Goal: Task Accomplishment & Management: Complete application form

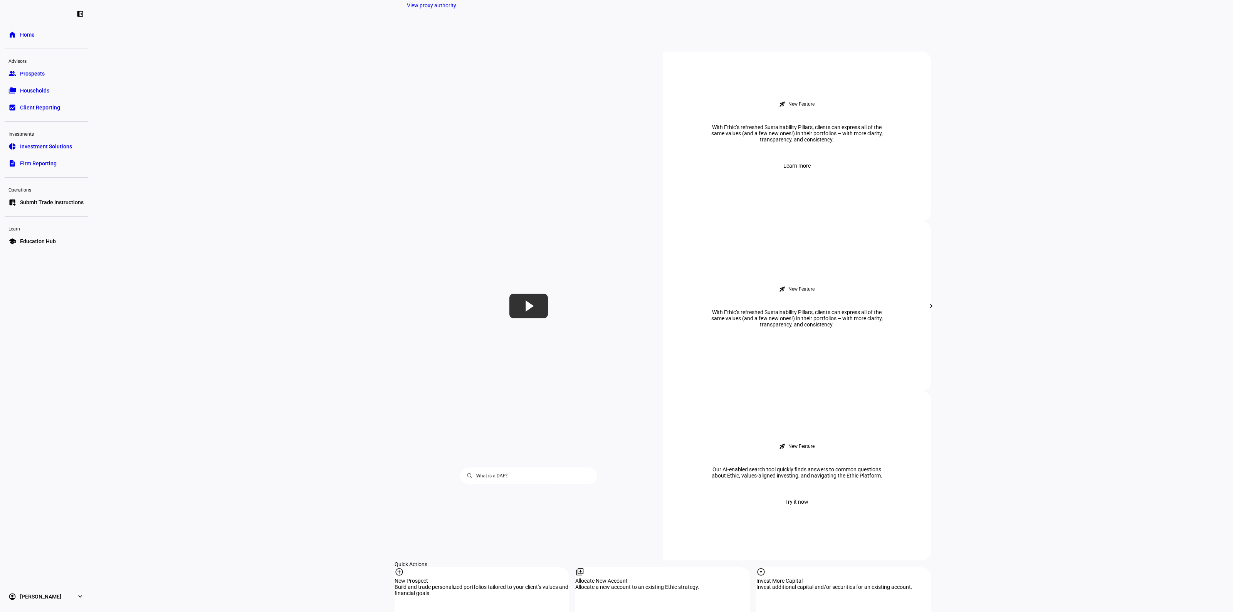
scroll to position [337, 0]
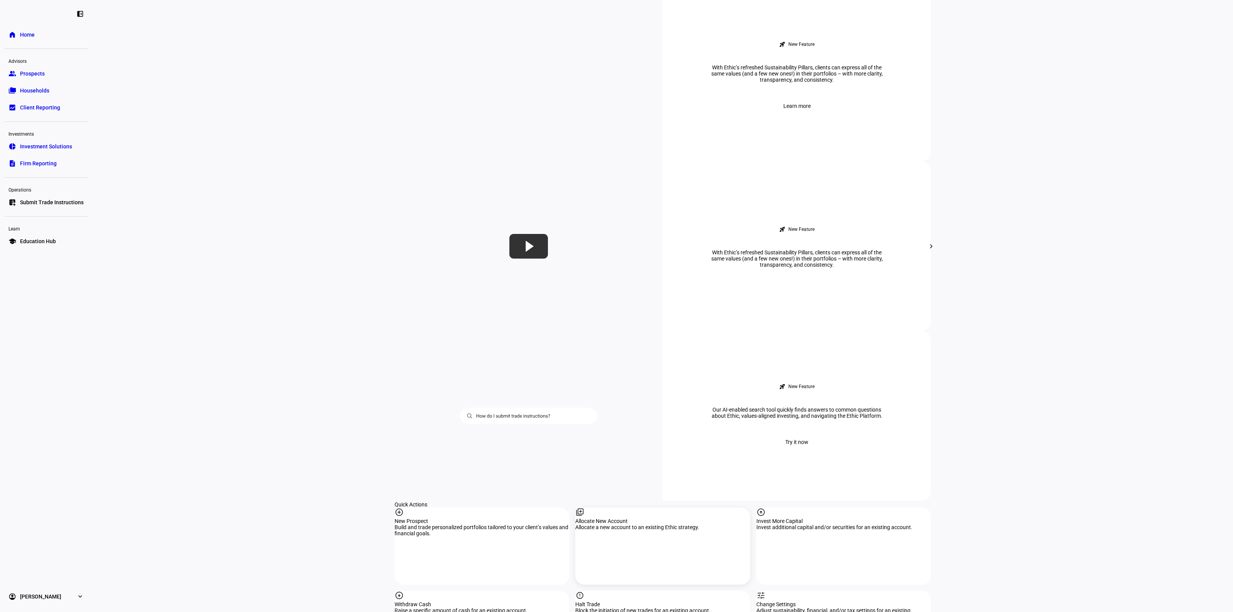
click at [640, 524] on div "Allocate a new account to an existing Ethic strategy." at bounding box center [662, 527] width 175 height 6
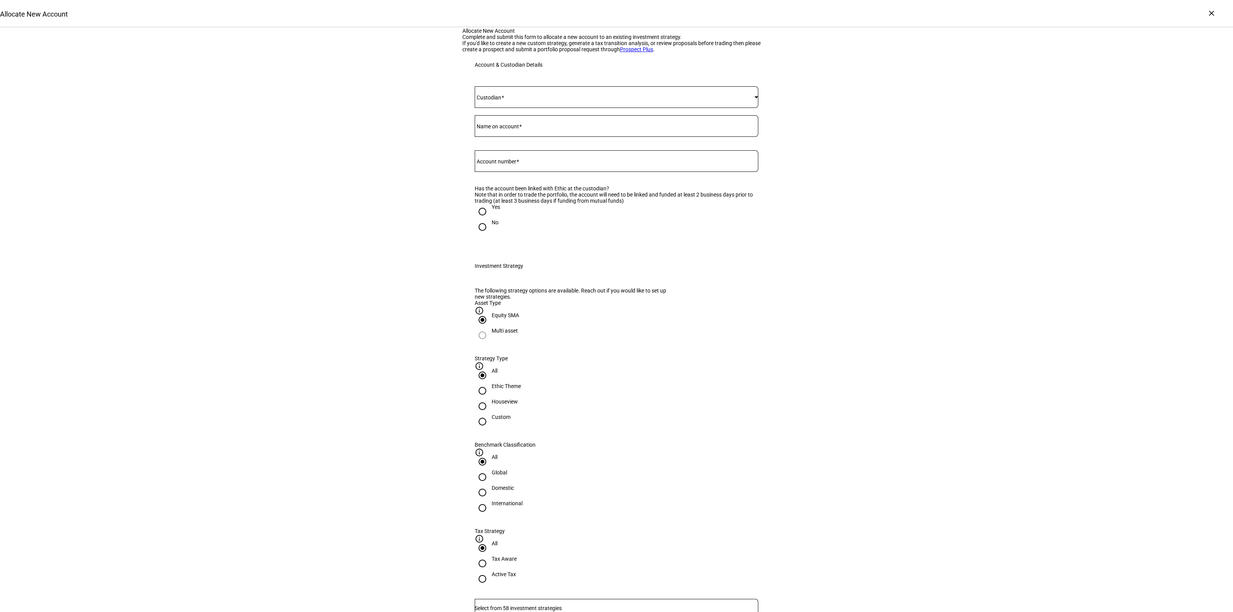
click at [515, 165] on mat-label "Account number" at bounding box center [497, 161] width 40 height 6
click at [515, 163] on input "Account number" at bounding box center [617, 159] width 284 height 6
paste input "655250111"
click at [492, 163] on input "655250111" at bounding box center [617, 159] width 284 height 6
click at [486, 163] on input "655250111" at bounding box center [617, 159] width 284 height 6
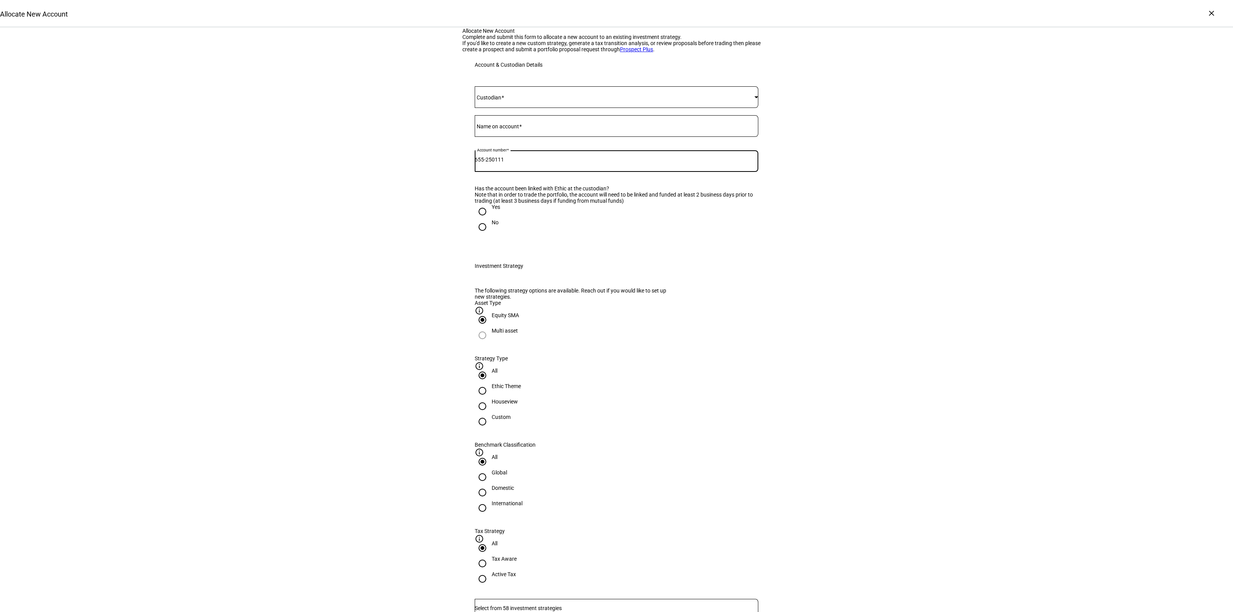
type input "655-250111"
click at [501, 101] on mat-label "Custodian" at bounding box center [489, 97] width 25 height 6
click at [517, 235] on mat-option "Fidelity" at bounding box center [613, 238] width 283 height 18
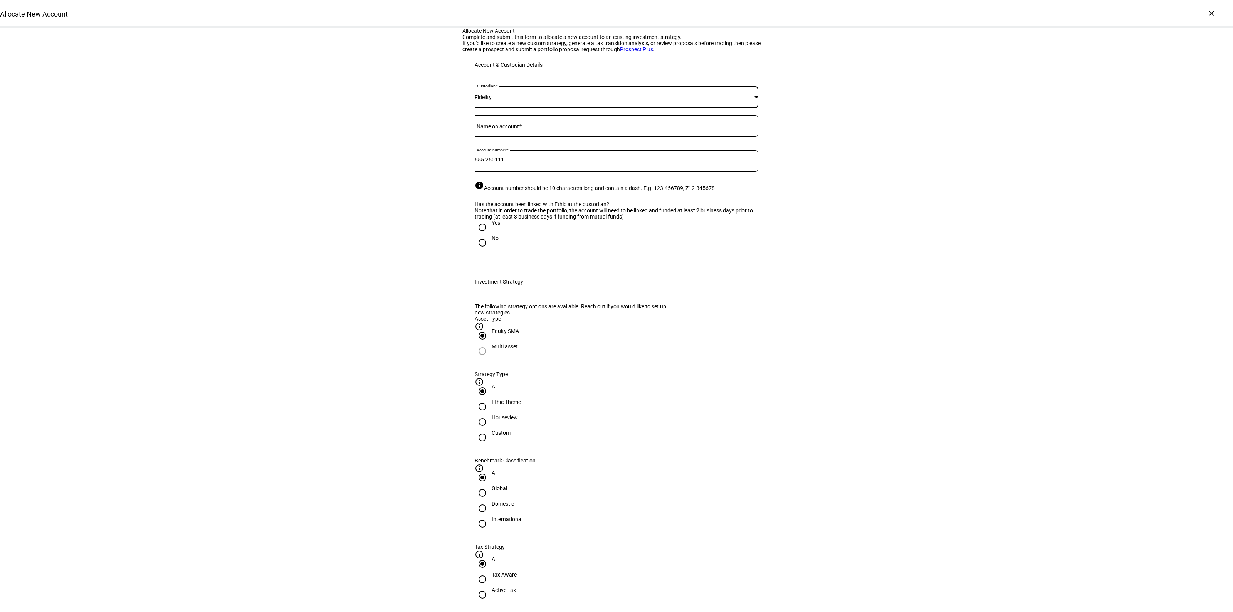
click at [511, 129] on mat-label "Name on account" at bounding box center [498, 126] width 42 height 6
click at [511, 128] on input "Name on account" at bounding box center [617, 124] width 284 height 6
type input "[PERSON_NAME] Irrevocable Trust"
click at [484, 235] on input "Yes" at bounding box center [482, 227] width 15 height 15
radio input "true"
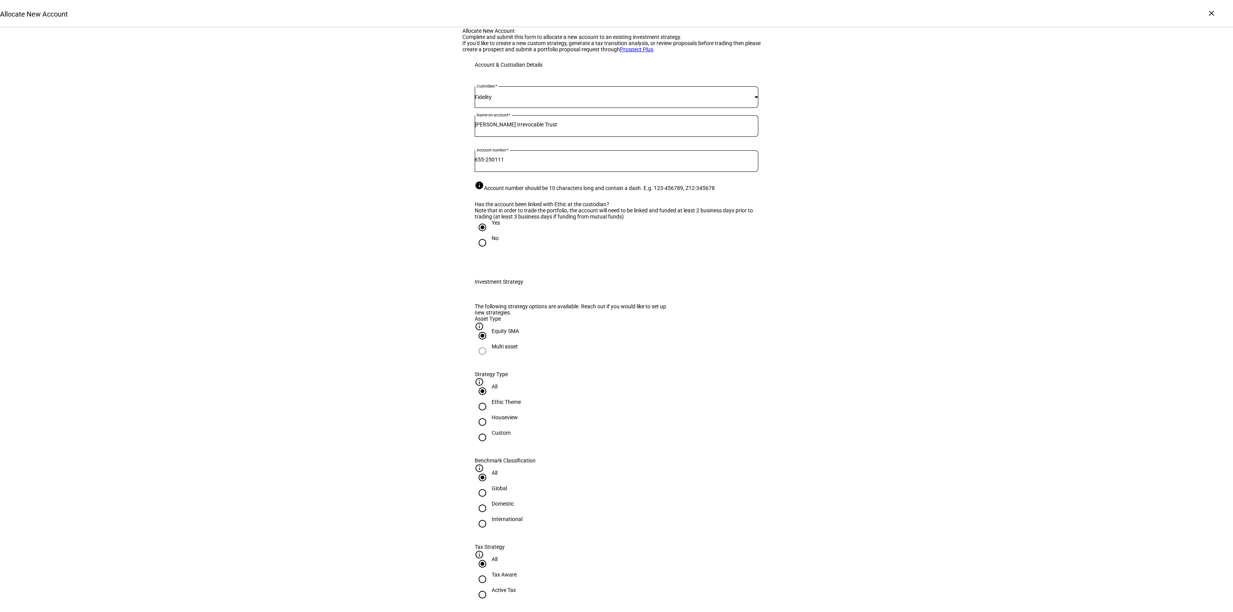
click at [518, 420] on div "Houseview" at bounding box center [505, 417] width 26 height 6
click at [490, 430] on input "Houseview" at bounding box center [482, 421] width 15 height 15
radio input "true"
click at [514, 501] on div "Domestic" at bounding box center [503, 504] width 22 height 6
click at [490, 501] on input "Domestic" at bounding box center [482, 508] width 15 height 15
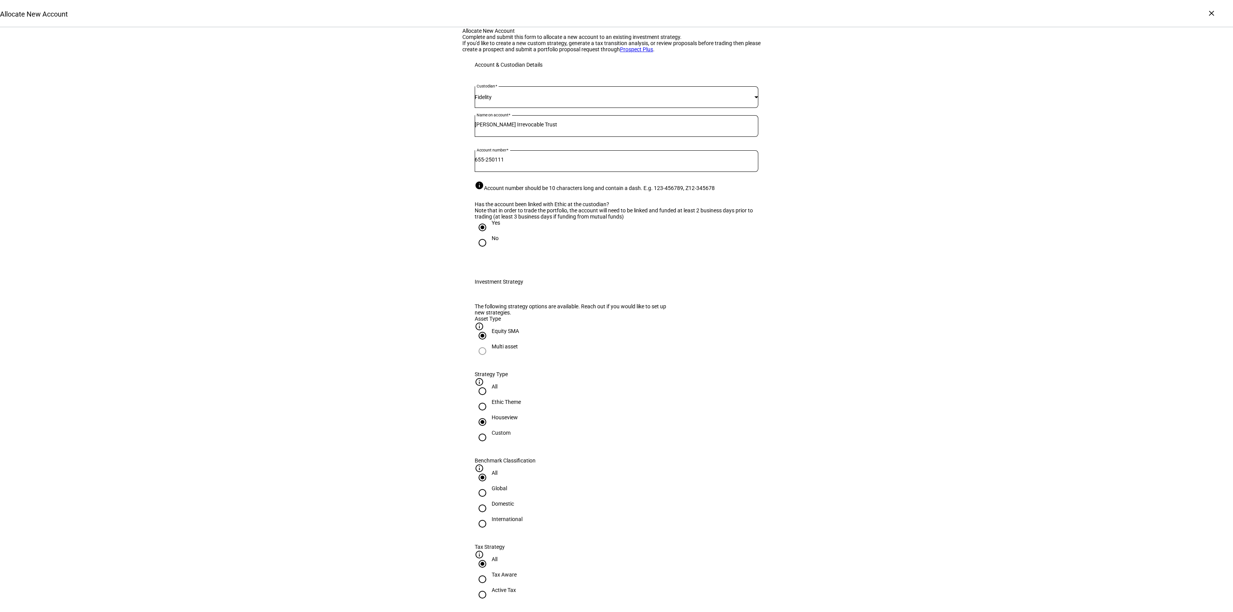
radio input "true"
click at [490, 587] on input "Active Tax" at bounding box center [482, 594] width 15 height 15
radio input "true"
click at [616, 611] on input "Number" at bounding box center [617, 624] width 284 height 6
click at [548, 553] on span "Corient - Active Tax Strategy - High TE - IVV" at bounding box center [538, 555] width 120 height 9
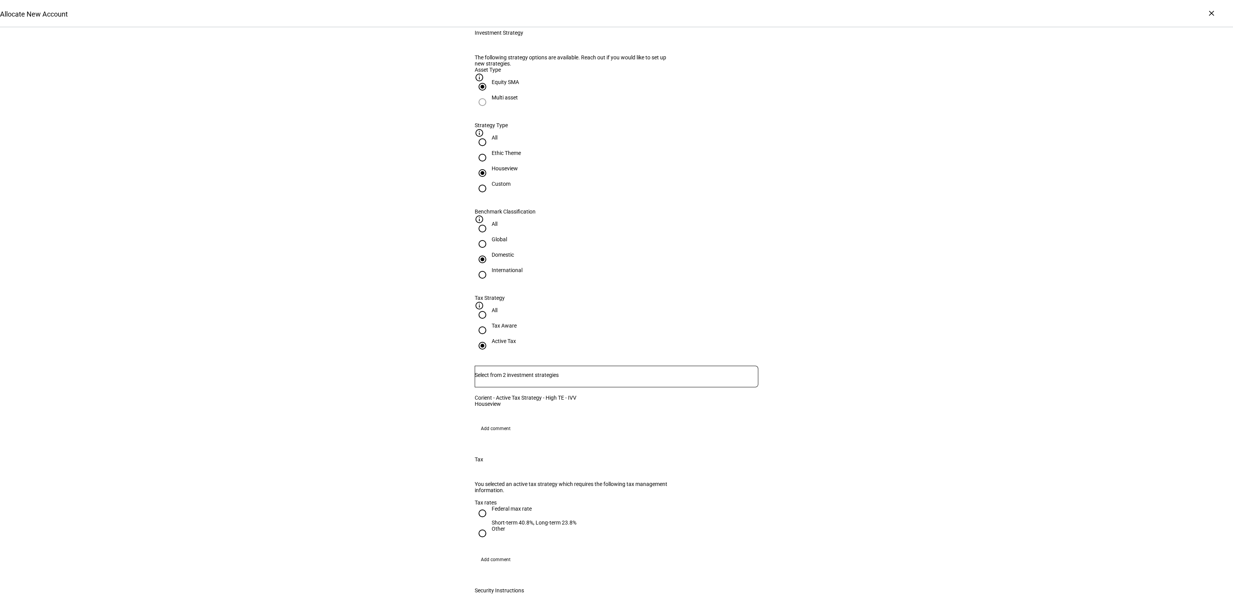
scroll to position [337, 0]
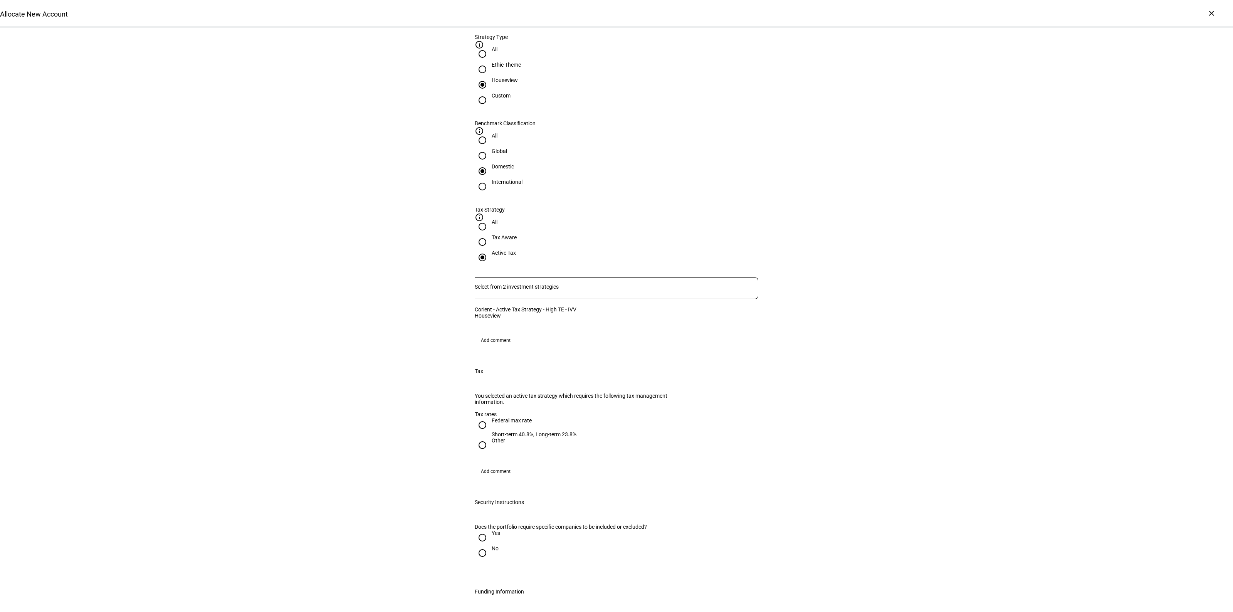
click at [499, 422] on div "Federal max rate" at bounding box center [534, 424] width 85 height 14
click at [490, 422] on input "Federal max rate Short-term 40.8%, Long-term 23.8%" at bounding box center [482, 424] width 15 height 15
radio input "true"
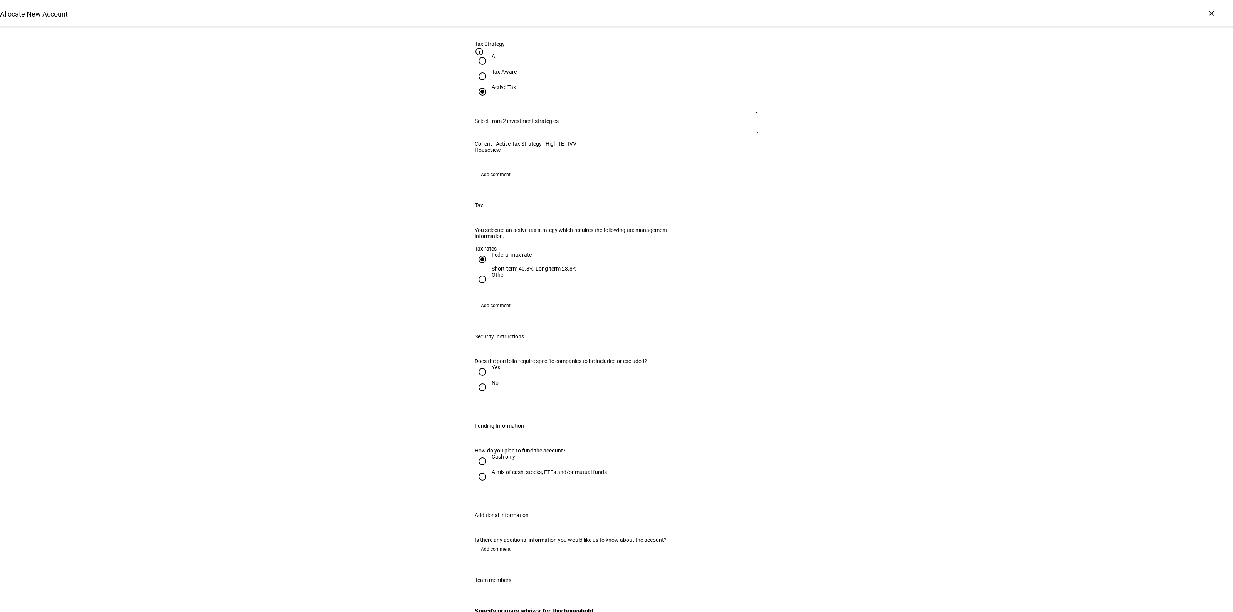
scroll to position [578, 0]
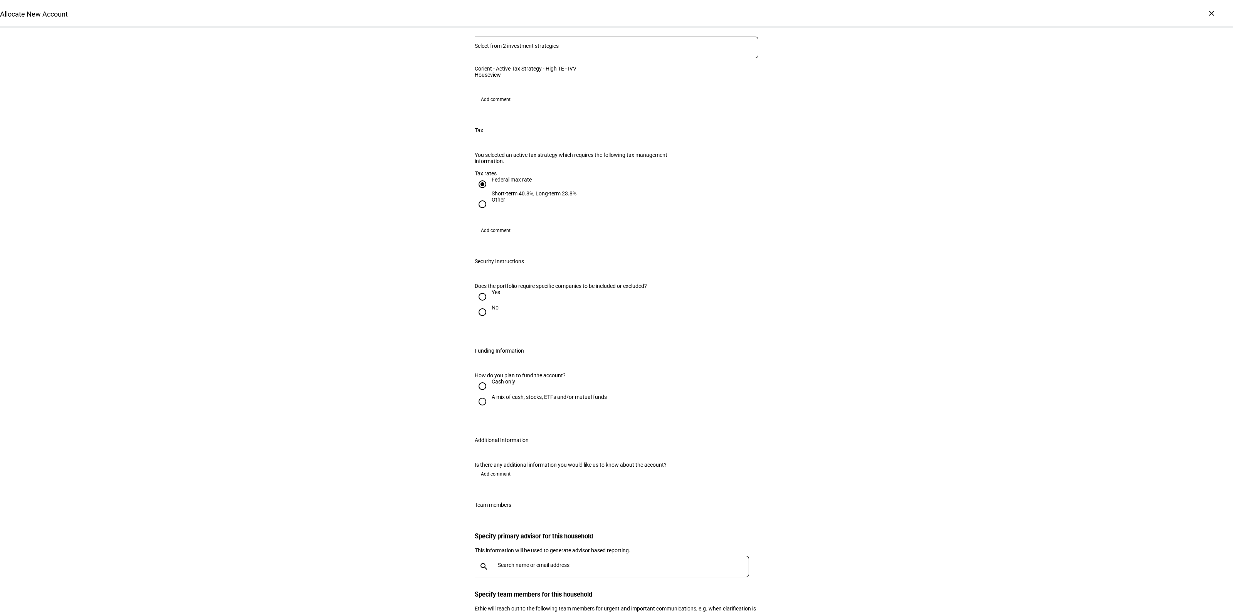
click at [475, 320] on input "No" at bounding box center [482, 311] width 15 height 15
radio input "true"
click at [496, 400] on div "A mix of cash, stocks, ETFs and/or mutual funds" at bounding box center [549, 397] width 115 height 6
click at [490, 409] on input "A mix of cash, stocks, ETFs and/or mutual funds" at bounding box center [482, 401] width 15 height 15
radio input "true"
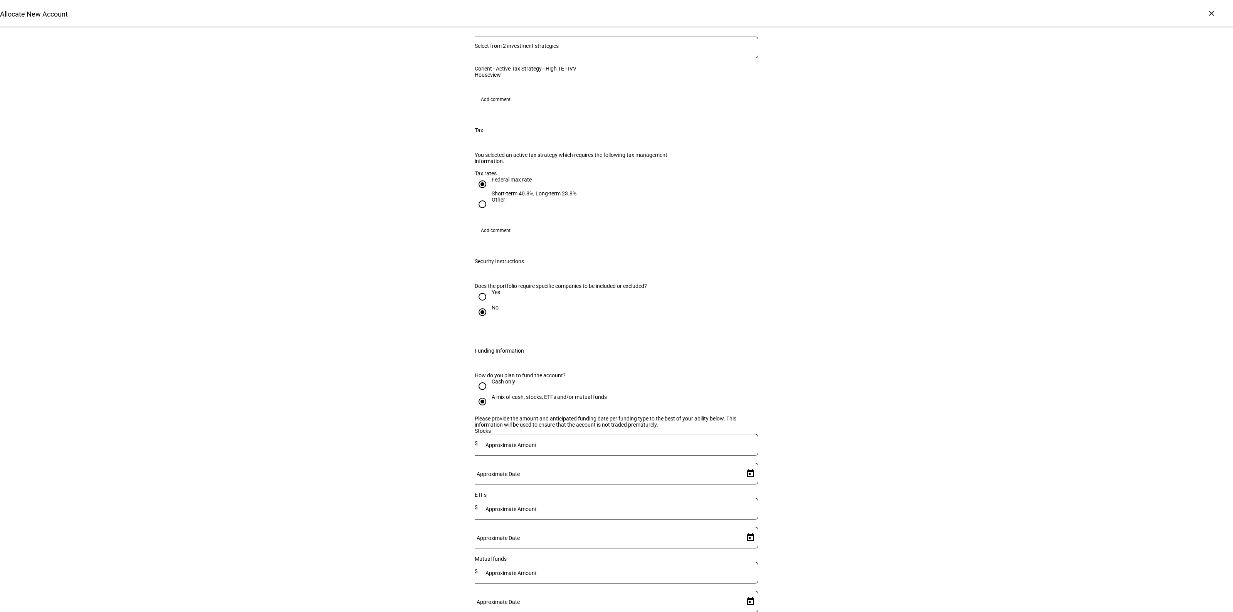
click at [873, 423] on div "Allocate New Account Complete and submit this form to allocate a new account to…" at bounding box center [616, 203] width 1233 height 1506
drag, startPoint x: 469, startPoint y: 462, endPoint x: 506, endPoint y: 468, distance: 37.2
click at [474, 464] on div "Allocate New Account Complete and submit this form to allocate a new account to…" at bounding box center [616, 203] width 1233 height 1506
click at [792, 434] on div "Allocate New Account Complete and submit this form to allocate a new account to…" at bounding box center [616, 203] width 1233 height 1506
click at [709, 394] on div "Cash only" at bounding box center [617, 385] width 284 height 15
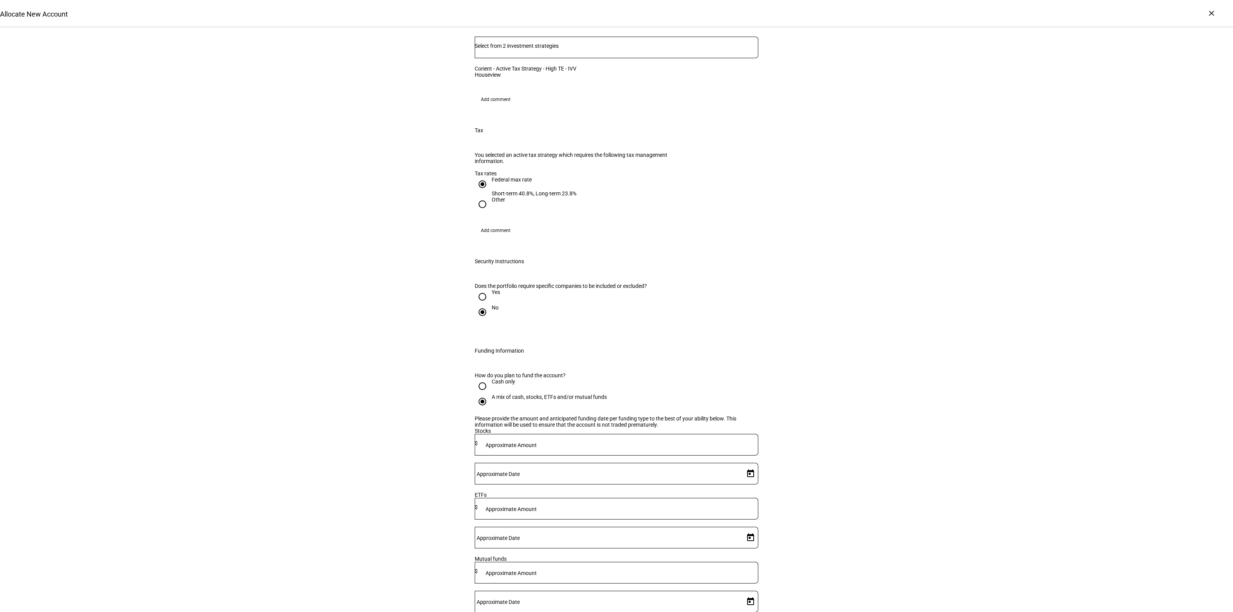
click at [823, 492] on div "Allocate New Account Complete and submit this form to allocate a new account to…" at bounding box center [616, 203] width 1233 height 1506
click at [537, 448] on mat-label "Approximate Amount" at bounding box center [510, 445] width 51 height 6
type input "1,330,000"
click at [732, 484] on div at bounding box center [608, 474] width 267 height 22
click at [741, 483] on span "Open calendar" at bounding box center [750, 473] width 18 height 18
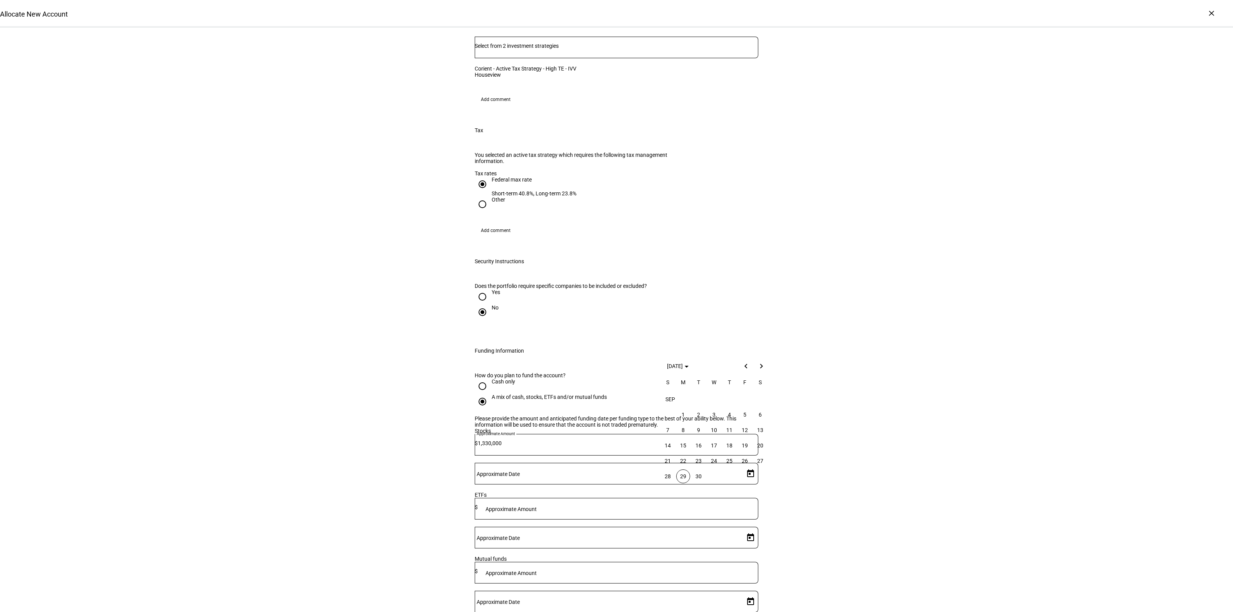
click at [684, 473] on span "29" at bounding box center [683, 476] width 14 height 14
type input "[DATE]"
click at [906, 476] on div "Allocate New Account Complete and submit this form to allocate a new account to…" at bounding box center [616, 209] width 1233 height 1518
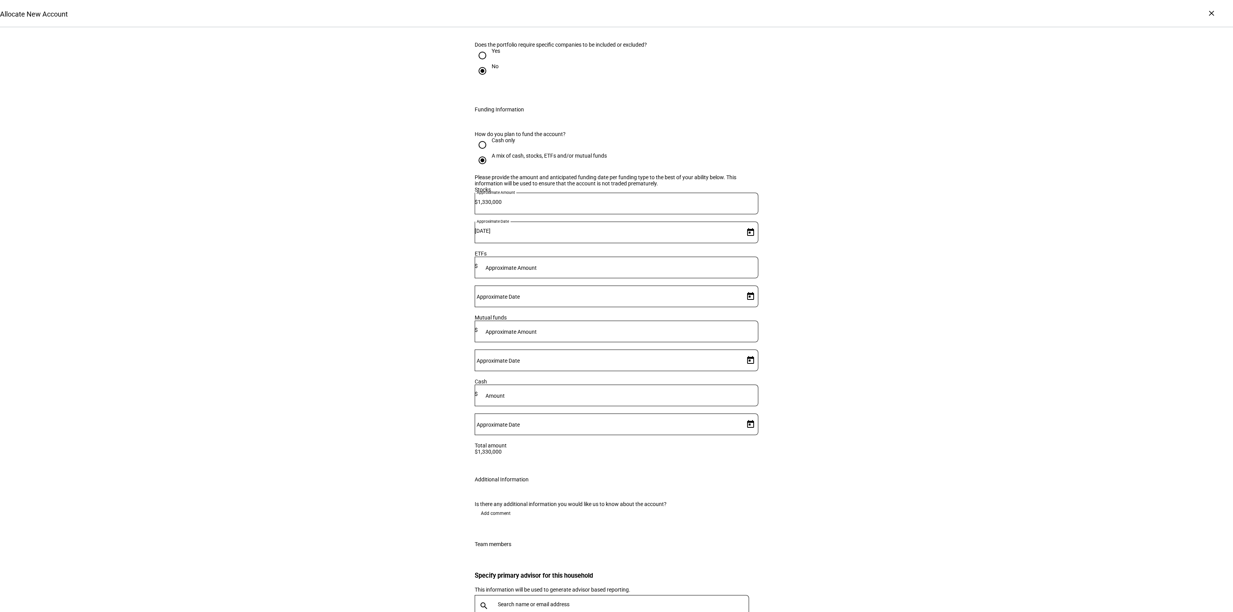
scroll to position [929, 0]
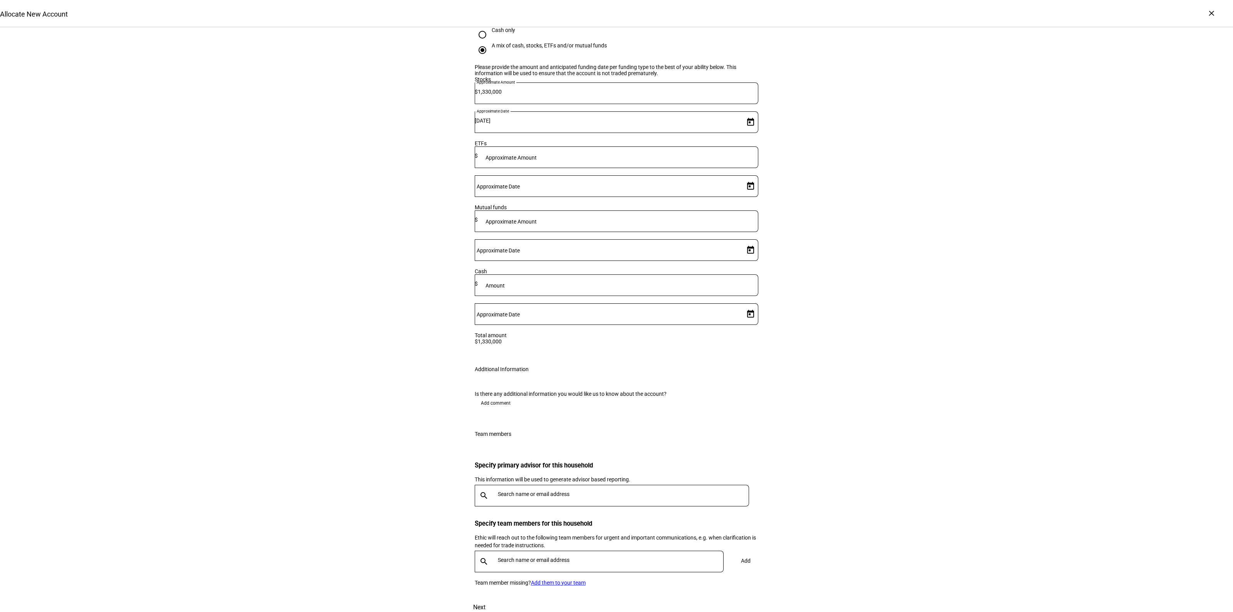
click at [502, 485] on div at bounding box center [622, 496] width 254 height 22
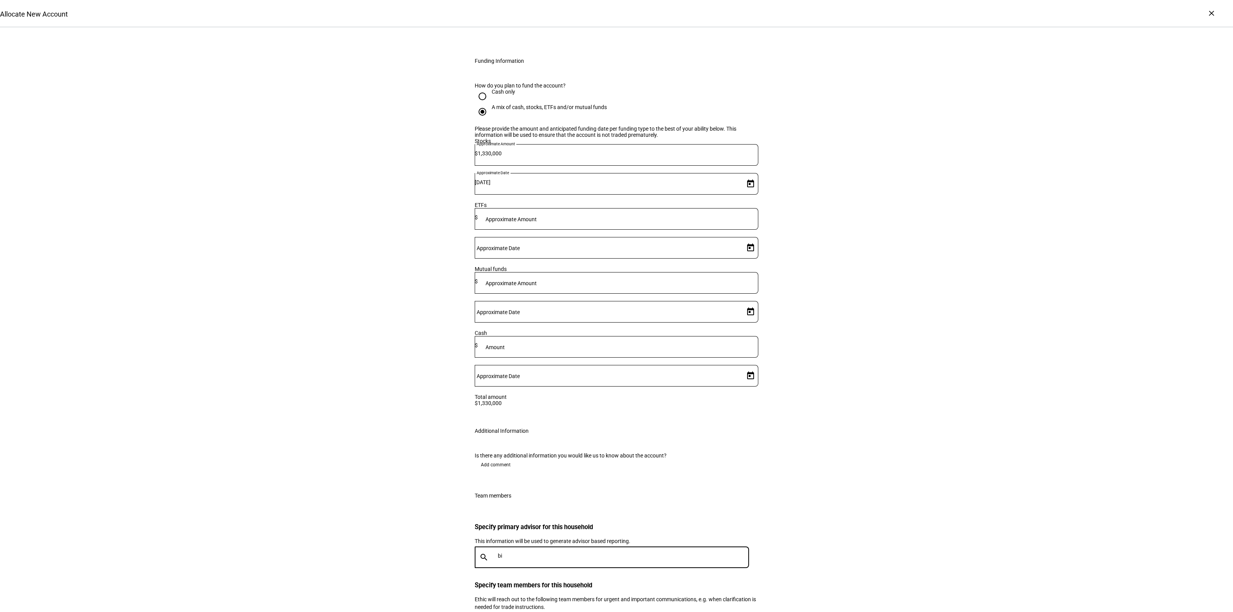
type input "b"
type input "ogus"
click at [549, 469] on div "[PERSON_NAME]" at bounding box center [583, 471] width 168 height 8
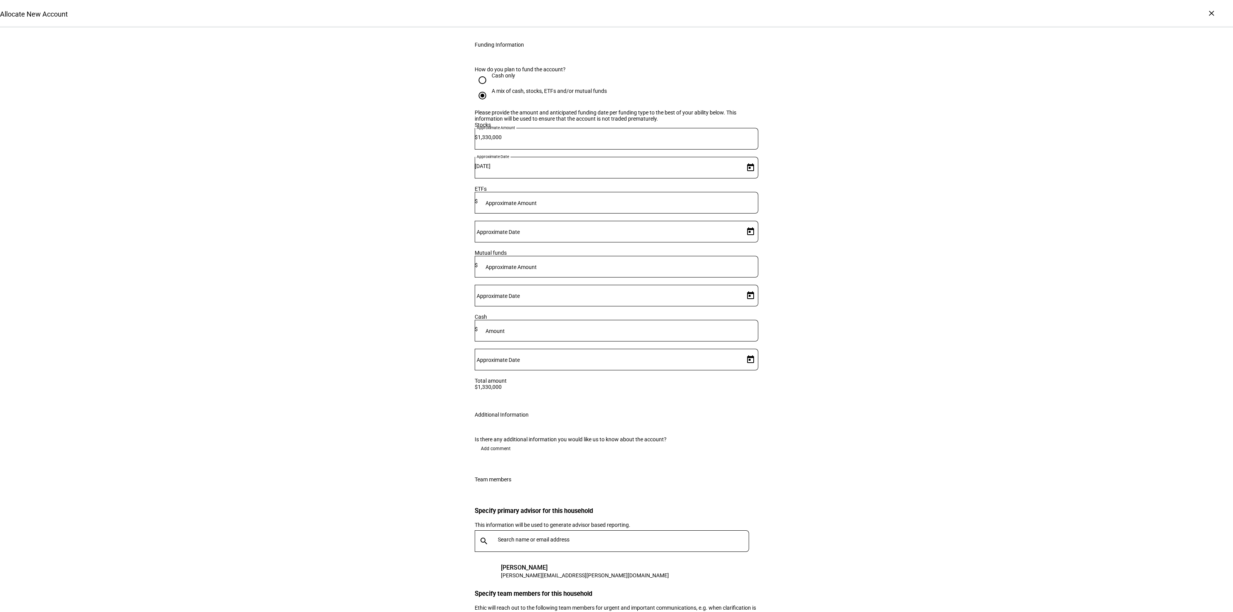
scroll to position [1003, 0]
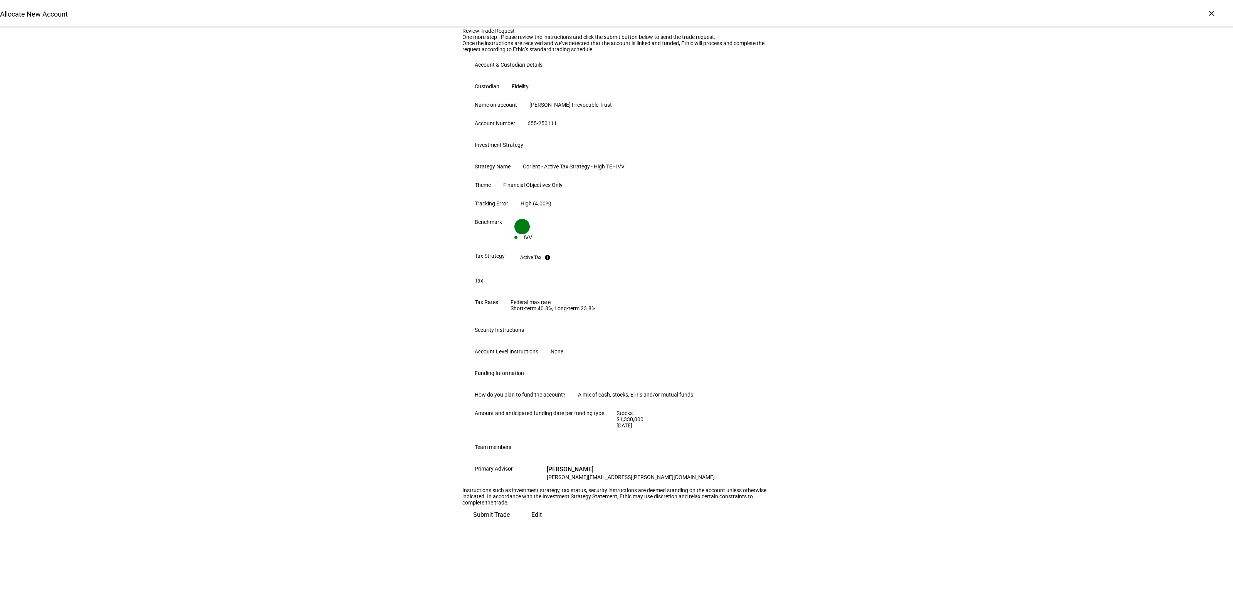
scroll to position [114, 0]
drag, startPoint x: 478, startPoint y: 585, endPoint x: 490, endPoint y: 579, distance: 14.1
click at [531, 524] on span "Edit" at bounding box center [536, 515] width 10 height 18
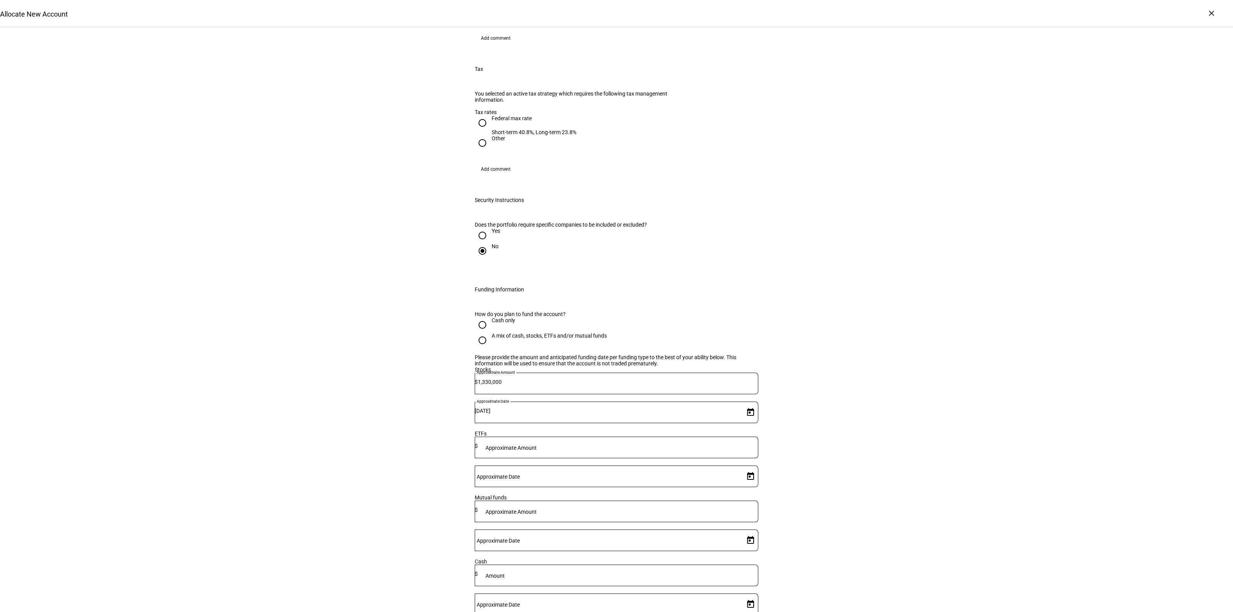
scroll to position [1003, 0]
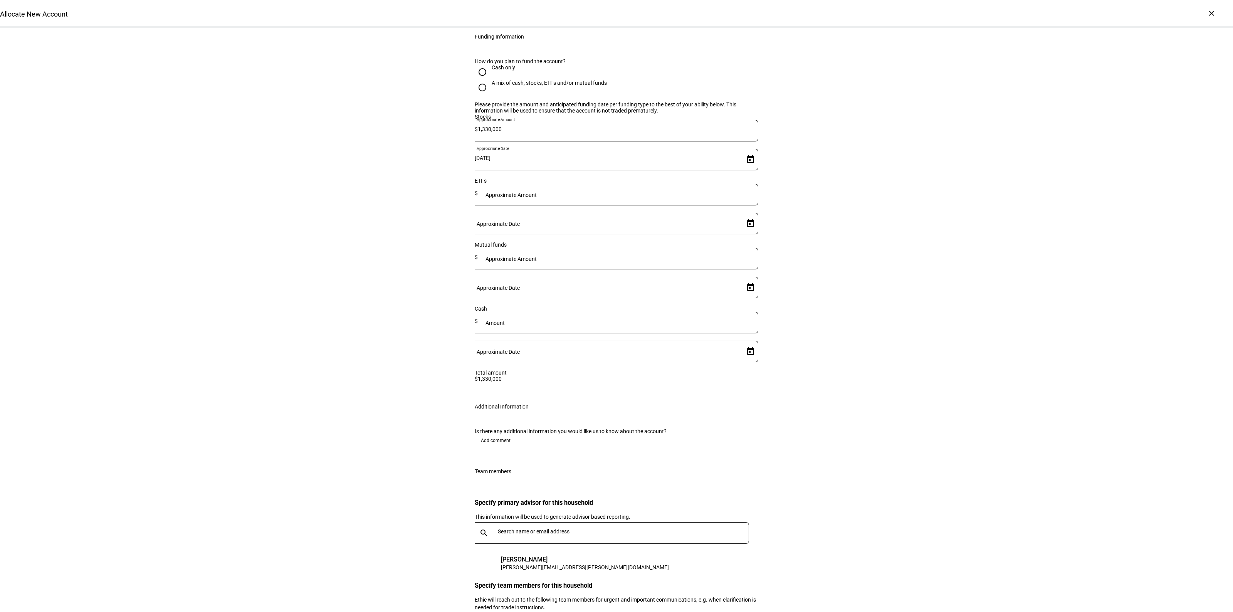
click at [498, 419] on div "Is there any additional information you would like us to know about the account…" at bounding box center [616, 439] width 308 height 40
click at [493, 434] on span "Add comment" at bounding box center [496, 440] width 30 height 12
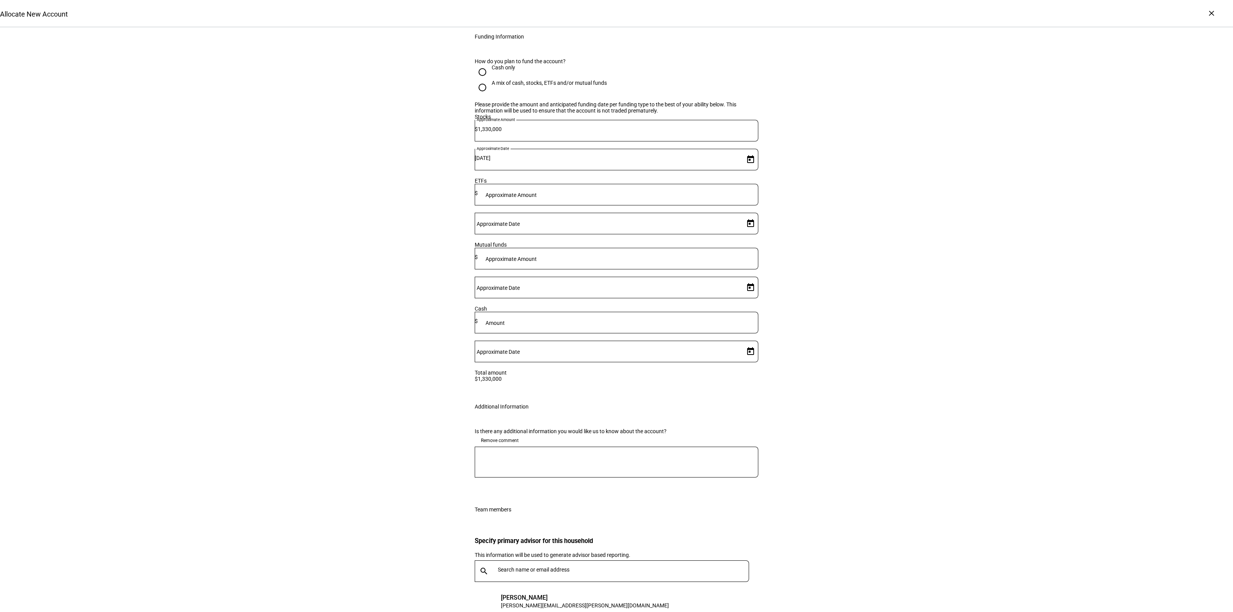
click at [501, 453] on textarea at bounding box center [617, 462] width 284 height 18
type textarea "Must implement gain neutrally."
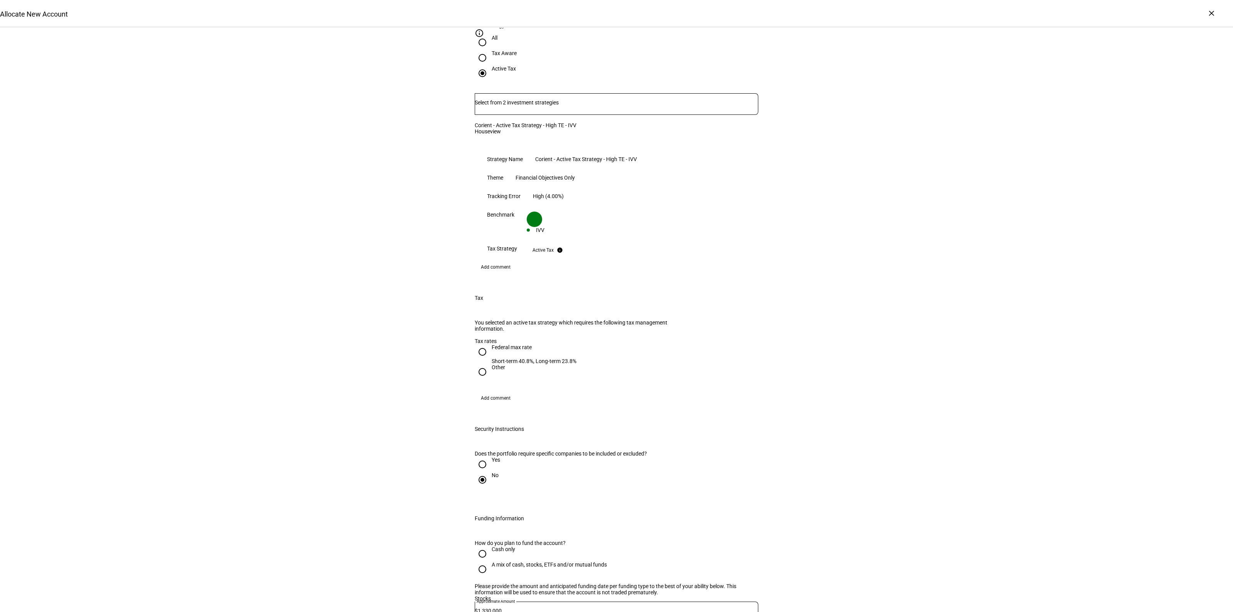
scroll to position [1041, 0]
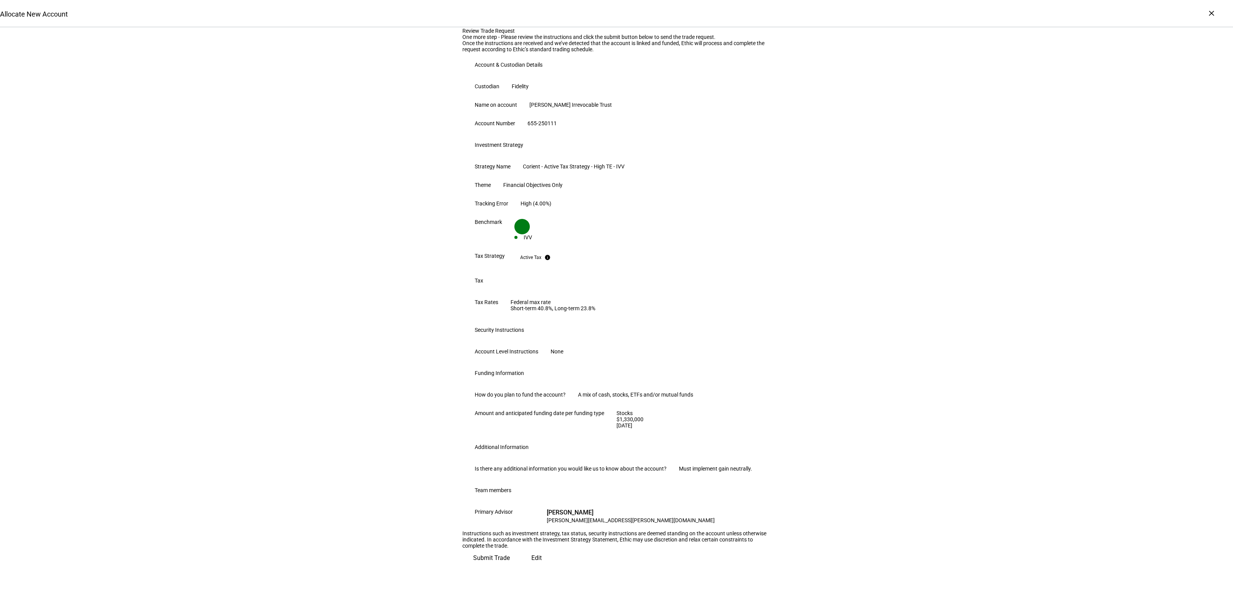
scroll to position [180, 0]
click at [531, 567] on span "Edit" at bounding box center [536, 558] width 10 height 18
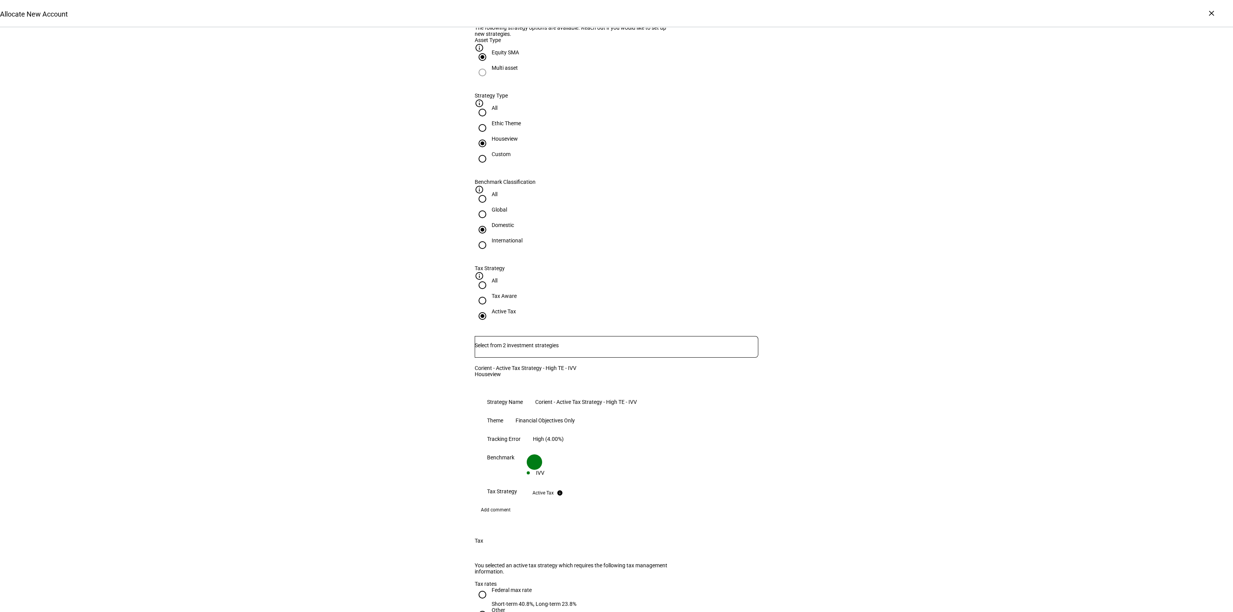
scroll to position [144, 0]
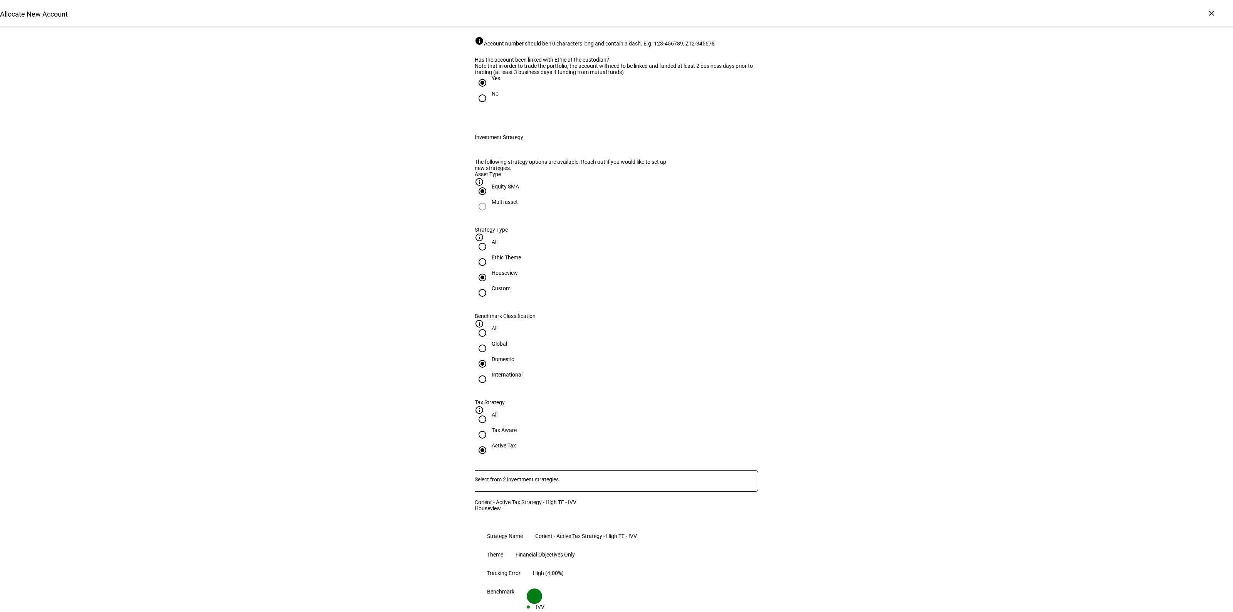
click at [517, 427] on div "Tax Aware" at bounding box center [504, 430] width 25 height 6
click at [490, 427] on input "Tax Aware" at bounding box center [482, 434] width 15 height 15
radio input "true"
click at [516, 442] on div "Active Tax" at bounding box center [504, 445] width 24 height 6
click at [490, 442] on input "Active Tax" at bounding box center [482, 449] width 15 height 15
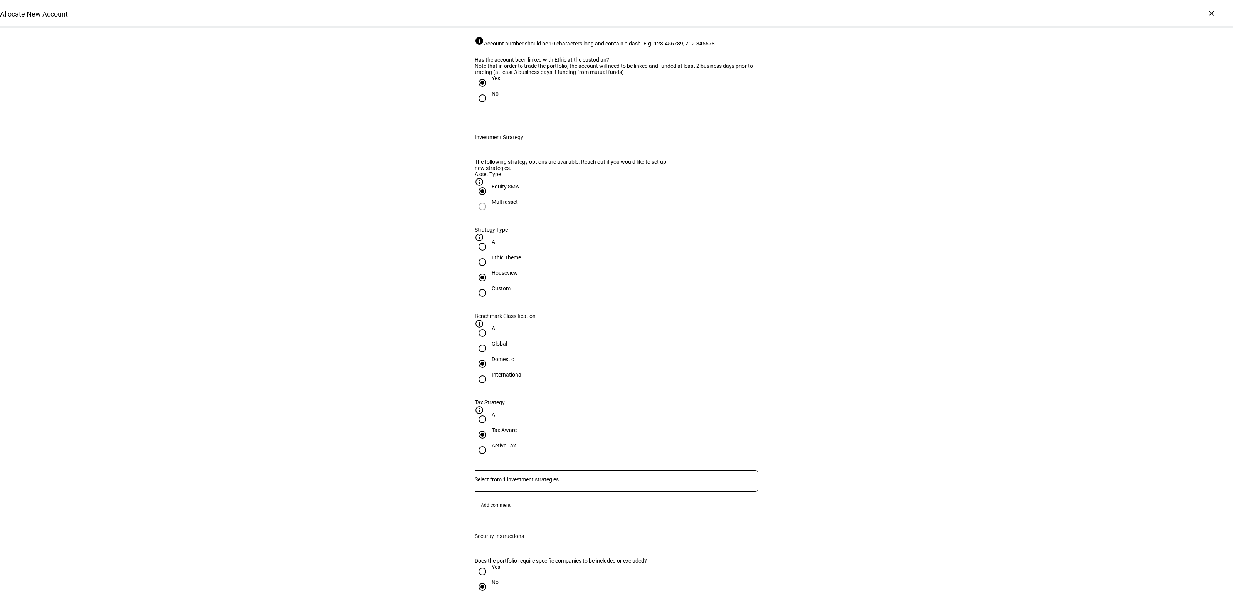
radio input "true"
click at [552, 476] on input "Number" at bounding box center [617, 479] width 284 height 6
click at [585, 410] on span "Corient - Active Tax Strategy - High TE - IVV" at bounding box center [538, 411] width 120 height 9
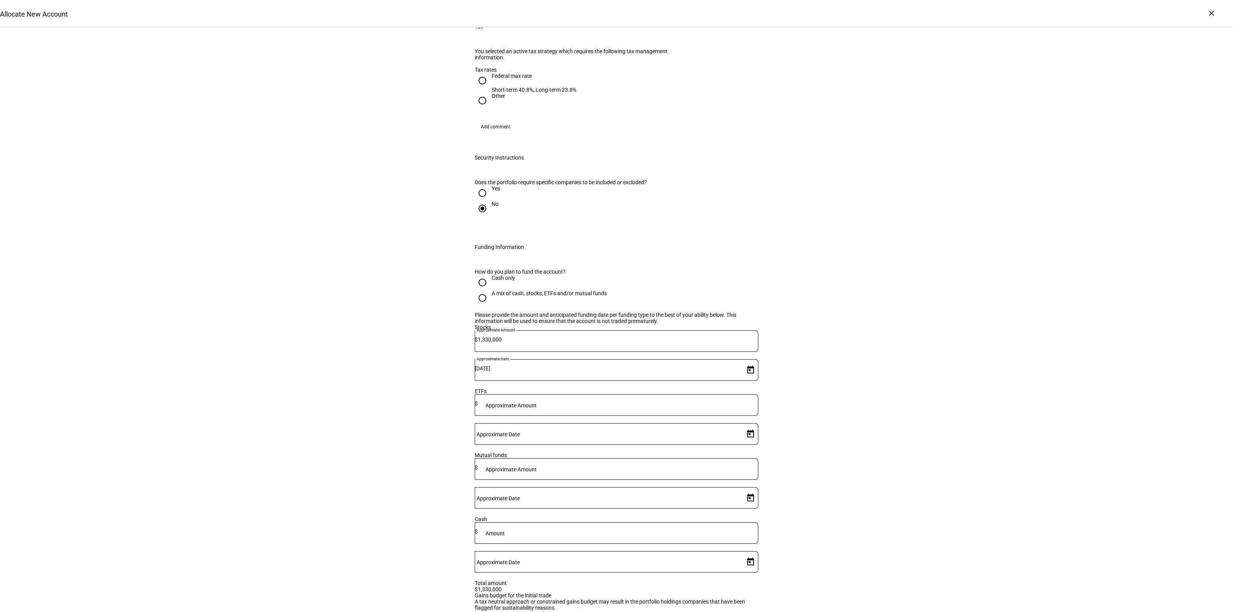
scroll to position [867, 0]
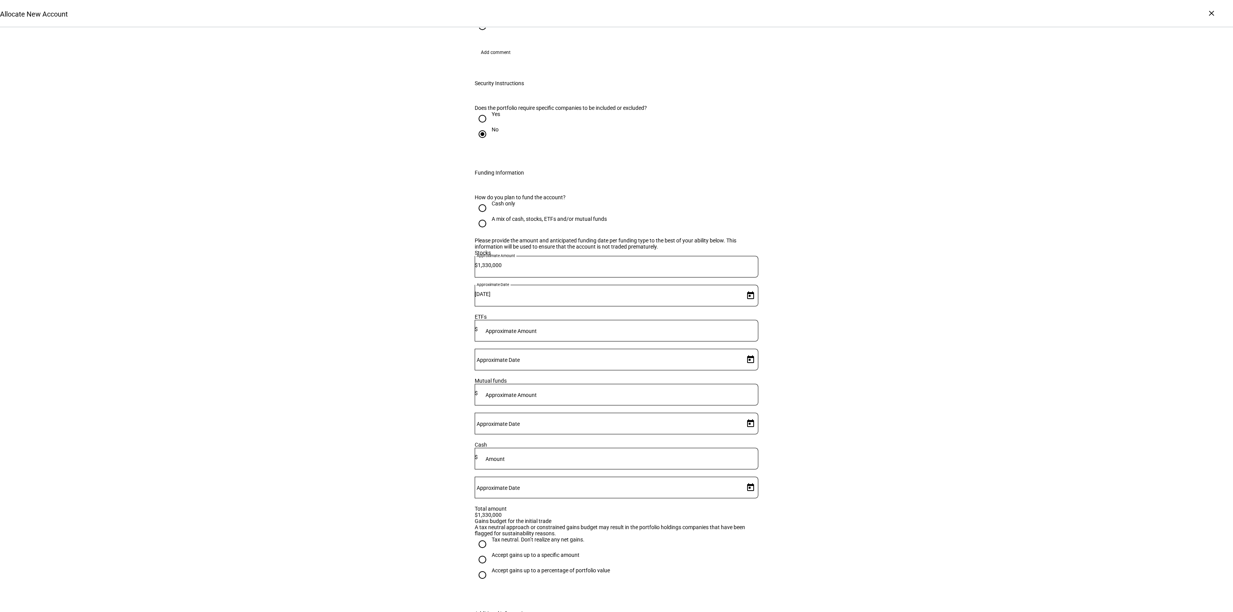
click at [496, 536] on div "Tax neutral. Don’t realize any net gains." at bounding box center [538, 539] width 93 height 6
click at [490, 536] on input "Tax neutral. Don’t realize any net gains." at bounding box center [482, 543] width 15 height 15
radio input "true"
click at [898, 433] on div "Allocate New Account Complete and submit this form to allocate a new account to…" at bounding box center [616, 42] width 1233 height 1763
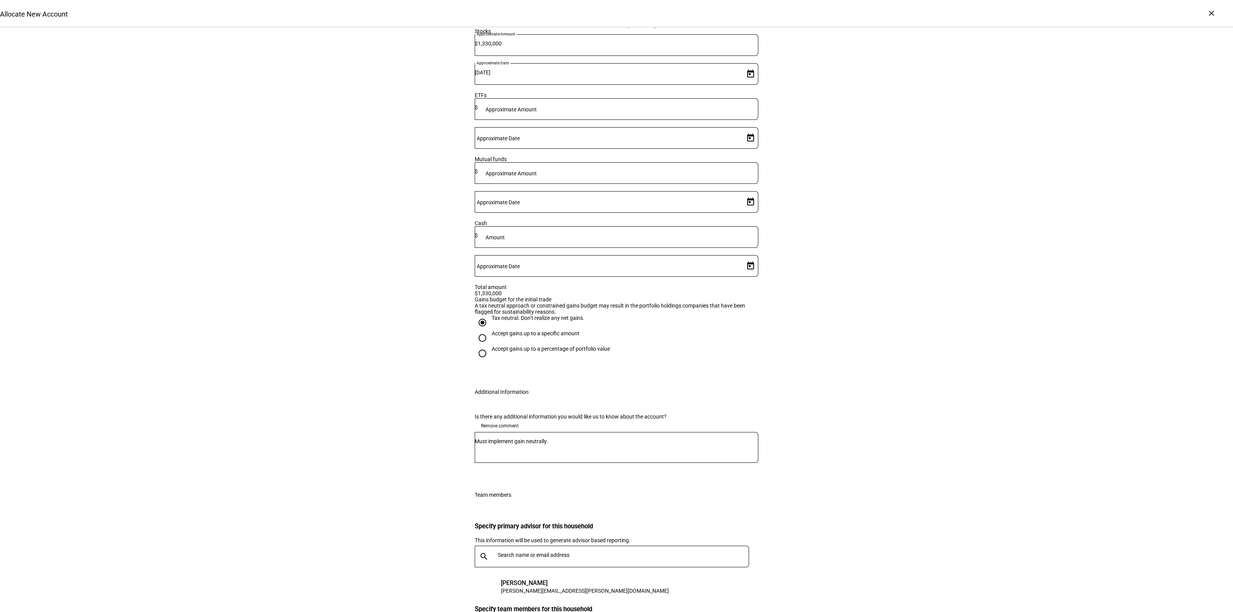
scroll to position [1136, 0]
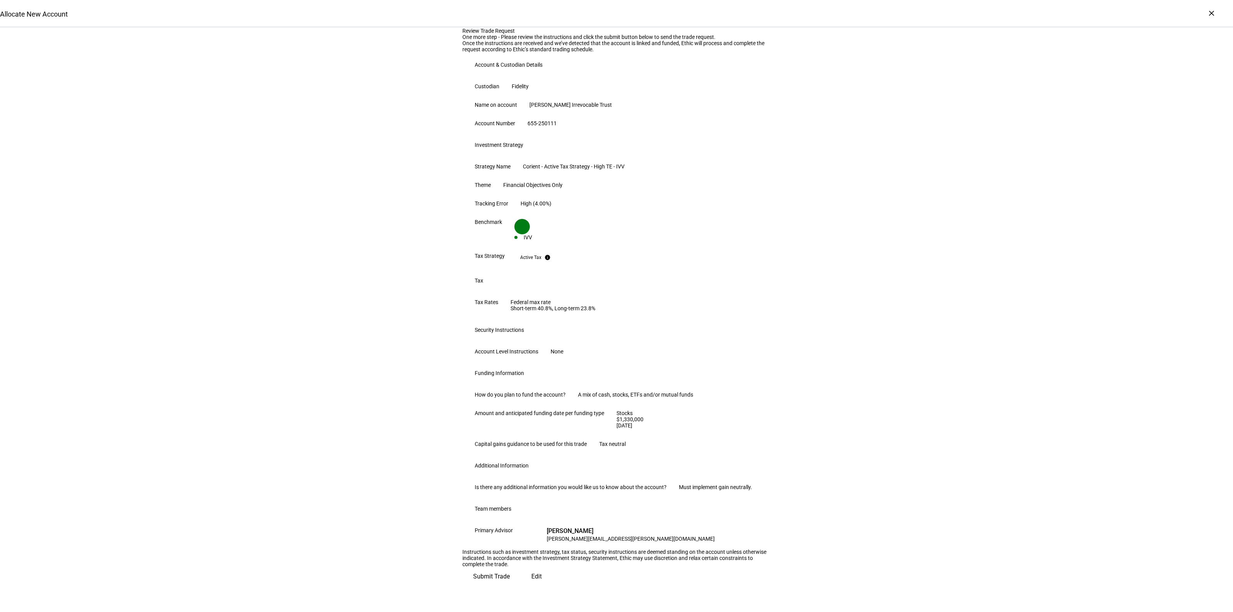
scroll to position [201, 0]
click at [510, 586] on span "Submit Trade" at bounding box center [491, 576] width 37 height 18
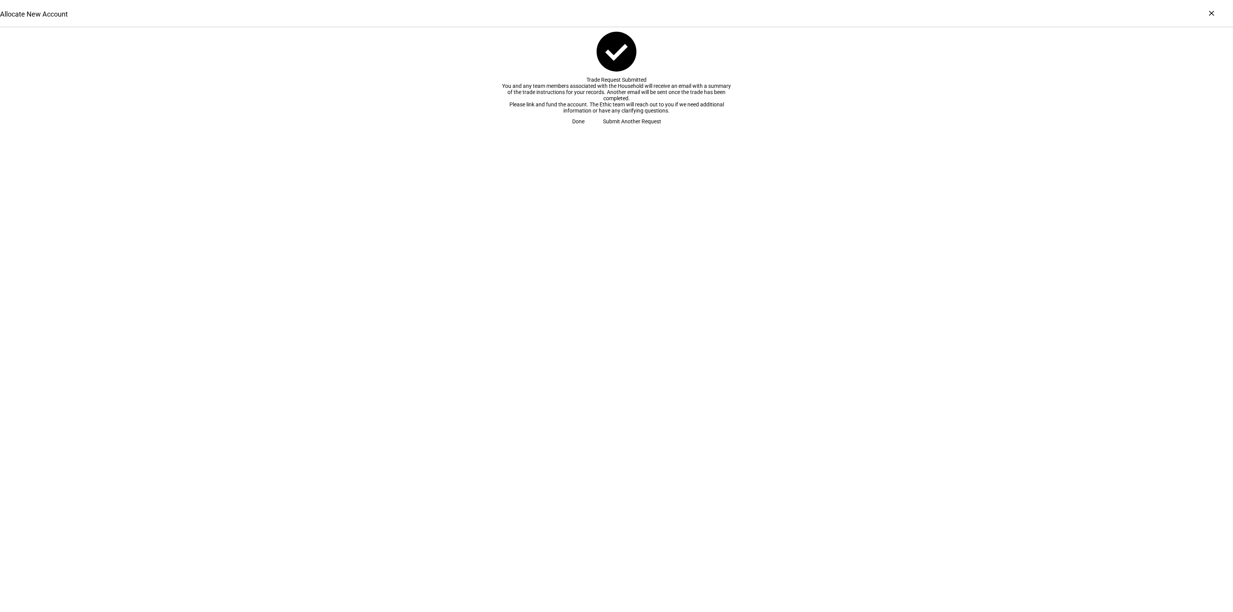
click at [623, 129] on span "check_circle Trade Request Submitted You and any team members associated with t…" at bounding box center [616, 78] width 1233 height 101
click at [585, 129] on span "Done" at bounding box center [578, 121] width 12 height 15
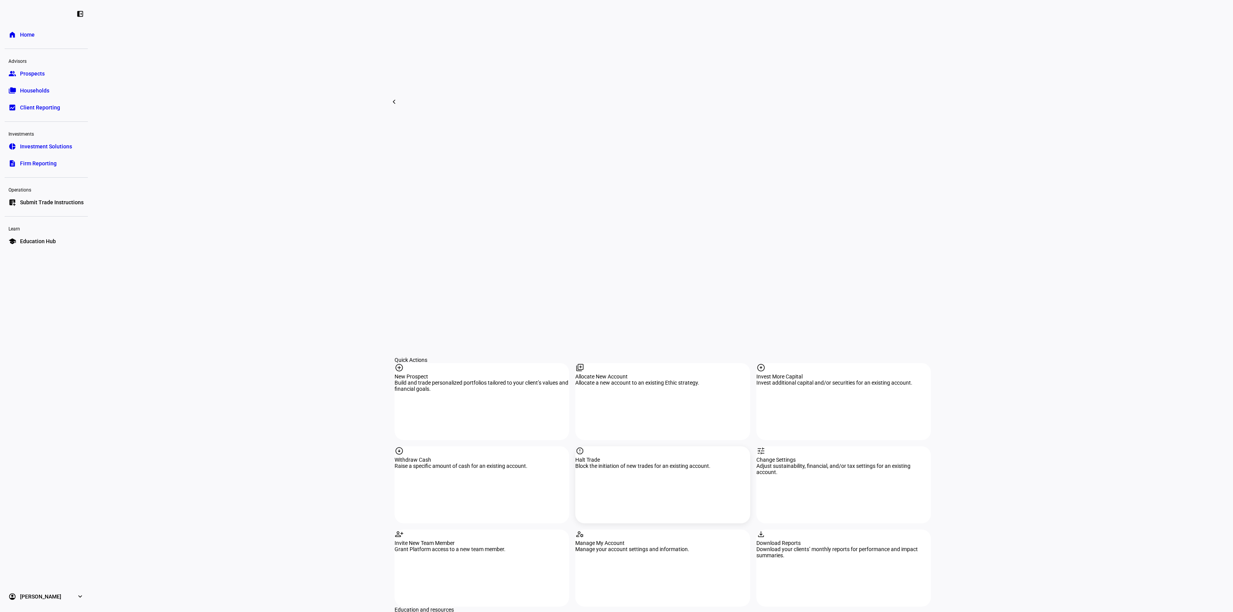
scroll to position [578, 0]
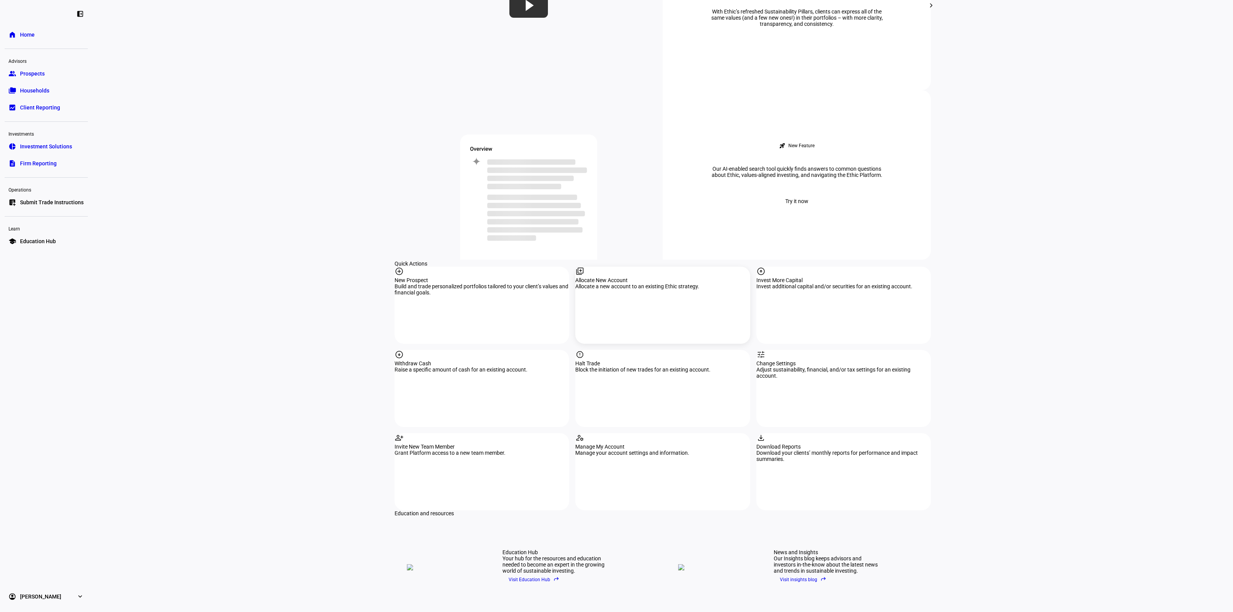
click at [652, 277] on div "Allocate New Account" at bounding box center [662, 280] width 175 height 6
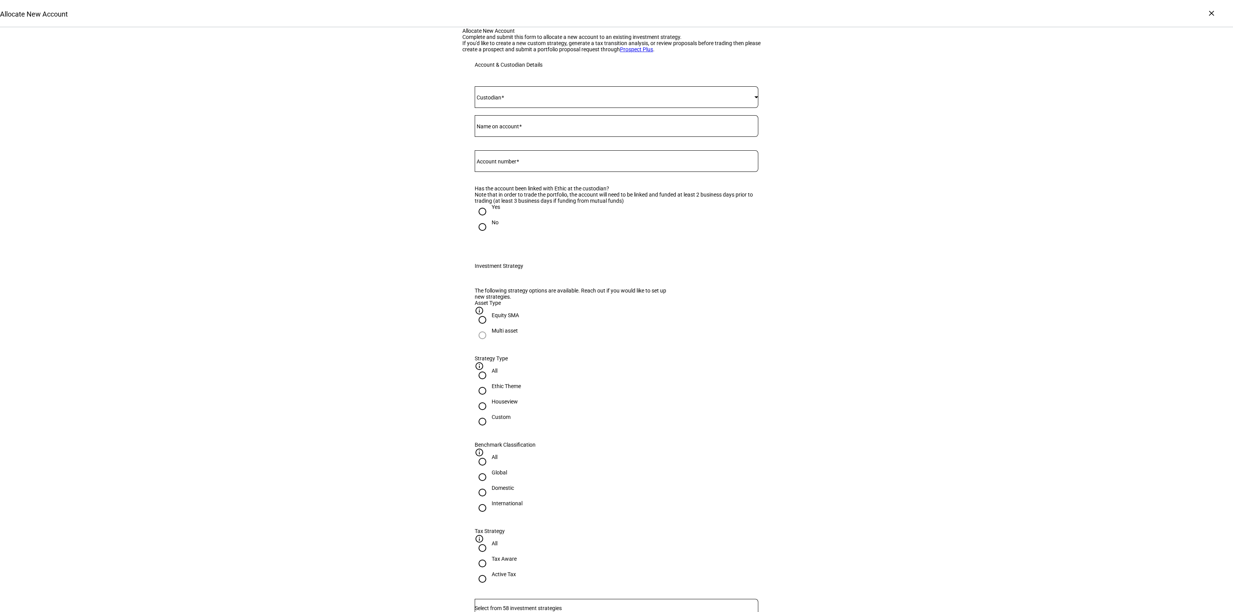
click at [489, 165] on mat-label "Account number" at bounding box center [497, 161] width 40 height 6
click at [489, 163] on input "Account number" at bounding box center [617, 159] width 284 height 6
paste input "70395501"
type input "70395501"
click at [507, 144] on div at bounding box center [617, 140] width 284 height 7
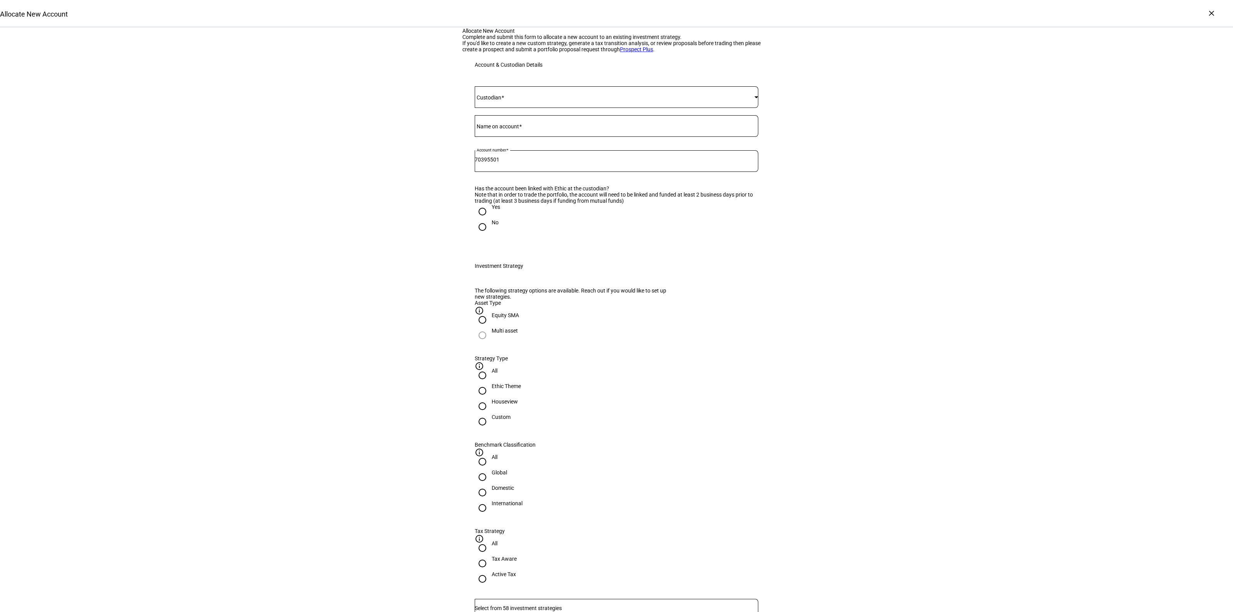
click at [516, 137] on div "Name on account" at bounding box center [617, 126] width 284 height 22
click at [509, 117] on mat-label "Name on account" at bounding box center [493, 115] width 32 height 5
click at [512, 128] on input "Name on account" at bounding box center [617, 124] width 284 height 6
type input "[PERSON_NAME]"
click at [514, 100] on span at bounding box center [615, 97] width 280 height 6
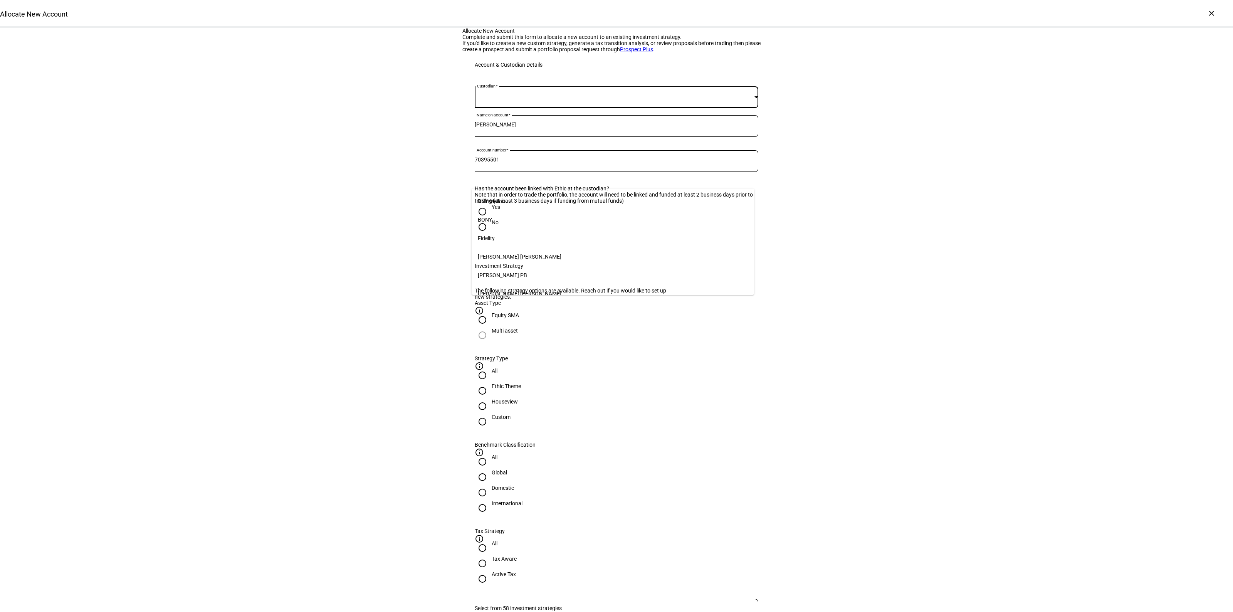
scroll to position [79, 0]
click at [497, 279] on mat-option "[PERSON_NAME]" at bounding box center [613, 288] width 283 height 18
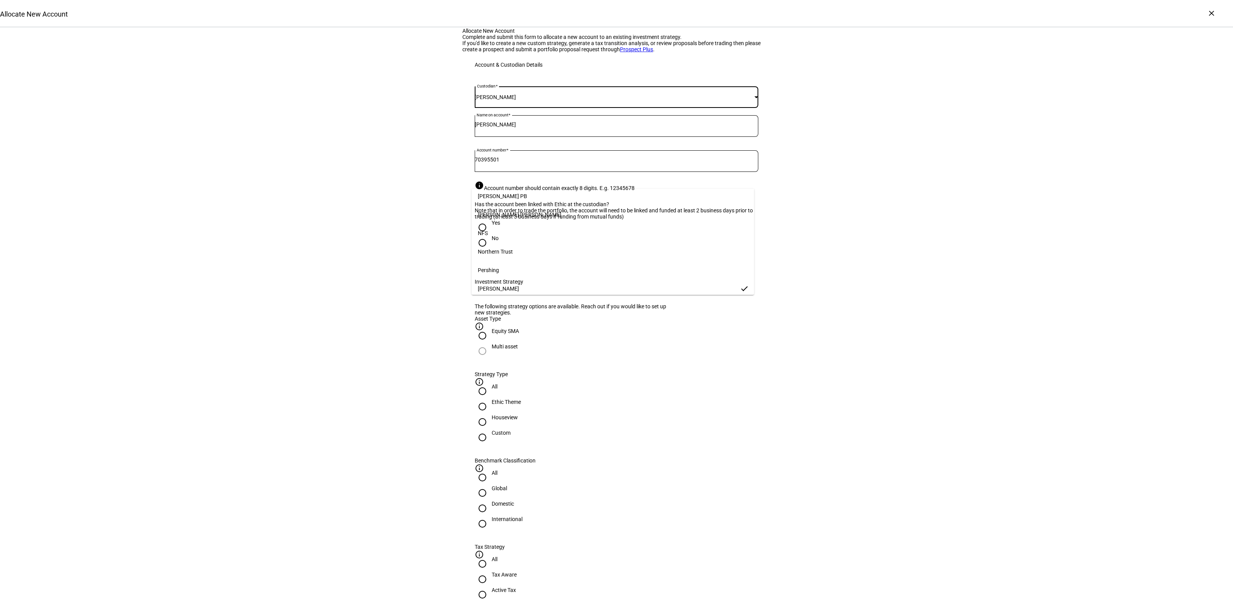
click at [897, 282] on div "Allocate New Account Complete and submit this form to allocate a new account to…" at bounding box center [616, 567] width 1233 height 1079
click at [484, 235] on input "Yes" at bounding box center [482, 227] width 15 height 15
radio input "true"
click at [538, 128] on input "[PERSON_NAME]" at bounding box center [617, 124] width 284 height 6
click at [494, 128] on input "[PERSON_NAME]" at bounding box center [617, 124] width 284 height 6
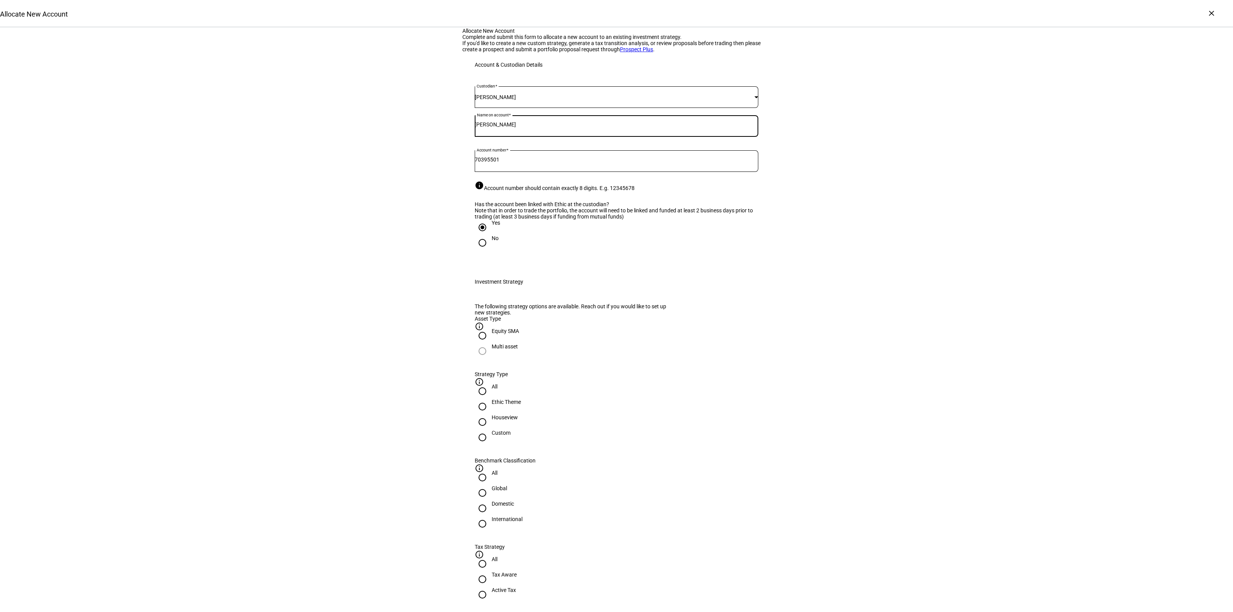
type input "[PERSON_NAME]"
drag, startPoint x: 334, startPoint y: 272, endPoint x: 342, endPoint y: 267, distance: 9.2
click at [336, 272] on div "Allocate New Account Complete and submit this form to allocate a new account to…" at bounding box center [616, 567] width 1233 height 1079
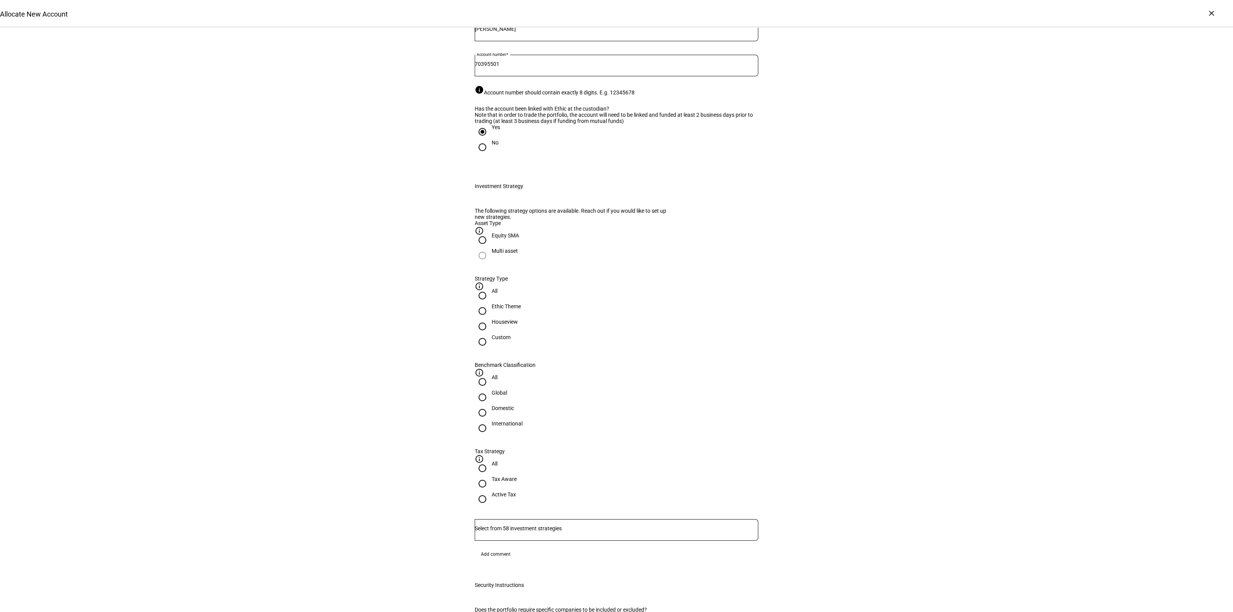
scroll to position [96, 0]
click at [518, 324] on div "Houseview" at bounding box center [505, 321] width 26 height 6
click at [490, 333] on input "Houseview" at bounding box center [482, 325] width 15 height 15
radio input "true"
click at [514, 404] on div "Domestic" at bounding box center [503, 407] width 22 height 6
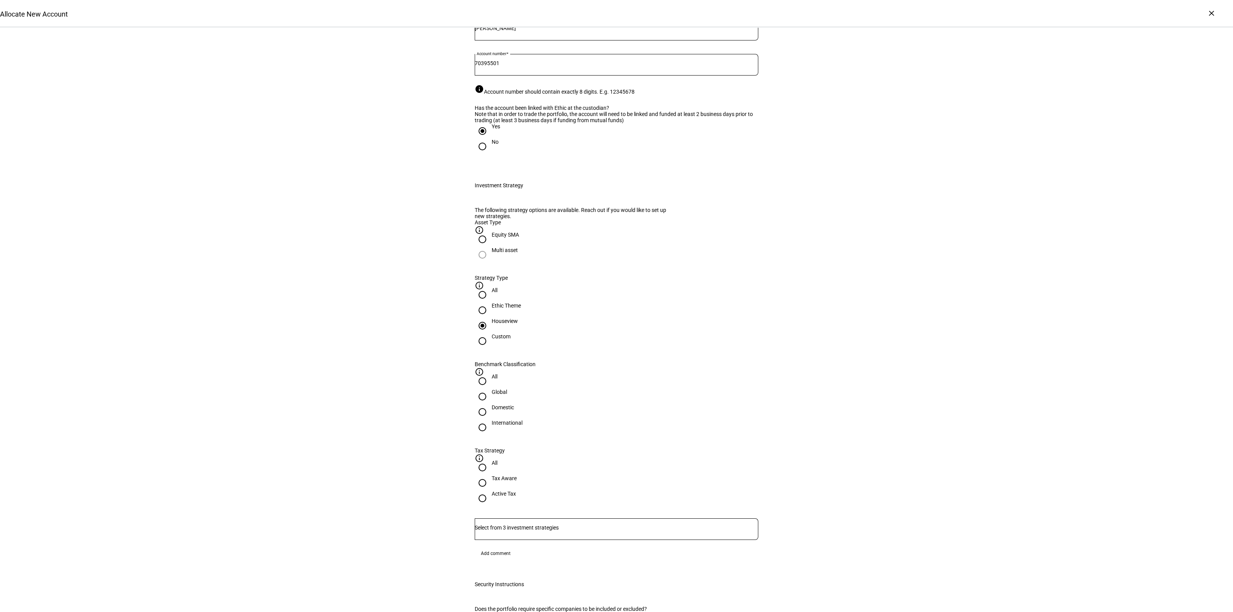
click at [490, 404] on input "Domestic" at bounding box center [482, 411] width 15 height 15
radio input "true"
click at [516, 490] on div "Active Tax" at bounding box center [504, 493] width 24 height 6
click at [490, 490] on input "Active Tax" at bounding box center [482, 497] width 15 height 15
radio input "true"
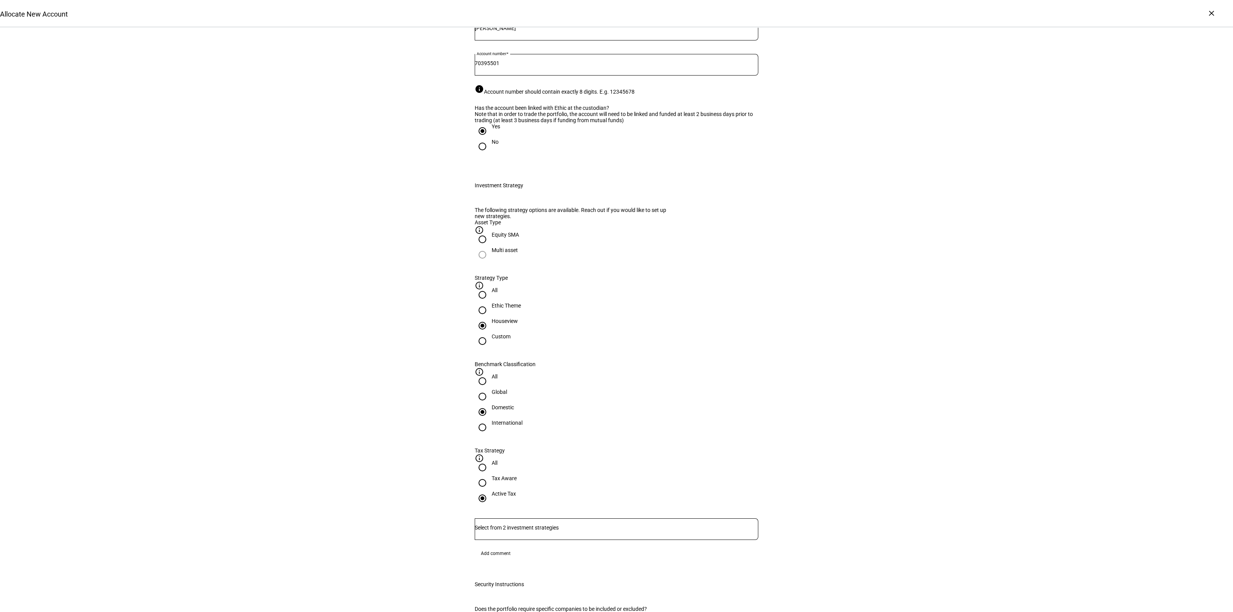
click at [573, 524] on input "Number" at bounding box center [617, 527] width 284 height 6
drag, startPoint x: 525, startPoint y: 467, endPoint x: 736, endPoint y: 447, distance: 212.1
click at [526, 467] on span "Corient - Active Tax Strategy - High TE - IVV" at bounding box center [538, 460] width 120 height 16
click at [814, 492] on div "Allocate New Account Complete and submit this form to allocate a new account to…" at bounding box center [616, 605] width 1233 height 1349
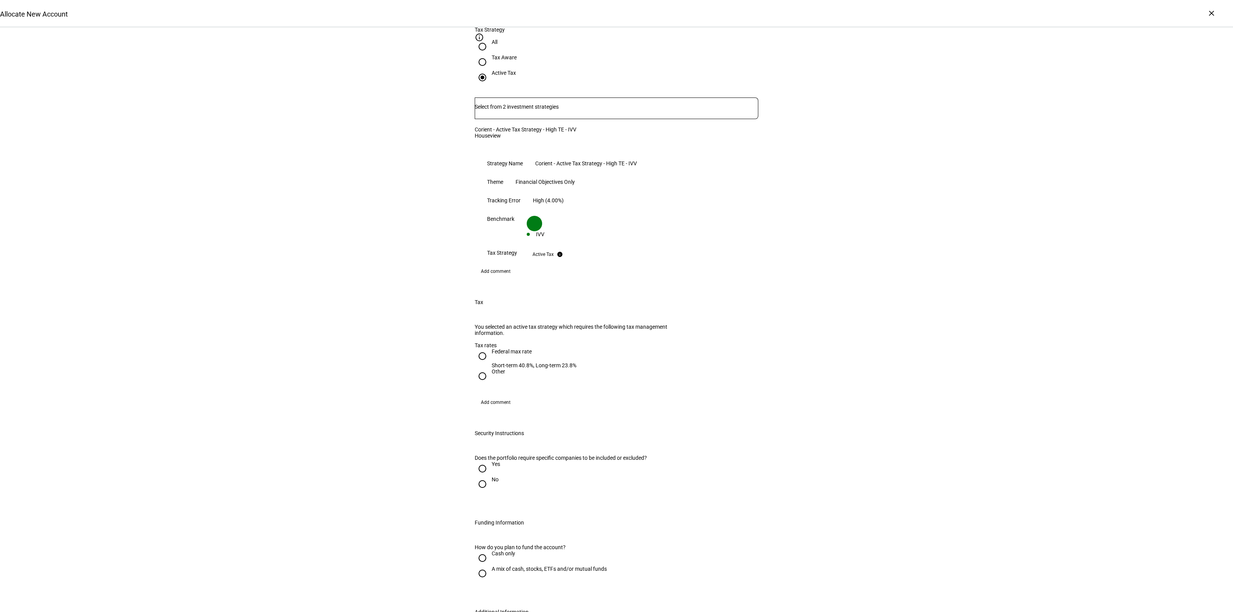
scroll to position [530, 0]
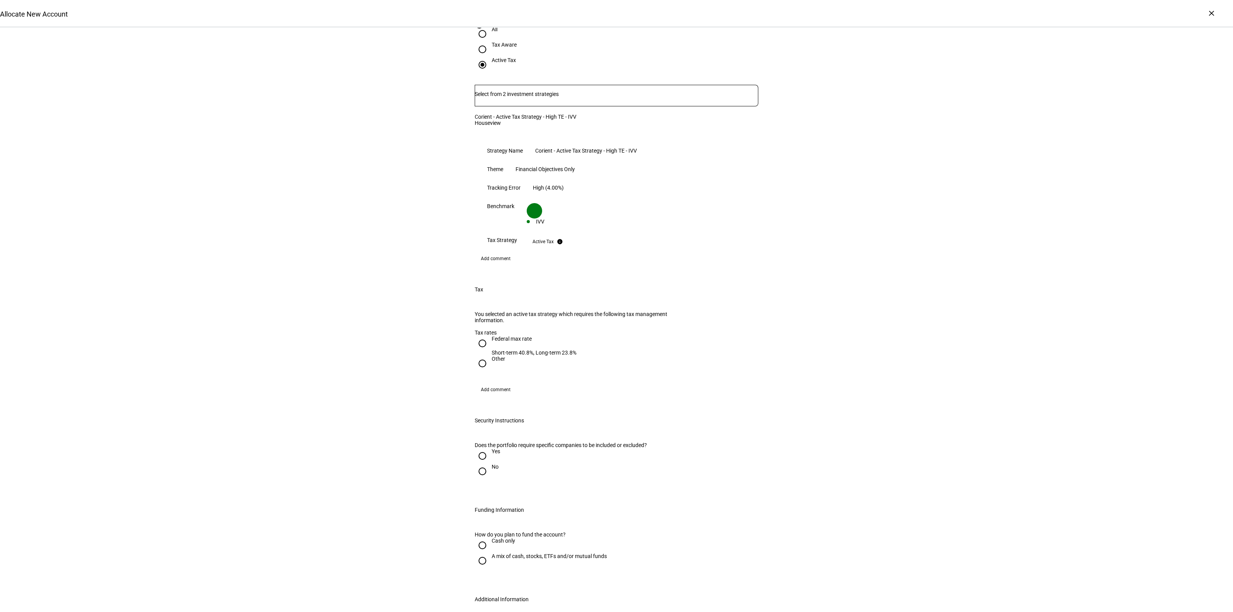
click at [484, 464] on input "No" at bounding box center [482, 471] width 15 height 15
radio input "true"
click at [486, 334] on div at bounding box center [482, 343] width 18 height 18
radio input "true"
click at [484, 553] on input "A mix of cash, stocks, ETFs and/or mutual funds" at bounding box center [482, 560] width 15 height 15
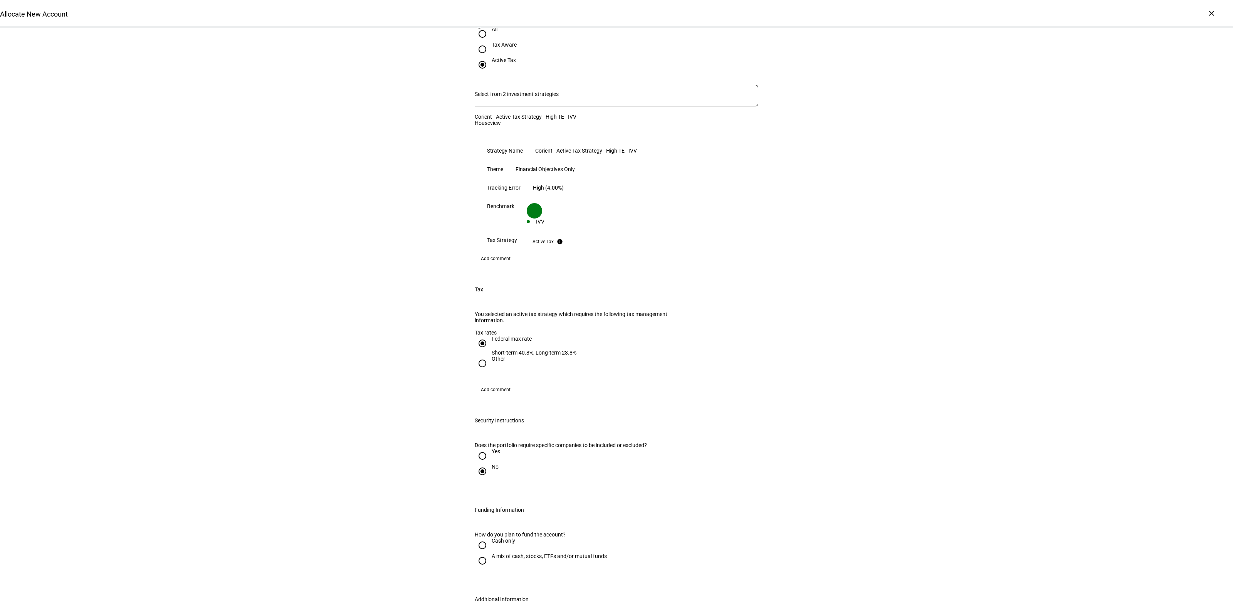
radio input "true"
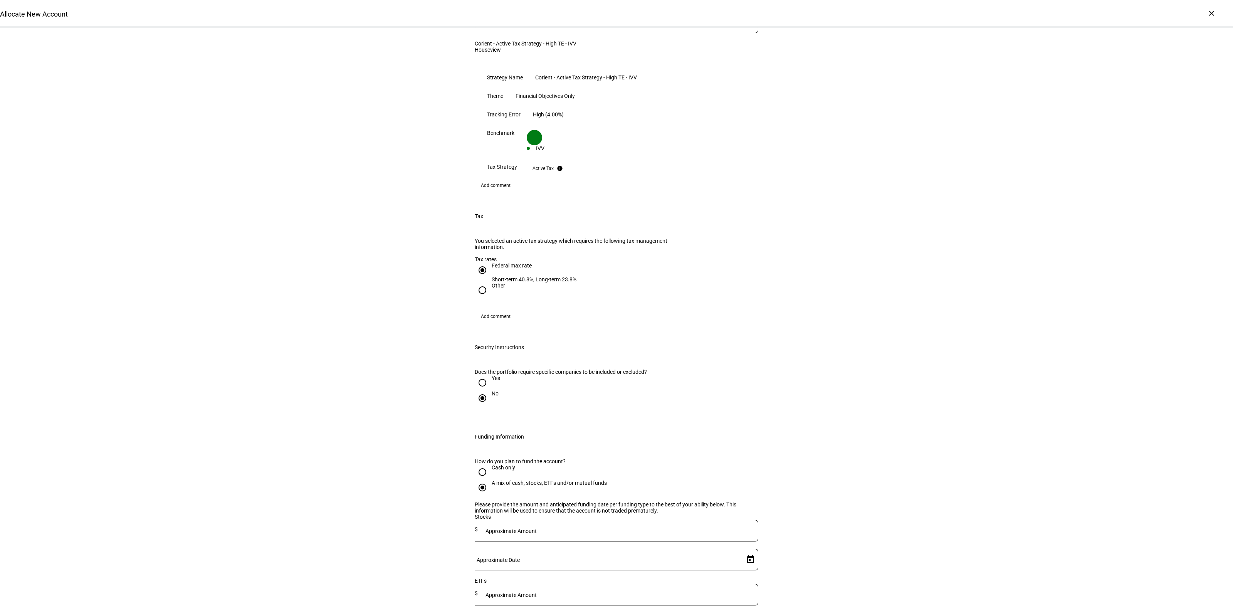
scroll to position [722, 0]
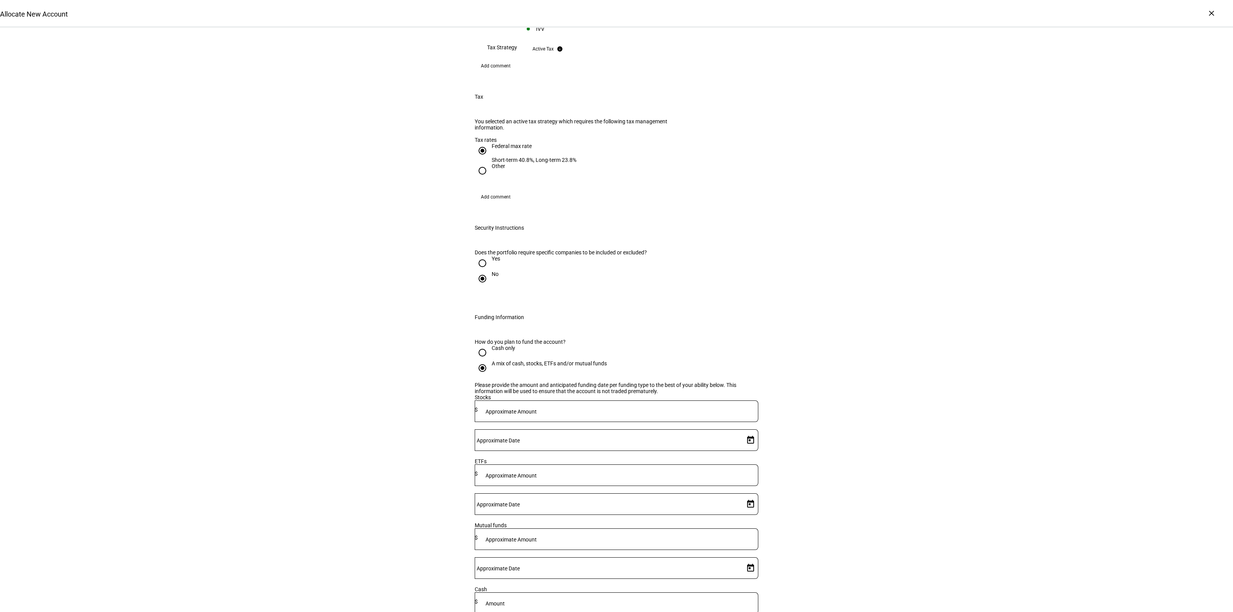
click at [600, 408] on div at bounding box center [618, 411] width 281 height 22
type input "280,000"
click at [741, 431] on span "Open calendar" at bounding box center [750, 440] width 18 height 18
click at [680, 542] on span "29" at bounding box center [683, 538] width 14 height 14
type input "[DATE]"
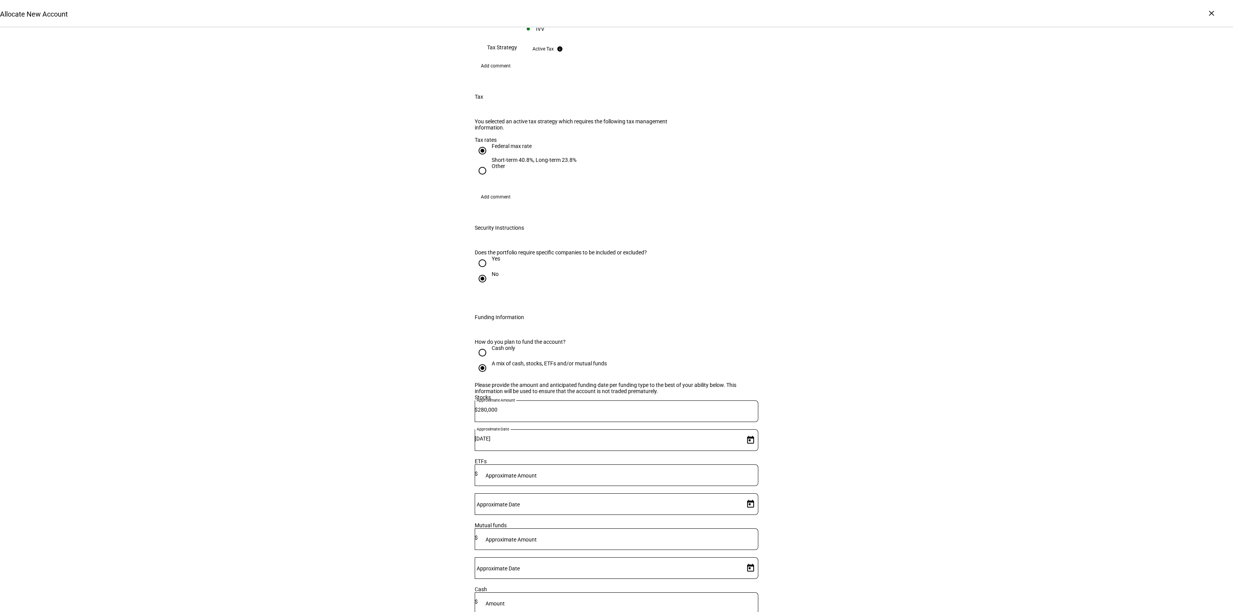
click at [995, 422] on div "Allocate New Account Complete and submit this form to allocate a new account to…" at bounding box center [616, 119] width 1233 height 1629
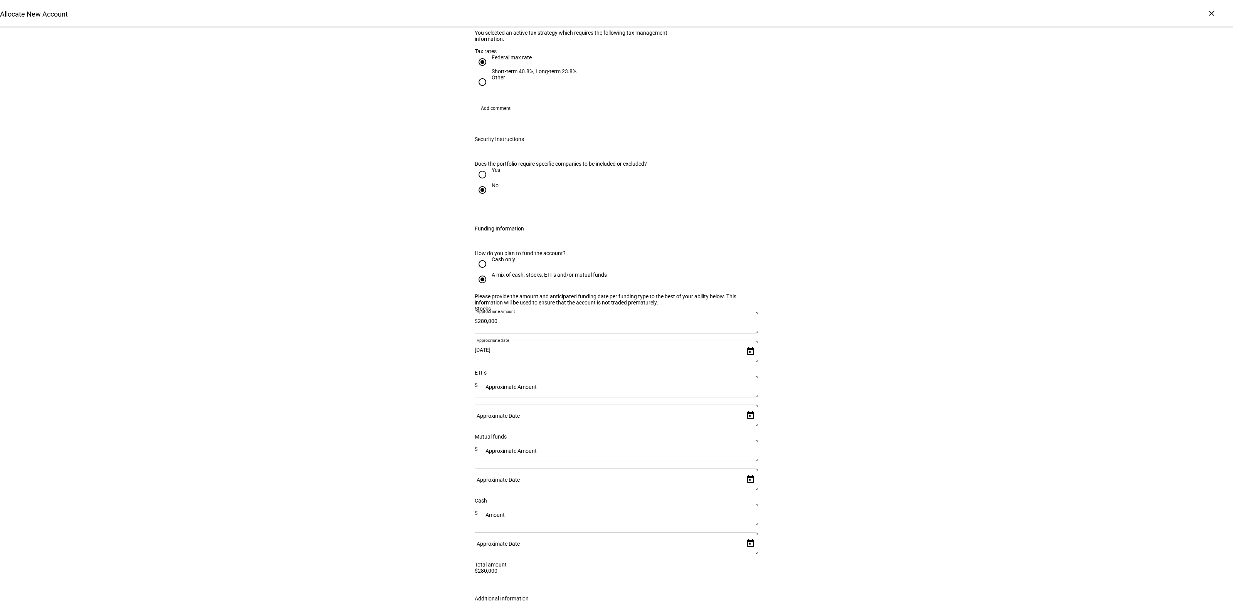
scroll to position [979, 0]
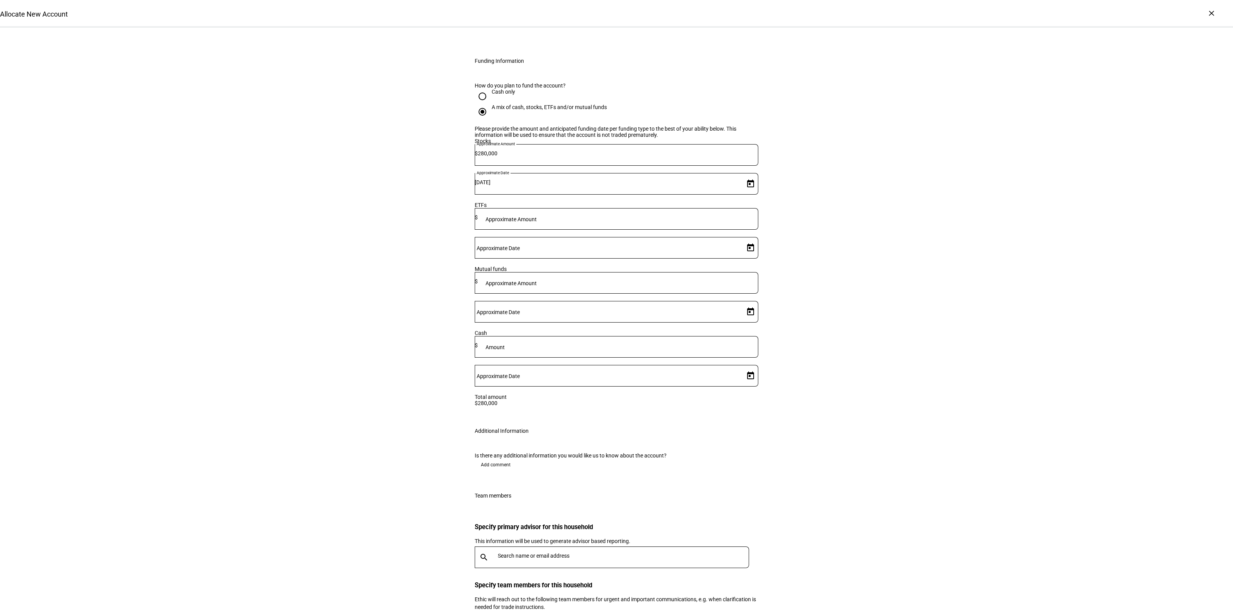
click at [495, 459] on span "Add comment" at bounding box center [496, 465] width 30 height 12
click at [509, 600] on input "text" at bounding box center [625, 603] width 254 height 6
type input "small"
click at [508, 514] on mat-option "[PERSON_NAME] Smalley [EMAIL_ADDRESS][PERSON_NAME][DOMAIN_NAME]" at bounding box center [609, 521] width 274 height 25
drag, startPoint x: 313, startPoint y: 470, endPoint x: 574, endPoint y: 334, distance: 294.5
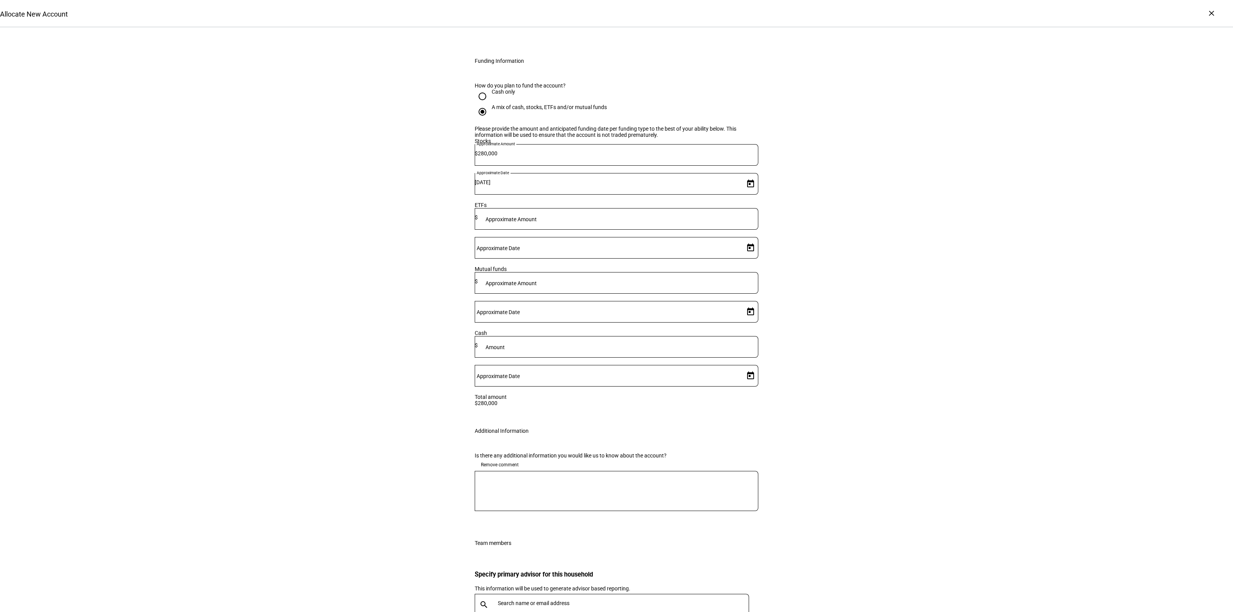
click at [536, 477] on textarea at bounding box center [617, 491] width 284 height 28
type textarea "Please implement gain neutrally."
drag, startPoint x: 281, startPoint y: 368, endPoint x: 314, endPoint y: 368, distance: 32.8
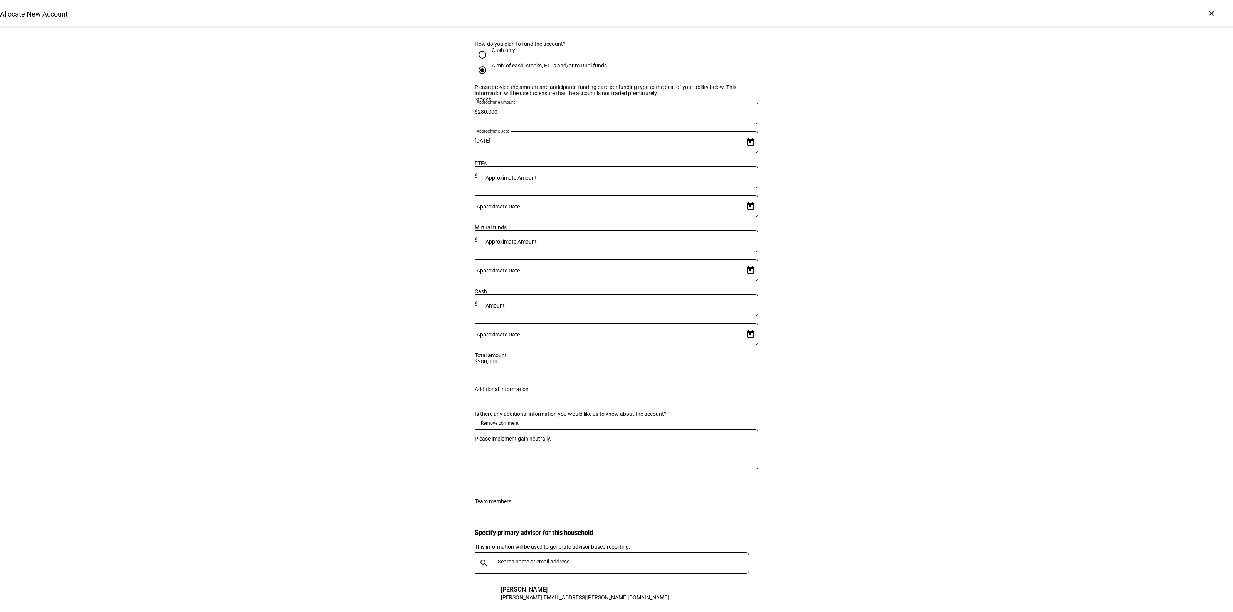
scroll to position [1050, 0]
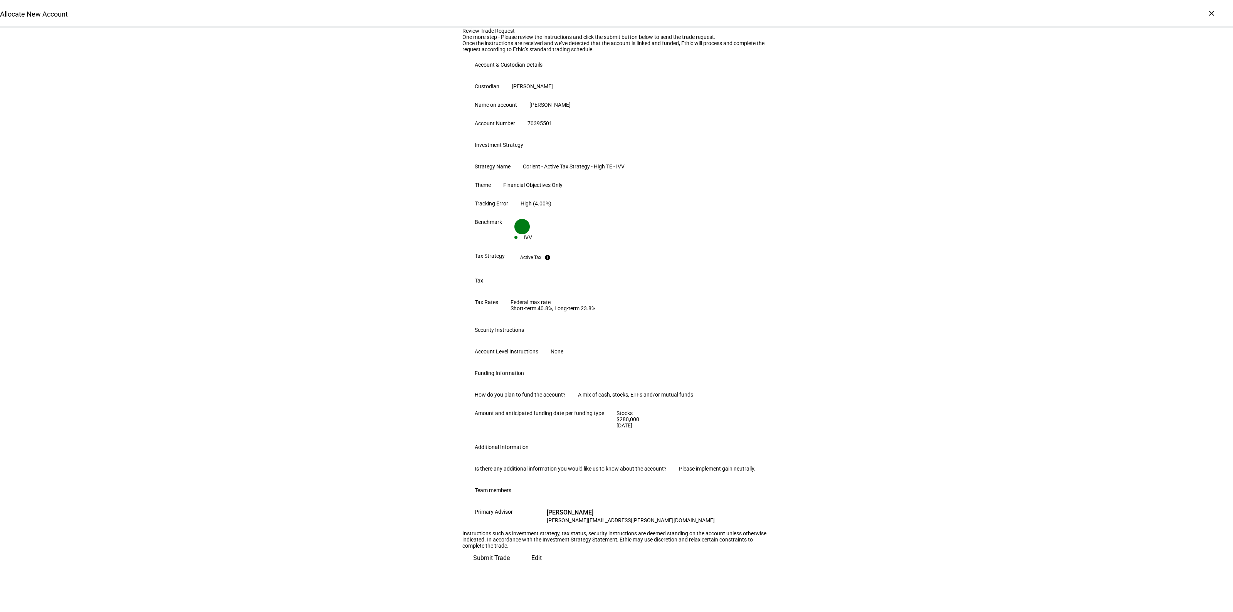
scroll to position [0, 0]
drag, startPoint x: 328, startPoint y: 329, endPoint x: 496, endPoint y: 418, distance: 190.6
click at [329, 328] on div "Review Trade Request One more step - Please review the instructions and click t…" at bounding box center [616, 297] width 1233 height 539
click at [531, 567] on span "Edit" at bounding box center [536, 558] width 10 height 18
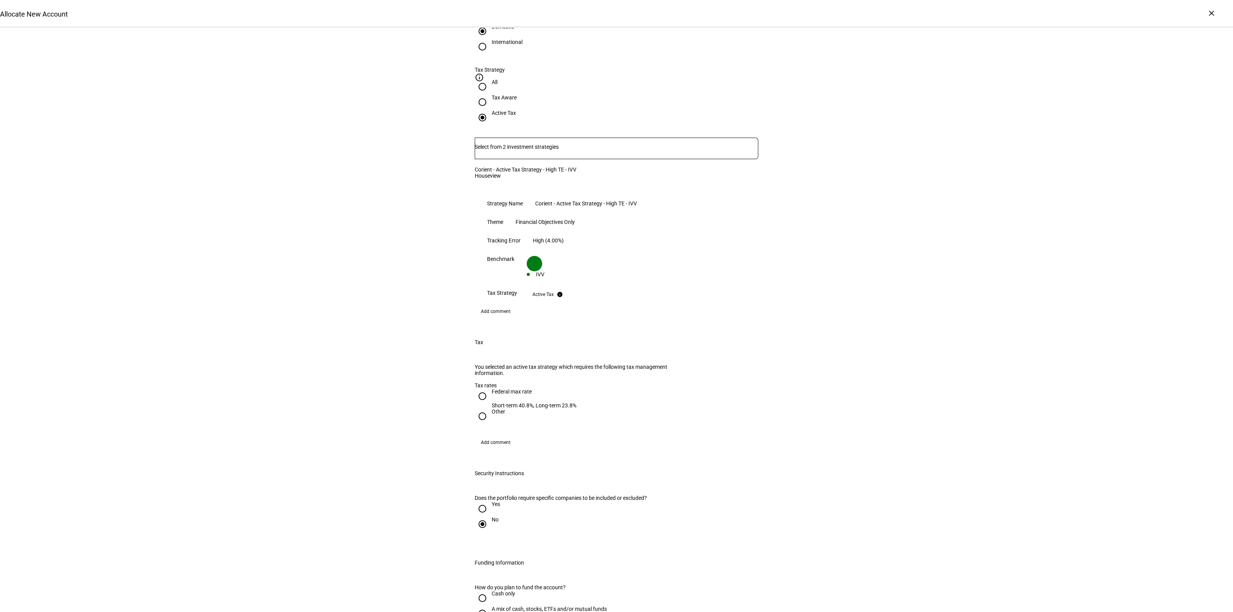
scroll to position [626, 0]
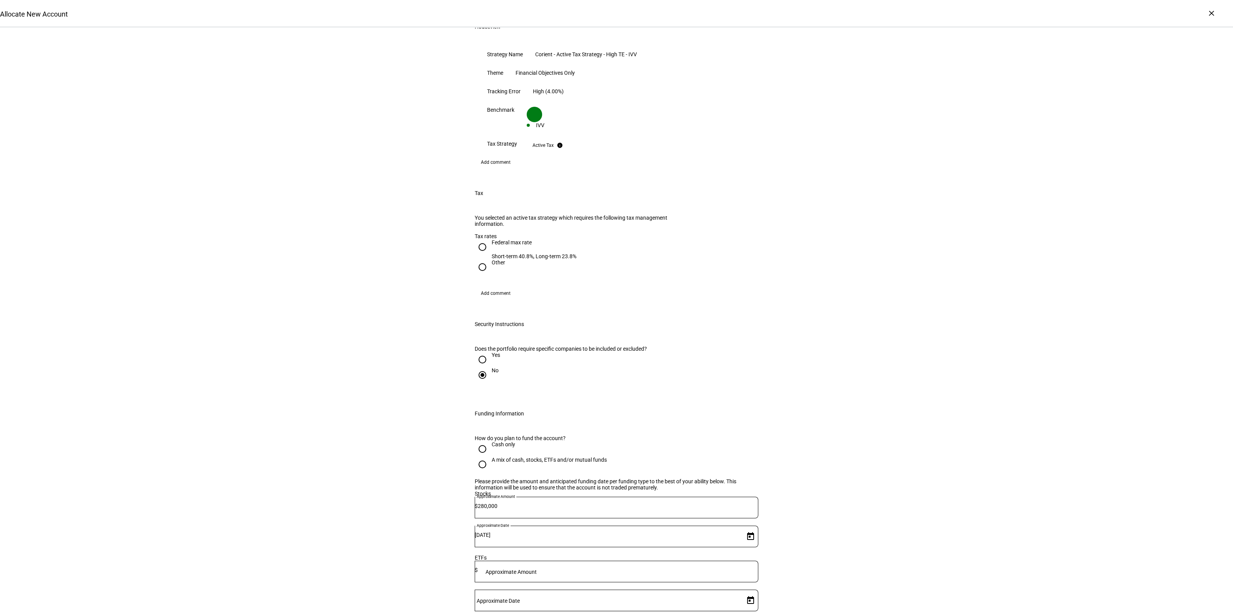
drag, startPoint x: 483, startPoint y: 319, endPoint x: 493, endPoint y: 336, distance: 20.2
click at [482, 352] on input "Yes" at bounding box center [482, 359] width 15 height 15
radio input "true"
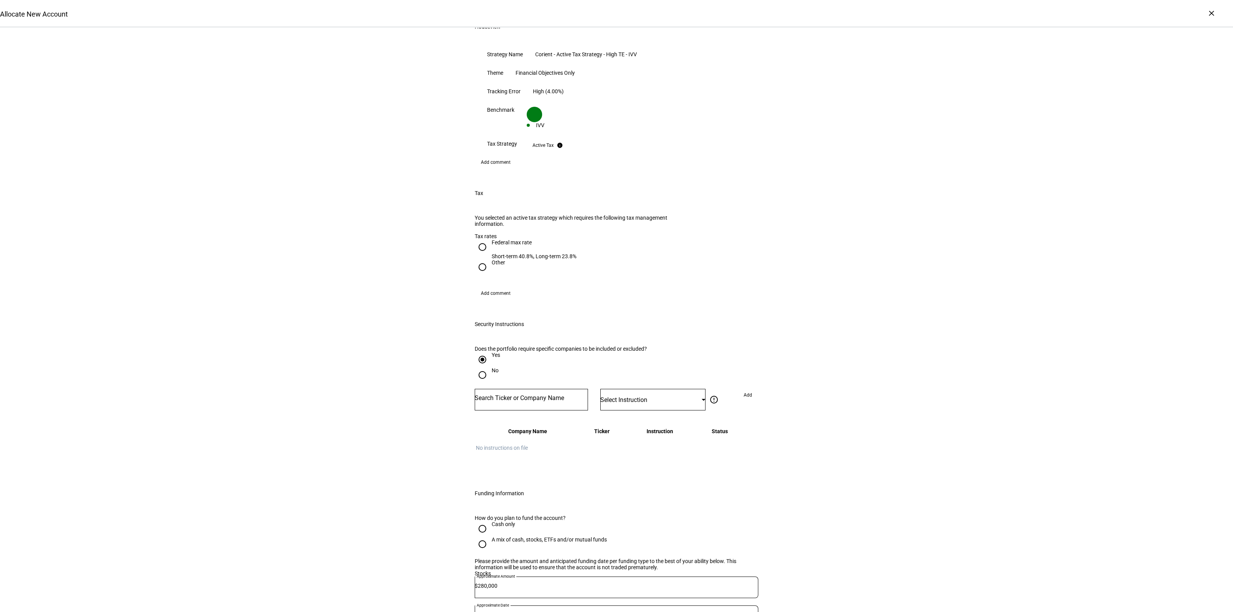
click at [514, 395] on input "Number" at bounding box center [531, 398] width 113 height 6
type input "T"
type input "AT&T"
click at [489, 388] on div "AT&T INC" at bounding box center [490, 384] width 25 height 9
click at [671, 367] on div "No" at bounding box center [617, 374] width 284 height 15
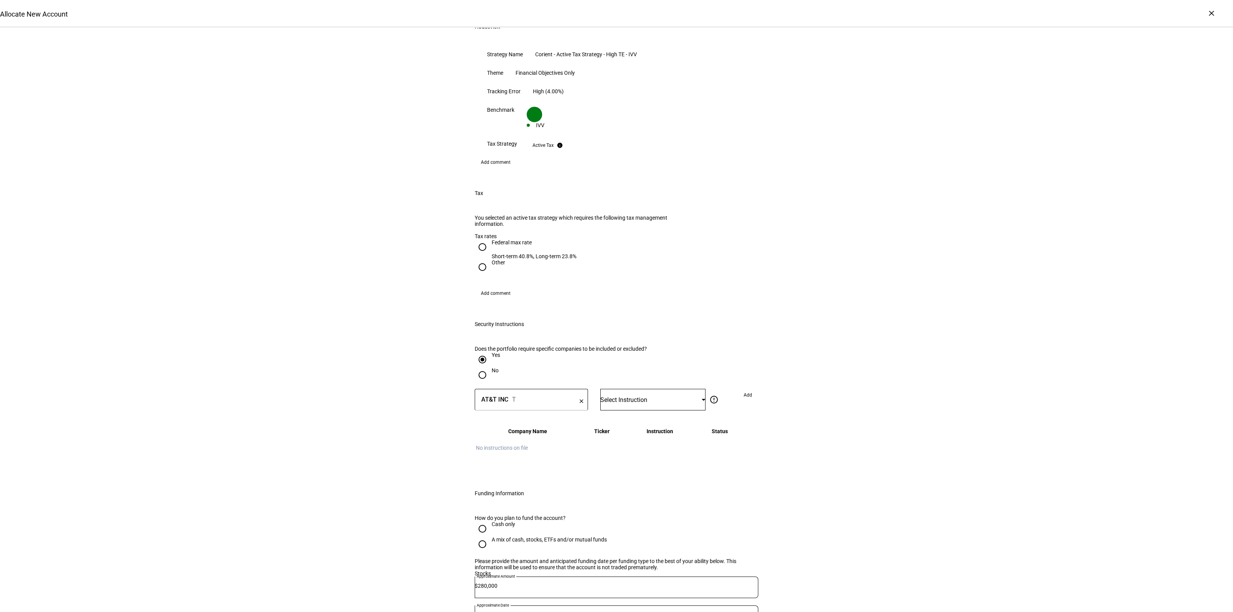
click at [660, 396] on div "Select Instruction" at bounding box center [650, 399] width 101 height 7
click at [645, 422] on mat-option "Do Not Buy" at bounding box center [649, 423] width 105 height 18
click at [746, 389] on span "Add" at bounding box center [748, 395] width 8 height 12
click at [498, 395] on input "Number" at bounding box center [531, 398] width 113 height 6
type input "XOM"
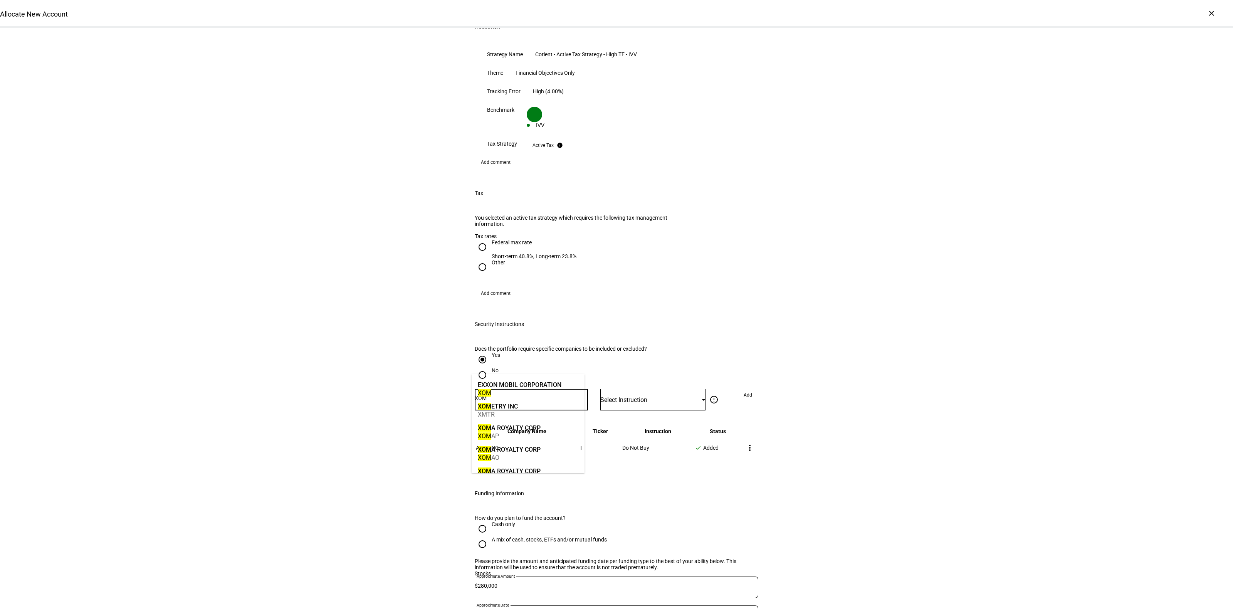
click at [515, 383] on div "EXXON MOBIL CORPORATION" at bounding box center [520, 384] width 84 height 9
click at [627, 396] on div "Select Instruction" at bounding box center [650, 399] width 101 height 7
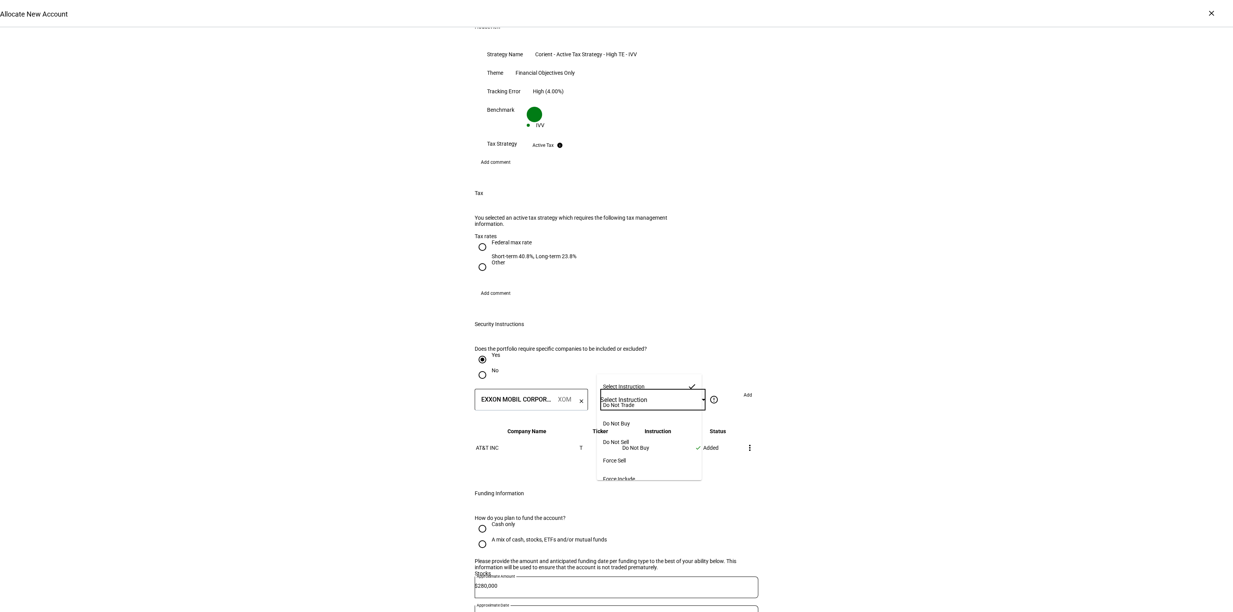
click at [674, 396] on mat-option "Do Not Trade" at bounding box center [649, 405] width 105 height 18
click at [744, 389] on span "Add" at bounding box center [748, 395] width 8 height 12
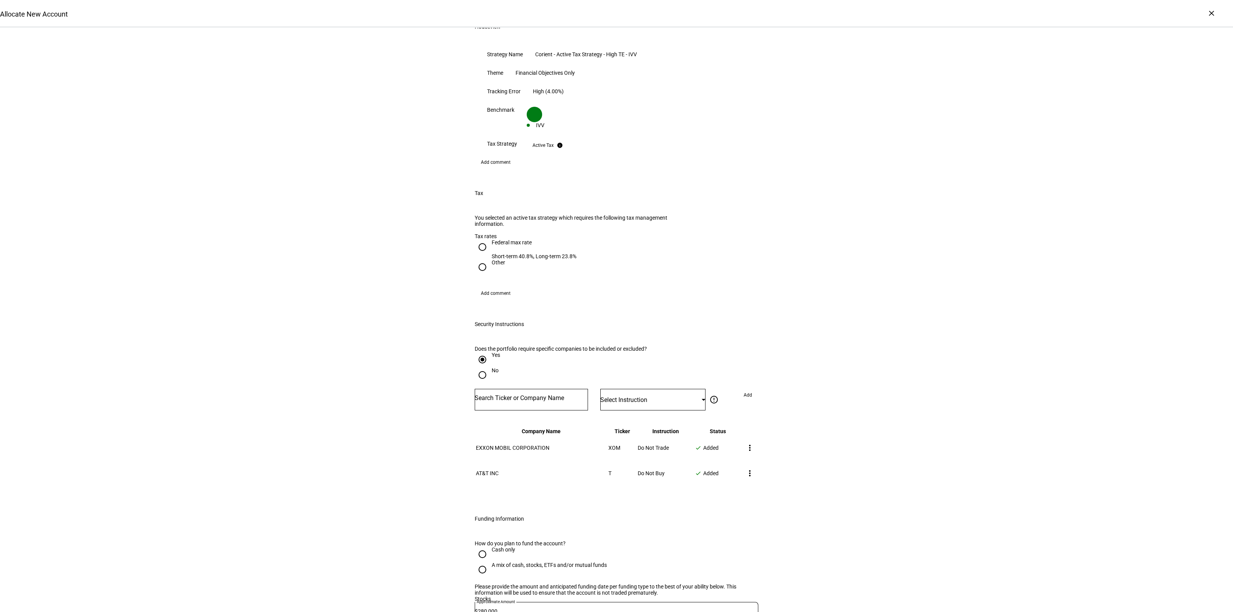
click at [527, 395] on input "Number" at bounding box center [531, 398] width 113 height 6
type input "CMCSA"
click at [540, 392] on mat-option "COMCAST CORP CMCSA" at bounding box center [528, 388] width 113 height 22
click at [659, 396] on div "Select Instruction" at bounding box center [650, 399] width 101 height 7
click at [635, 419] on mat-option "Do Not Buy" at bounding box center [649, 423] width 105 height 18
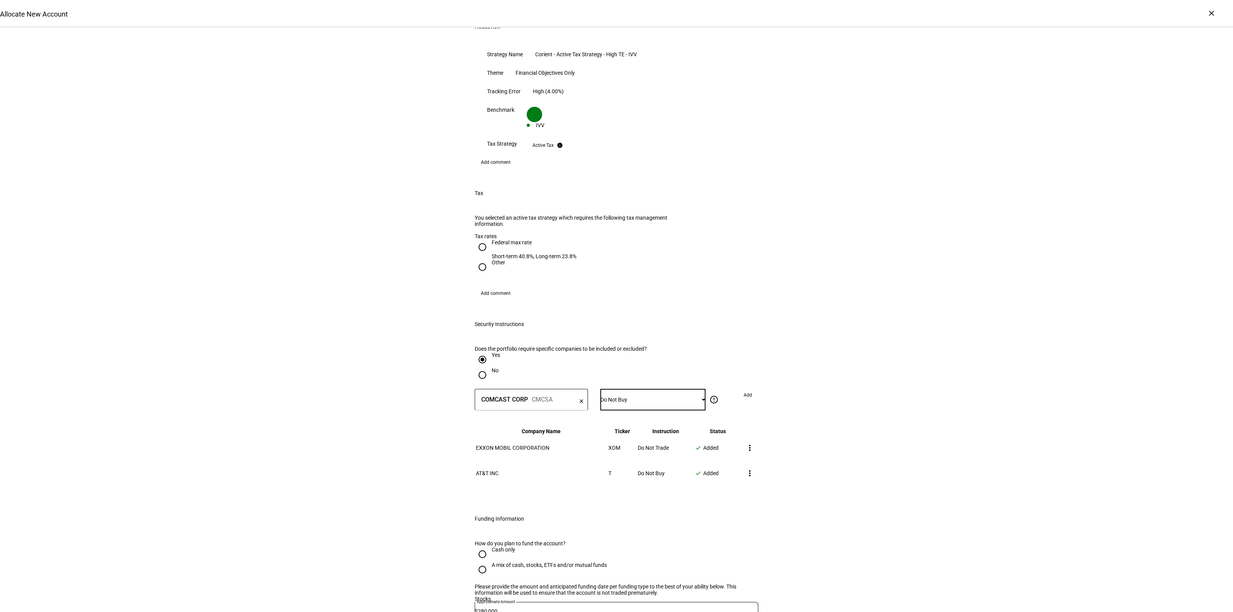
click at [745, 389] on span "Add" at bounding box center [748, 395] width 8 height 12
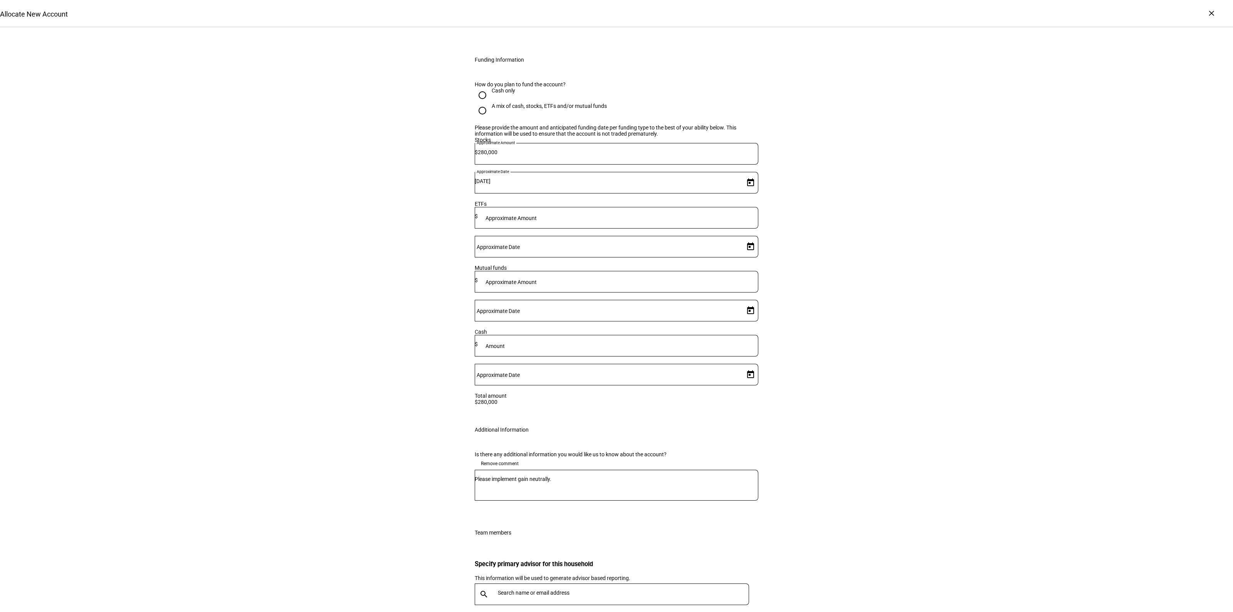
scroll to position [1179, 0]
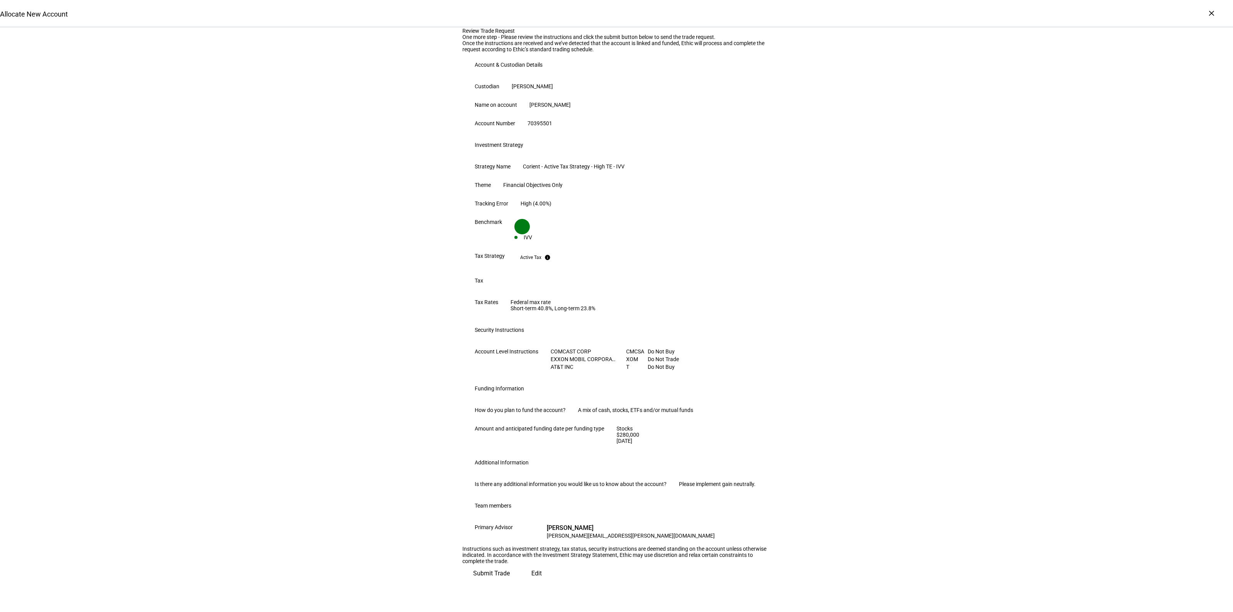
scroll to position [199, 0]
click at [510, 583] on span "Submit Trade" at bounding box center [491, 573] width 37 height 18
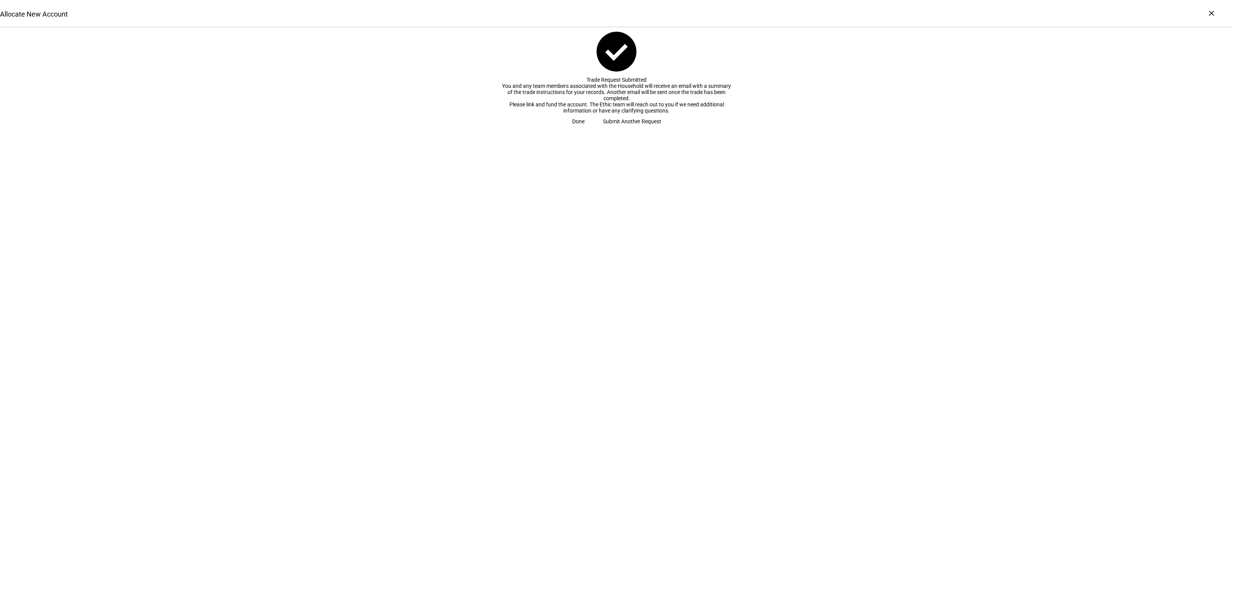
click at [594, 129] on span at bounding box center [578, 121] width 31 height 15
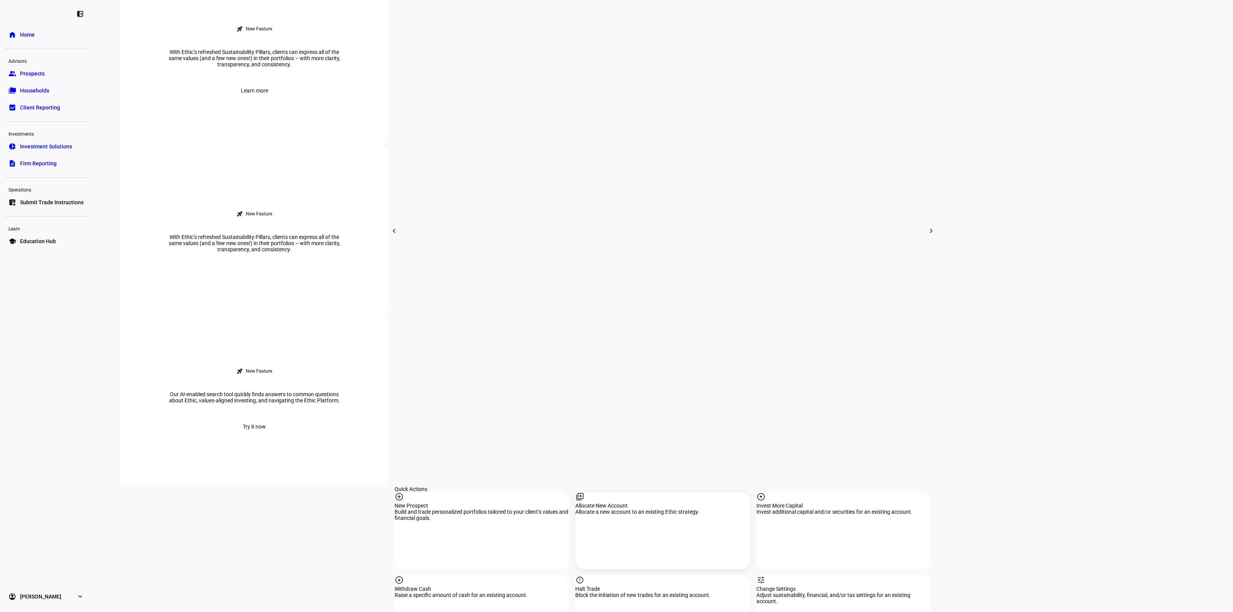
scroll to position [433, 0]
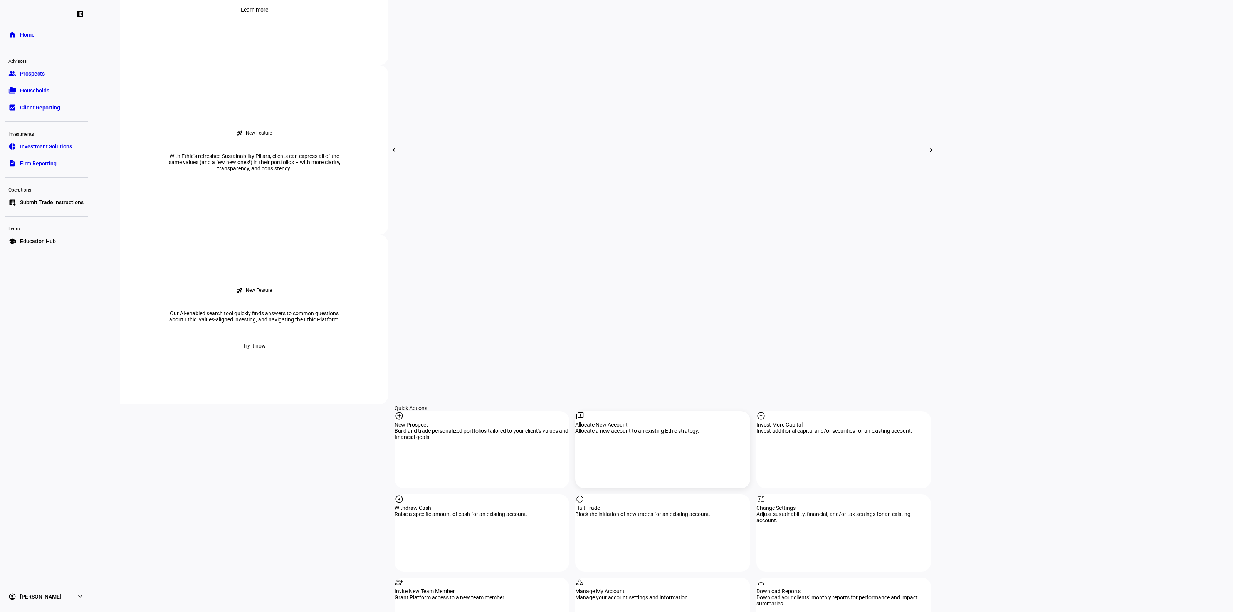
click at [680, 428] on div "Allocate a new account to an existing Ethic strategy." at bounding box center [662, 431] width 175 height 6
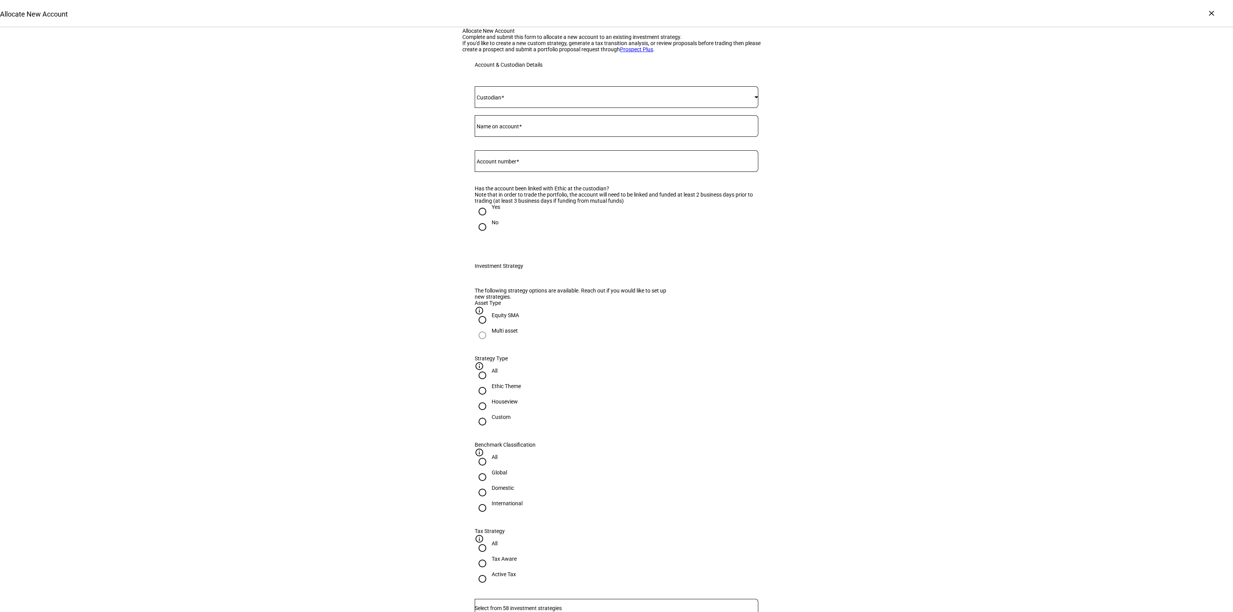
drag, startPoint x: 507, startPoint y: 257, endPoint x: 536, endPoint y: 239, distance: 33.8
click at [508, 179] on mat-form-field "Account number" at bounding box center [617, 164] width 284 height 29
click at [536, 172] on div at bounding box center [617, 161] width 284 height 22
paste input "637831193"
click at [487, 163] on input "637831193" at bounding box center [617, 159] width 284 height 6
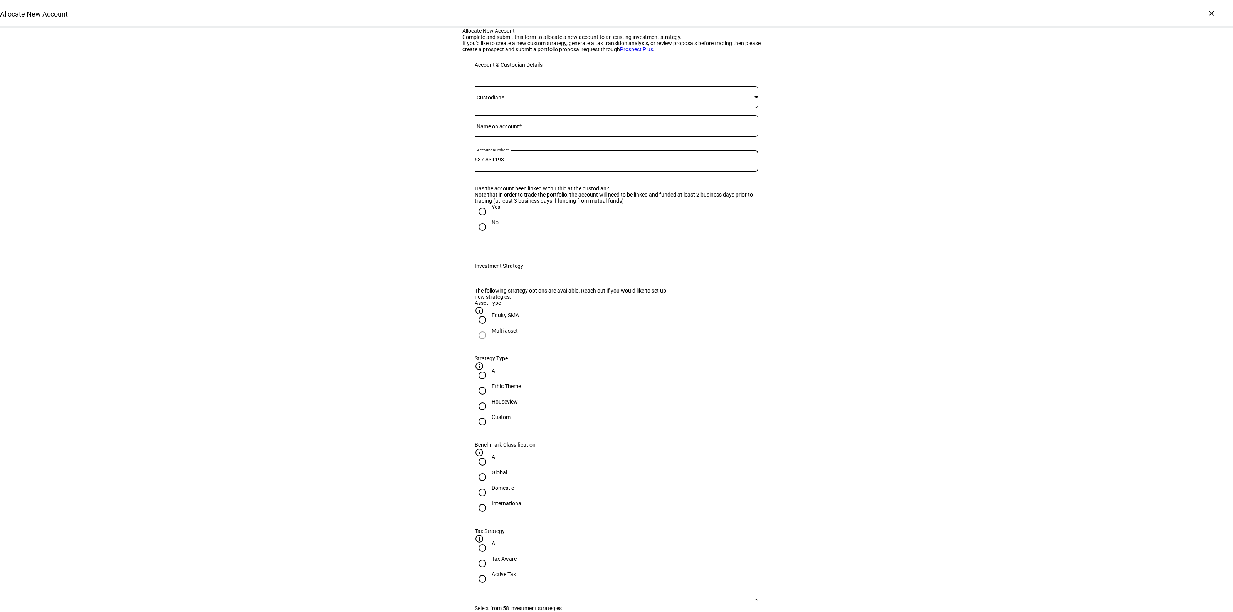
type input "637-831193"
click at [531, 137] on div at bounding box center [617, 126] width 284 height 22
type input "[PERSON_NAME]"
click at [504, 101] on span at bounding box center [502, 97] width 3 height 6
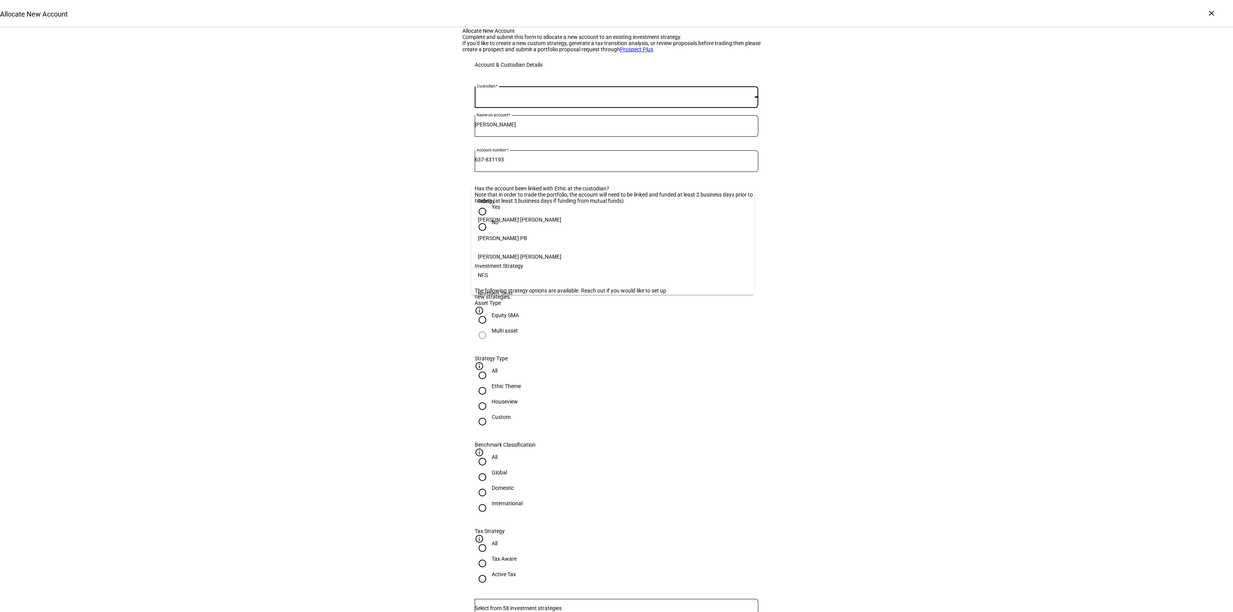
click at [514, 200] on mat-option "Fidelity" at bounding box center [613, 201] width 283 height 18
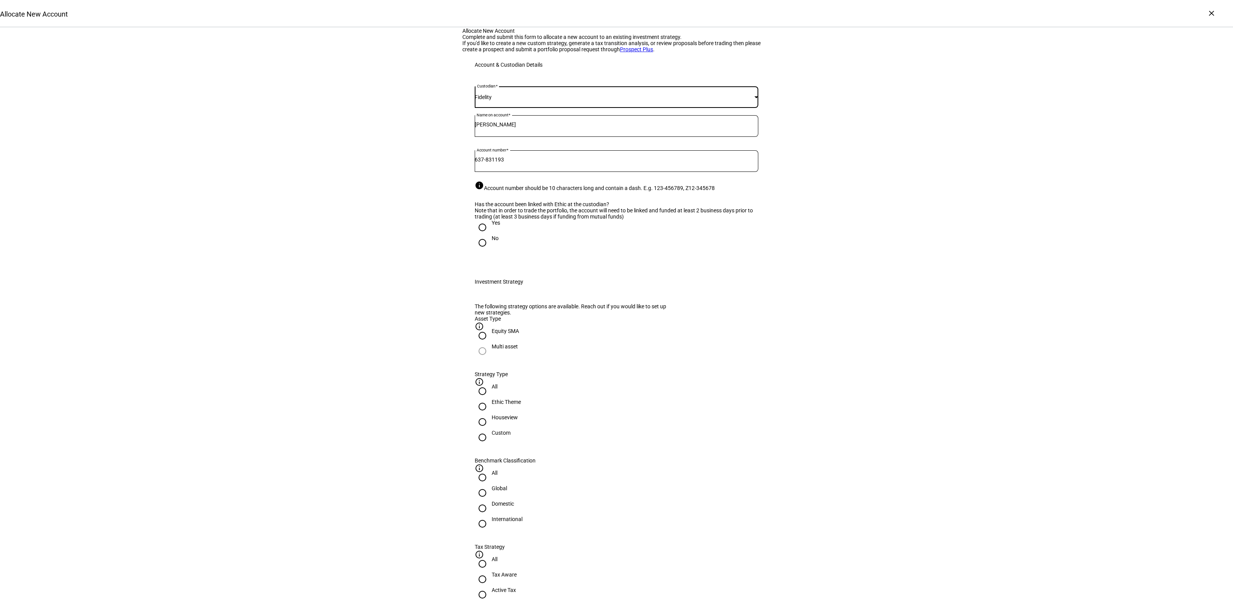
click at [926, 288] on div "Allocate New Account Complete and submit this form to allocate a new account to…" at bounding box center [616, 567] width 1233 height 1079
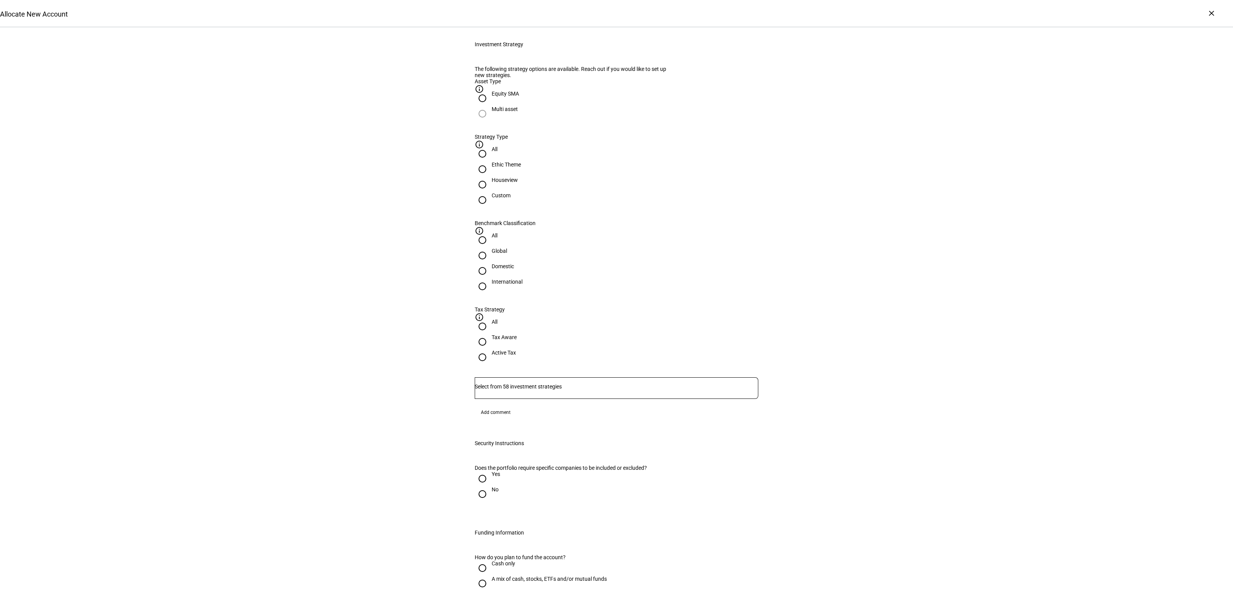
scroll to position [289, 0]
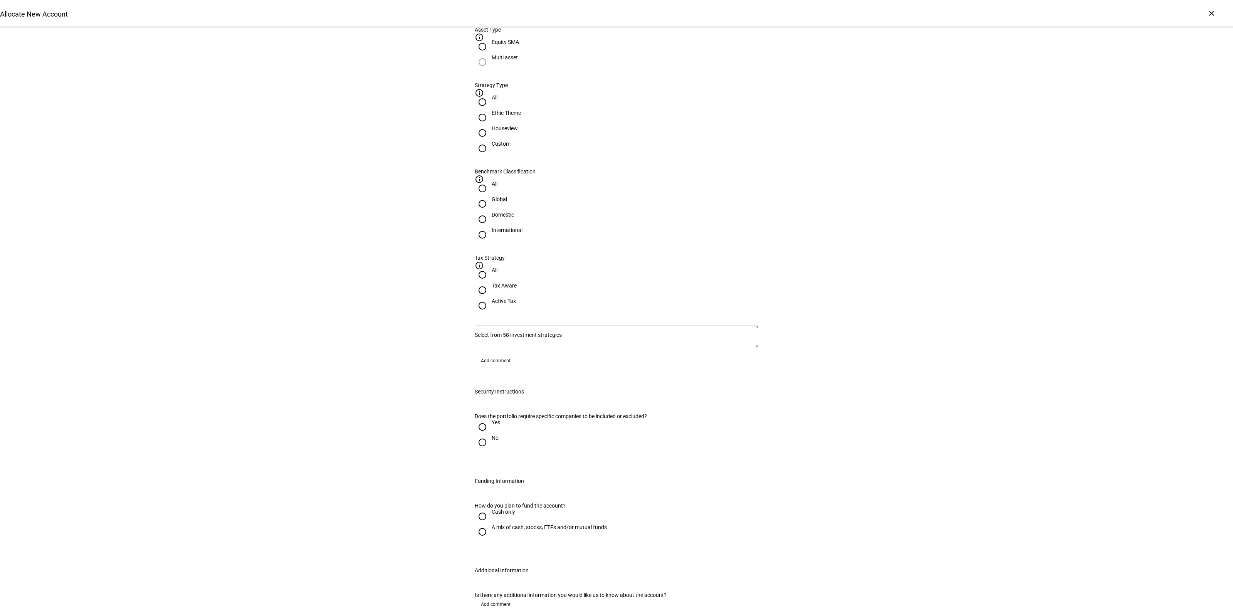
click at [518, 131] on div "Houseview" at bounding box center [505, 128] width 26 height 6
click at [490, 141] on input "Houseview" at bounding box center [482, 132] width 15 height 15
radio input "true"
click at [514, 212] on div "Domestic" at bounding box center [503, 215] width 22 height 6
click at [490, 212] on input "Domestic" at bounding box center [482, 219] width 15 height 15
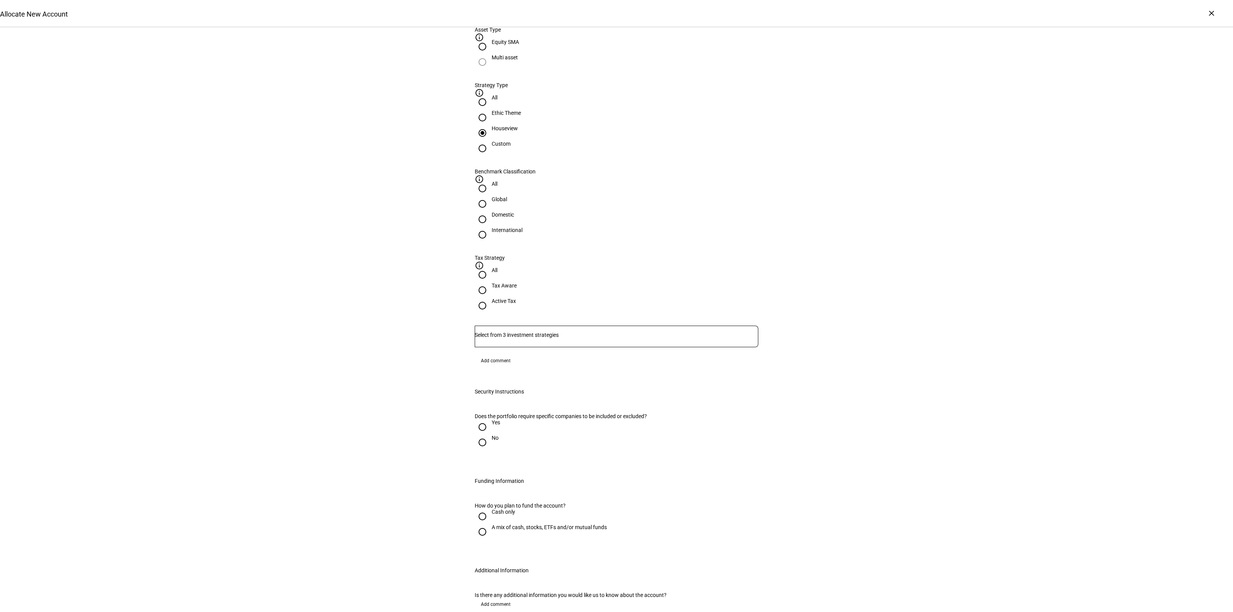
radio input "true"
click at [517, 282] on div "Tax Aware" at bounding box center [504, 285] width 25 height 6
click at [490, 282] on input "Tax Aware" at bounding box center [482, 289] width 15 height 15
radio input "true"
click at [544, 332] on input "Number" at bounding box center [617, 335] width 284 height 6
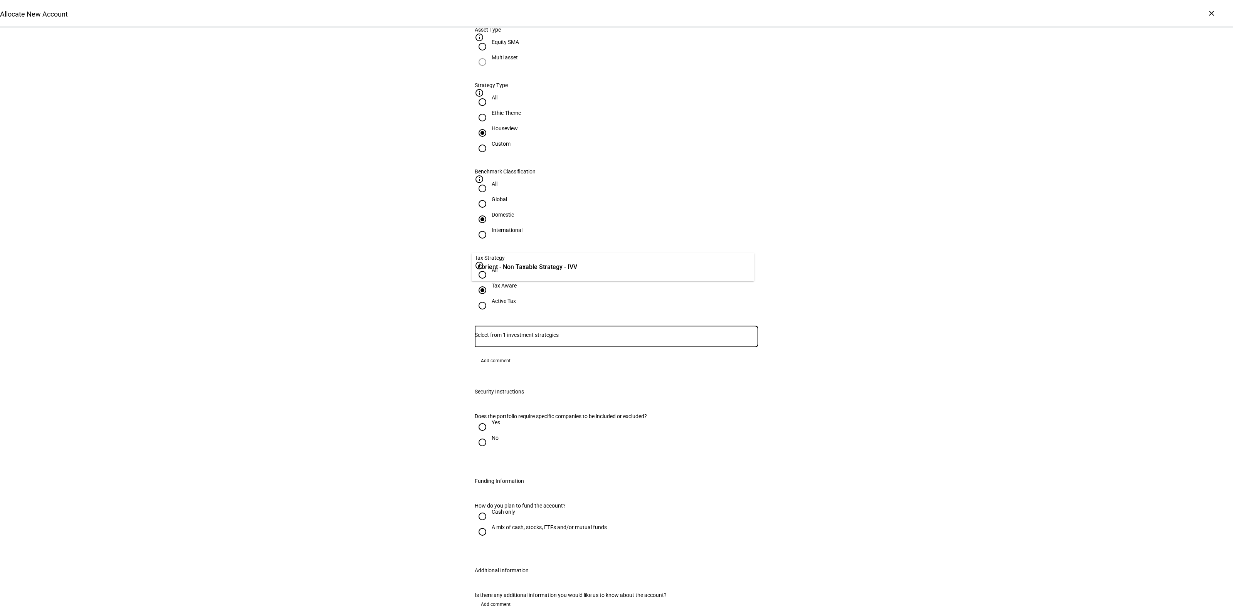
drag, startPoint x: 722, startPoint y: 194, endPoint x: 721, endPoint y: 199, distance: 5.5
click at [516, 298] on div "Active Tax" at bounding box center [504, 305] width 24 height 14
click at [516, 298] on div "Active Tax" at bounding box center [504, 301] width 24 height 6
click at [490, 298] on input "Active Tax" at bounding box center [482, 305] width 15 height 15
radio input "true"
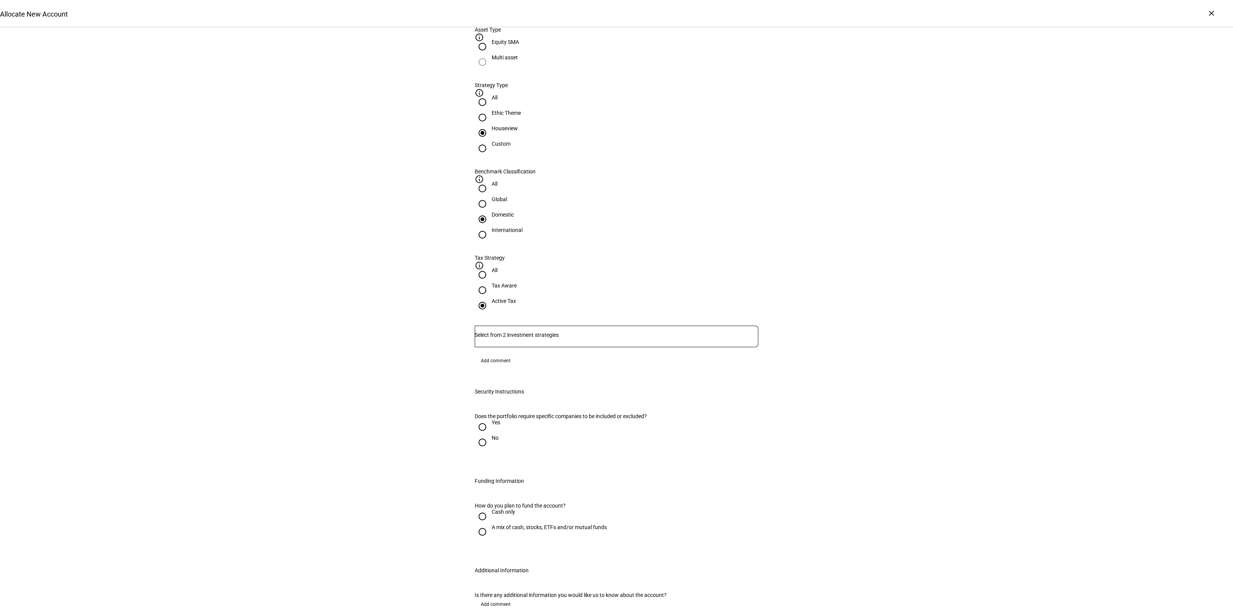
click at [548, 168] on eth-radio-group "All Ethic Theme Houseview Custom" at bounding box center [617, 131] width 284 height 74
click at [554, 332] on input "Number" at bounding box center [617, 335] width 284 height 6
click at [559, 293] on span "Corient - Active Tax Strategy - IVV" at bounding box center [525, 289] width 94 height 16
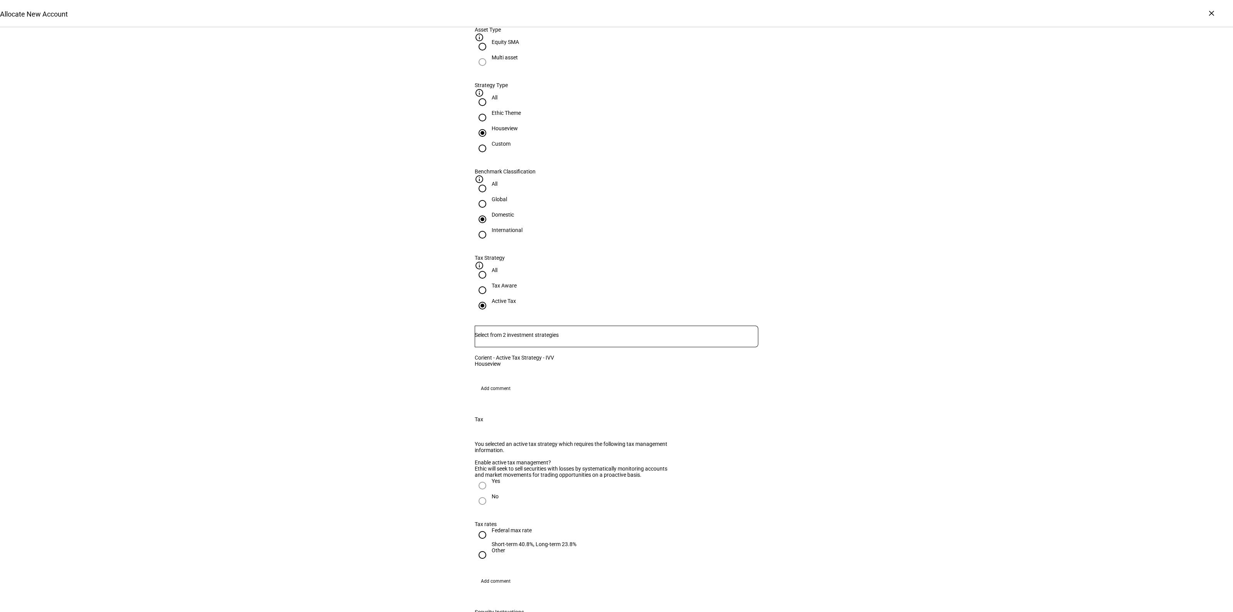
click at [874, 287] on div "Allocate New Account Complete and submit this form to allocate a new account to…" at bounding box center [616, 388] width 1233 height 1299
click at [479, 477] on input "Federal max rate Short-term 40.8%, Long-term 23.8%" at bounding box center [482, 472] width 15 height 15
radio input "true"
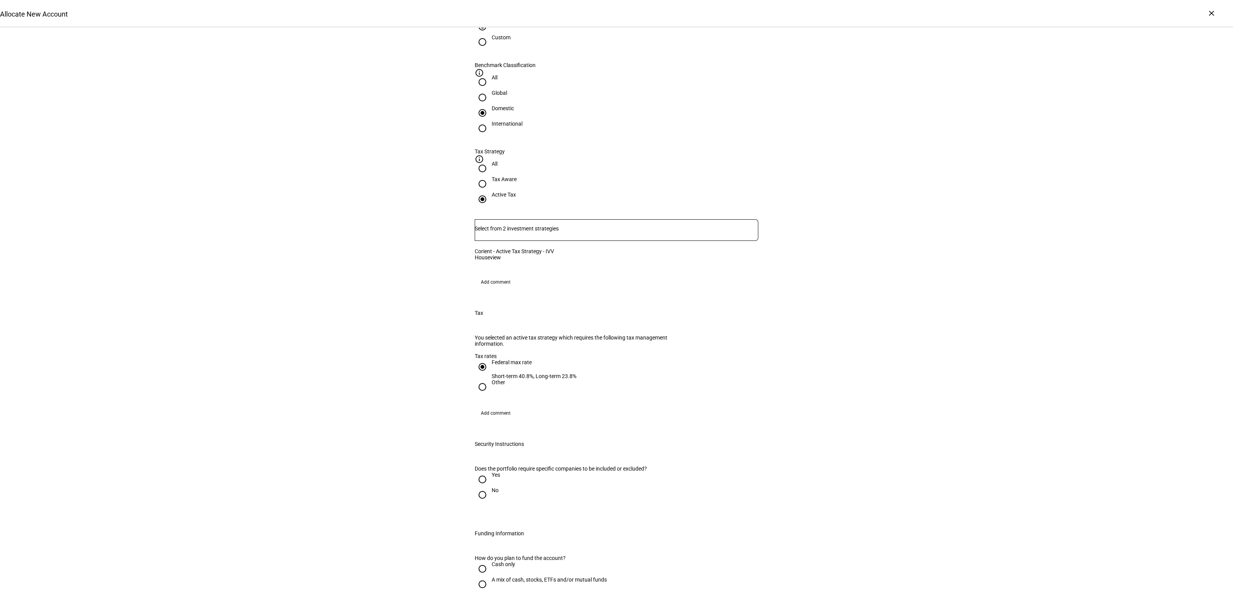
scroll to position [578, 0]
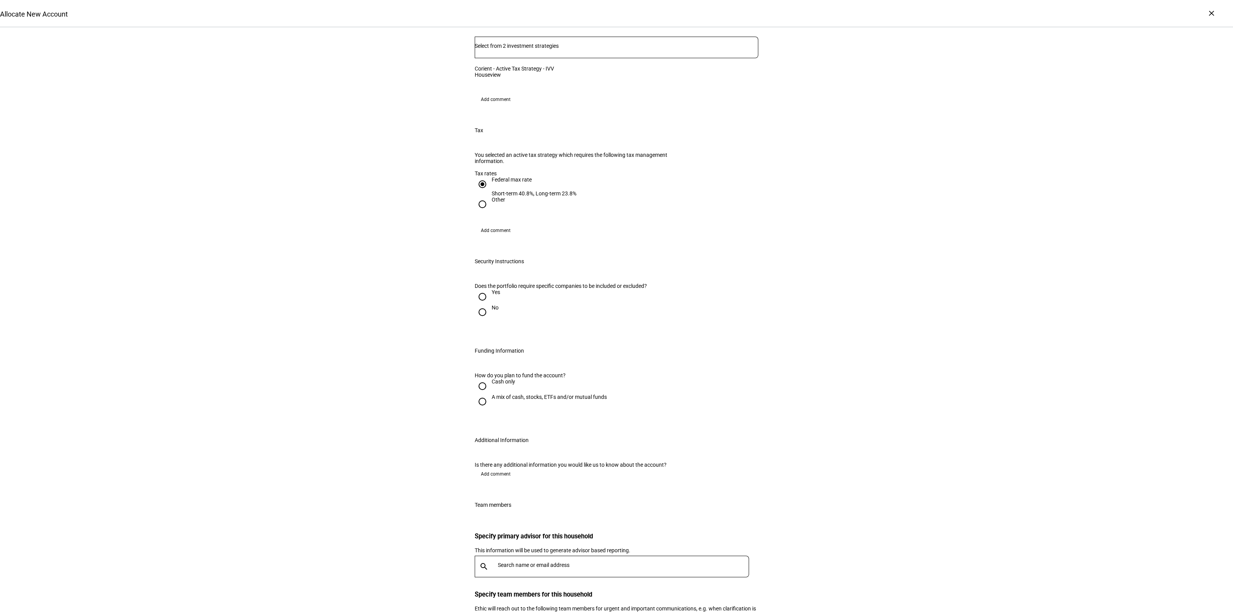
click at [486, 306] on div at bounding box center [482, 296] width 18 height 18
radio input "true"
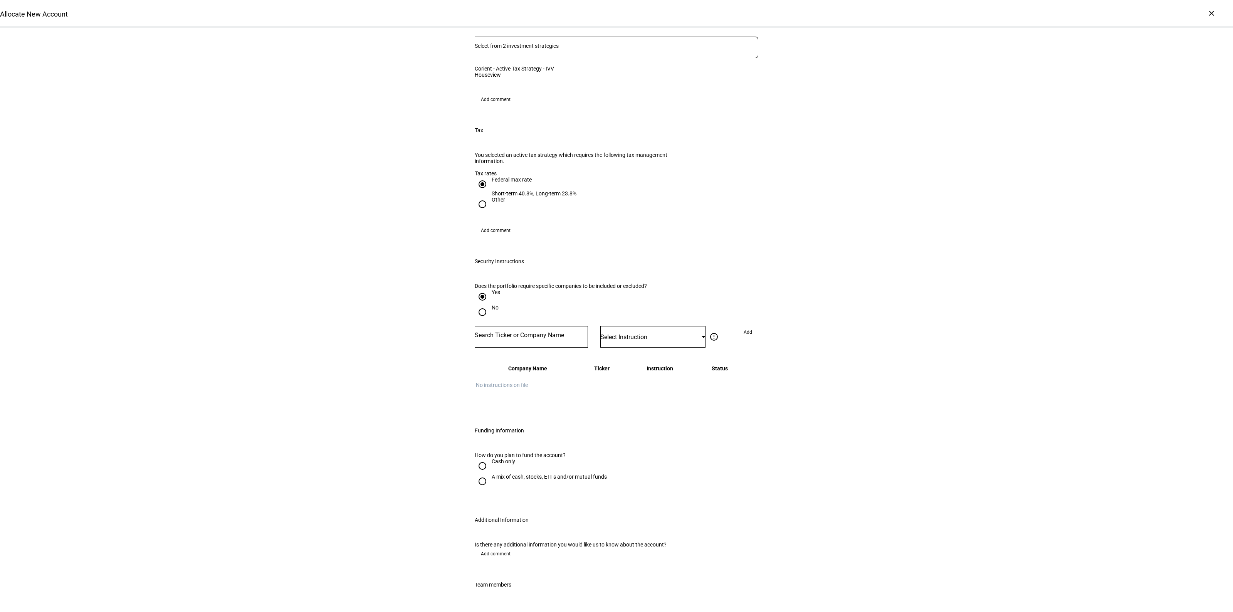
click at [484, 320] on input "No" at bounding box center [482, 311] width 15 height 15
radio input "true"
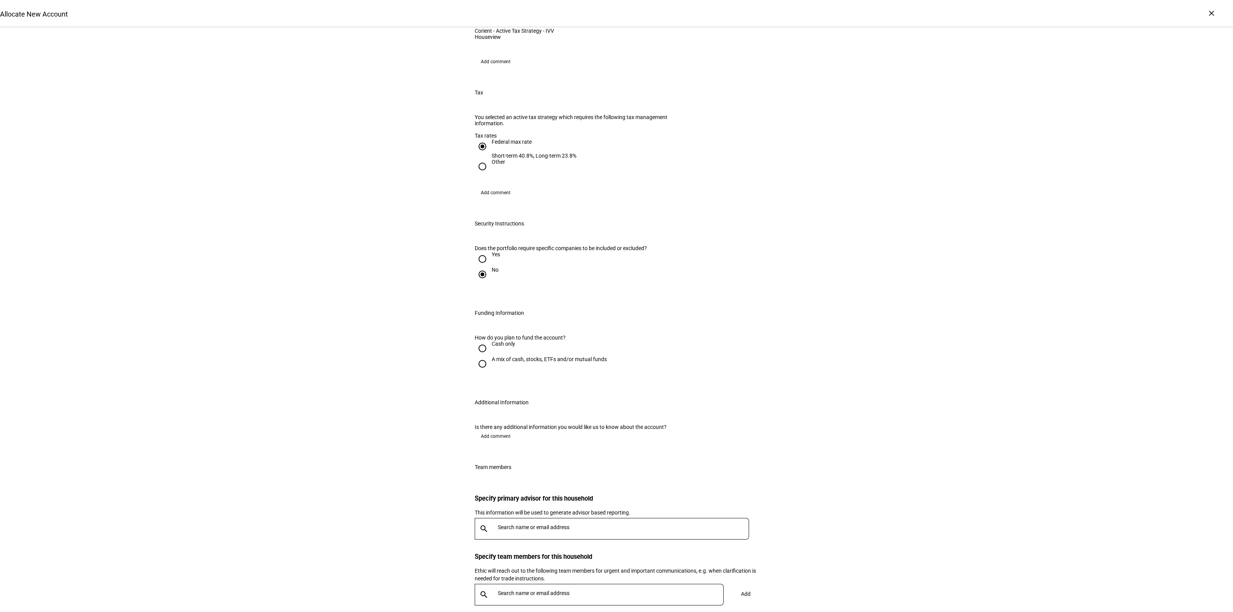
scroll to position [674, 0]
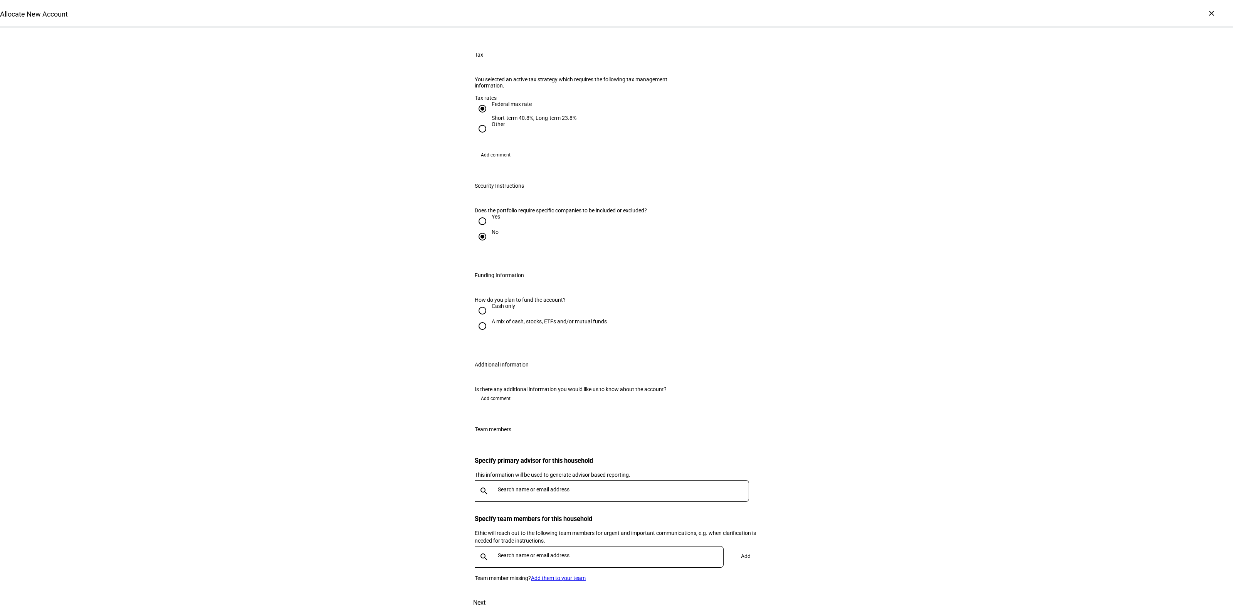
click at [503, 324] on div "A mix of cash, stocks, ETFs and/or mutual funds" at bounding box center [549, 321] width 115 height 6
click at [490, 334] on input "A mix of cash, stocks, ETFs and/or mutual funds" at bounding box center [482, 325] width 15 height 15
radio input "true"
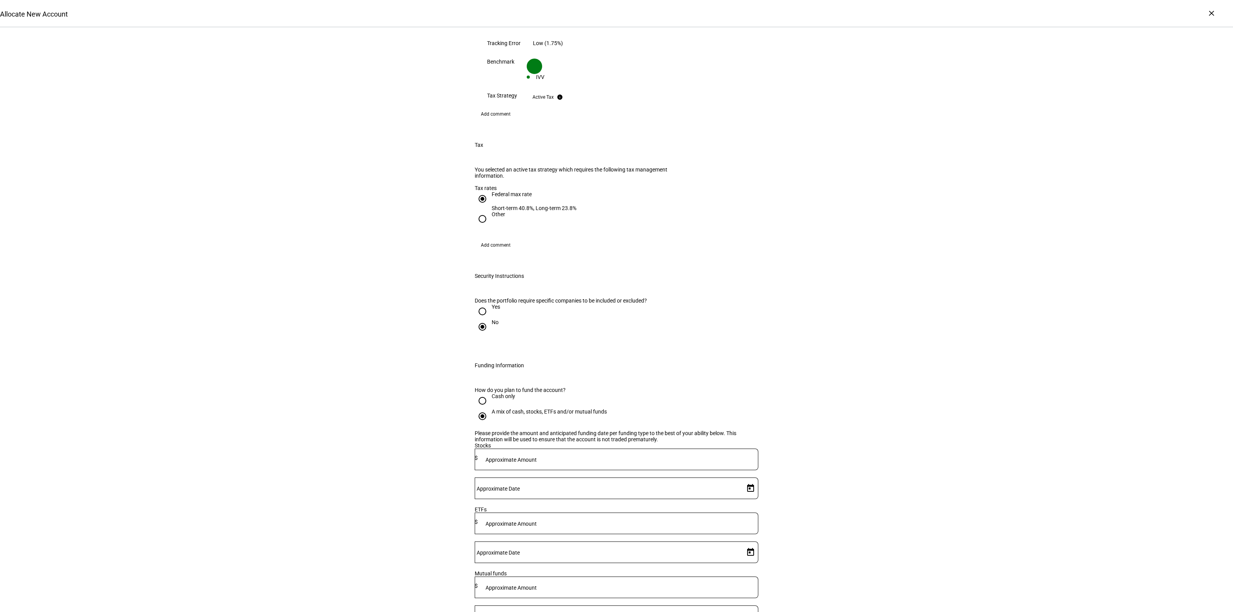
click at [592, 430] on div "Please provide the amount and anticipated funding date per funding type to the …" at bounding box center [617, 436] width 284 height 12
click at [591, 512] on div at bounding box center [618, 523] width 281 height 22
click at [428, 430] on div "Allocate New Account Complete and submit this form to allocate a new account to…" at bounding box center [616, 161] width 1233 height 1617
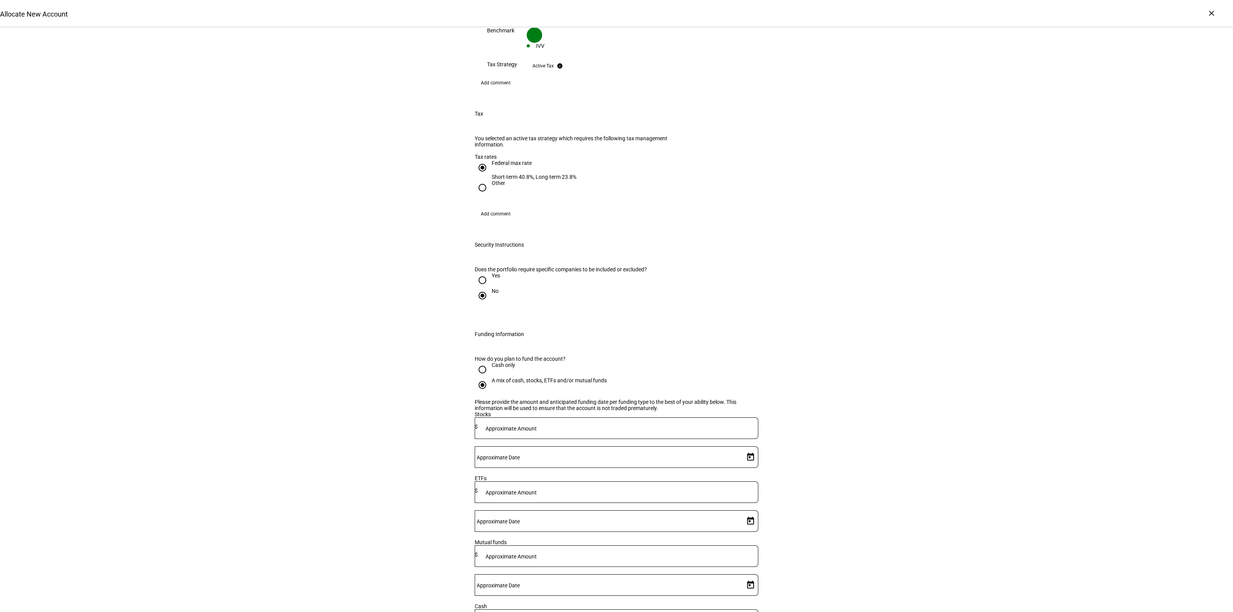
scroll to position [722, 0]
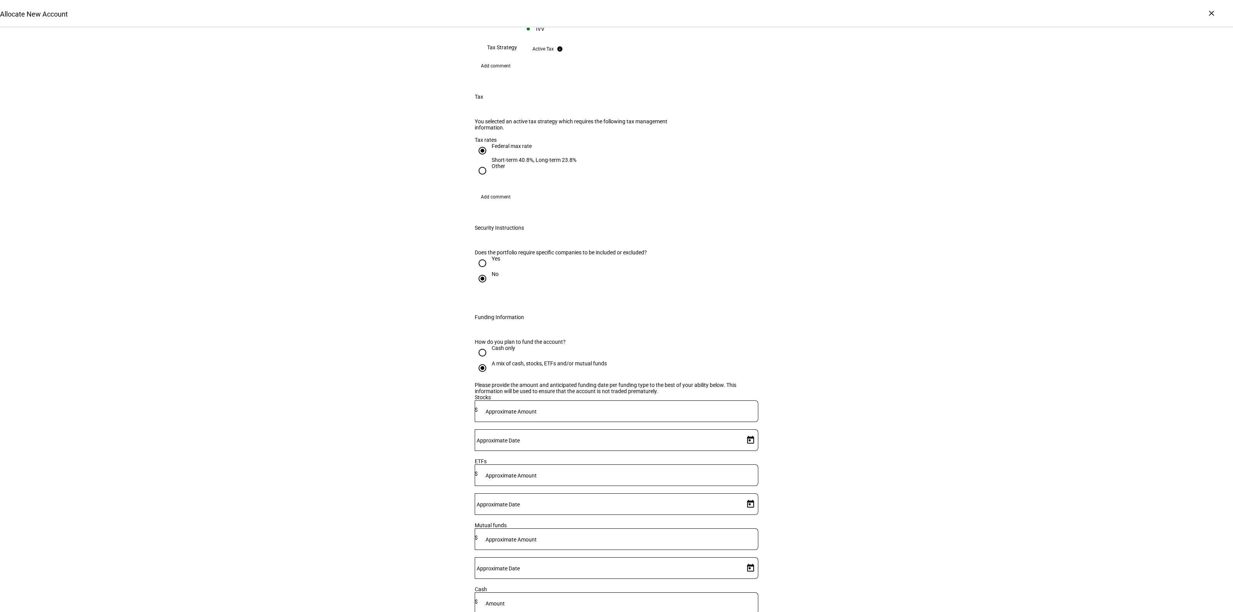
click at [582, 470] on input at bounding box center [618, 473] width 281 height 6
click at [516, 462] on mat-label "Approximate Amount" at bounding box center [496, 464] width 39 height 5
type input "152,000"
click at [750, 495] on span "Open calendar" at bounding box center [750, 504] width 18 height 18
click at [686, 563] on span "29" at bounding box center [683, 566] width 14 height 14
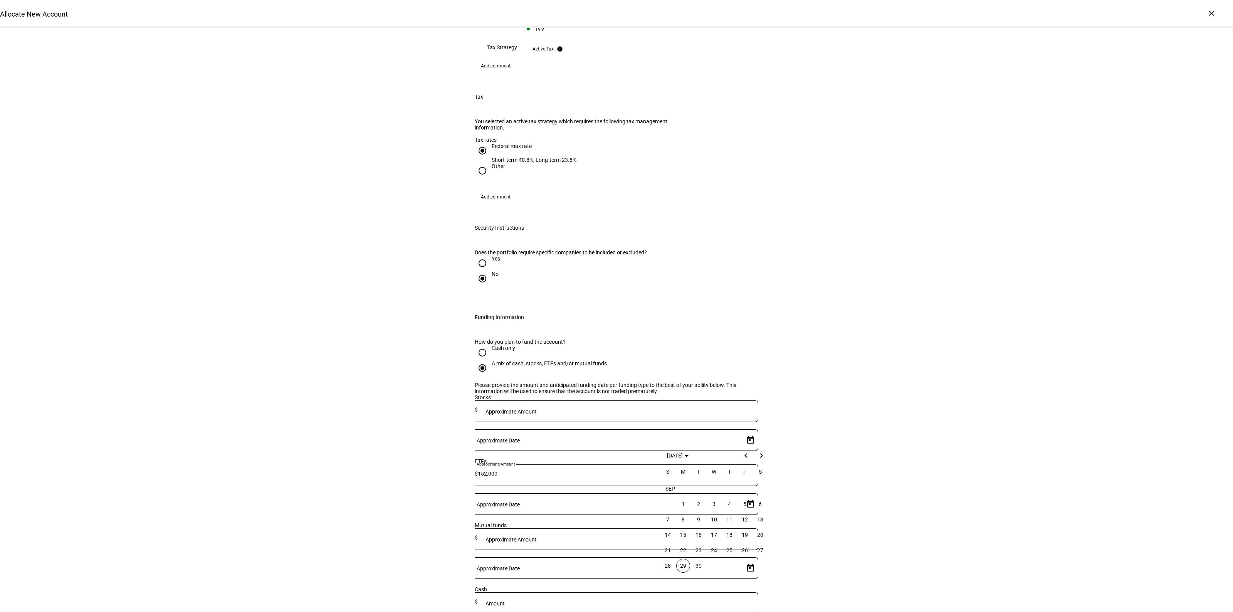
type input "[DATE]"
click at [915, 490] on div "Allocate New Account Complete and submit this form to allocate a new account to…" at bounding box center [616, 119] width 1233 height 1629
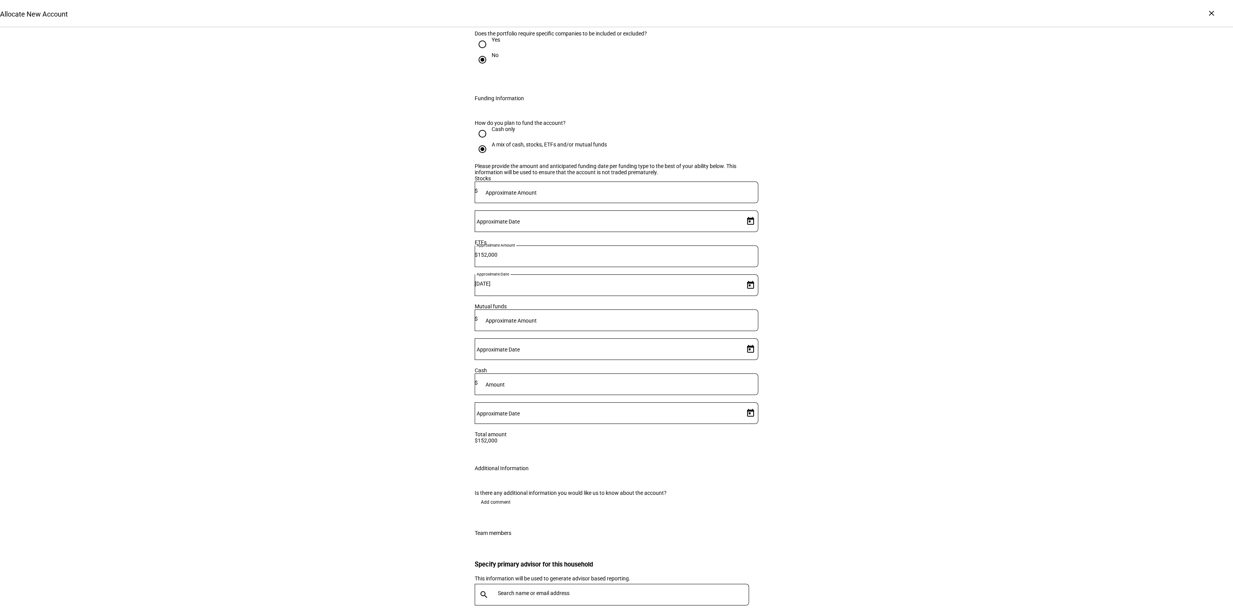
scroll to position [979, 0]
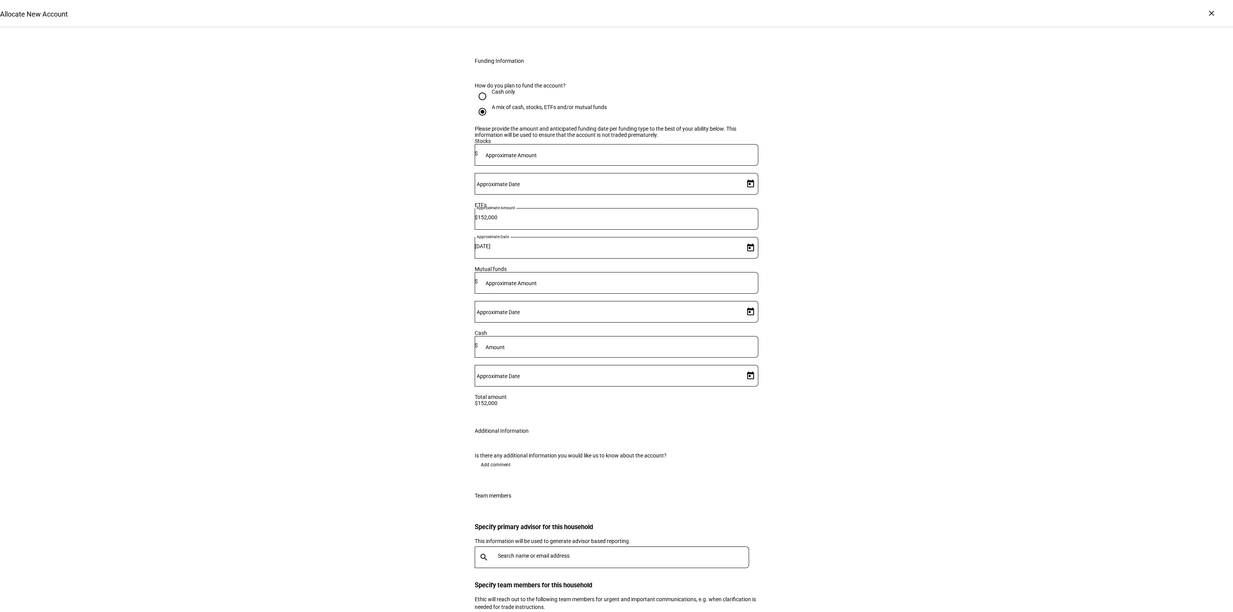
click at [493, 443] on div "Is there any additional information you would like us to know about the account…" at bounding box center [616, 463] width 308 height 40
click at [502, 459] on span "Add comment" at bounding box center [496, 465] width 30 height 12
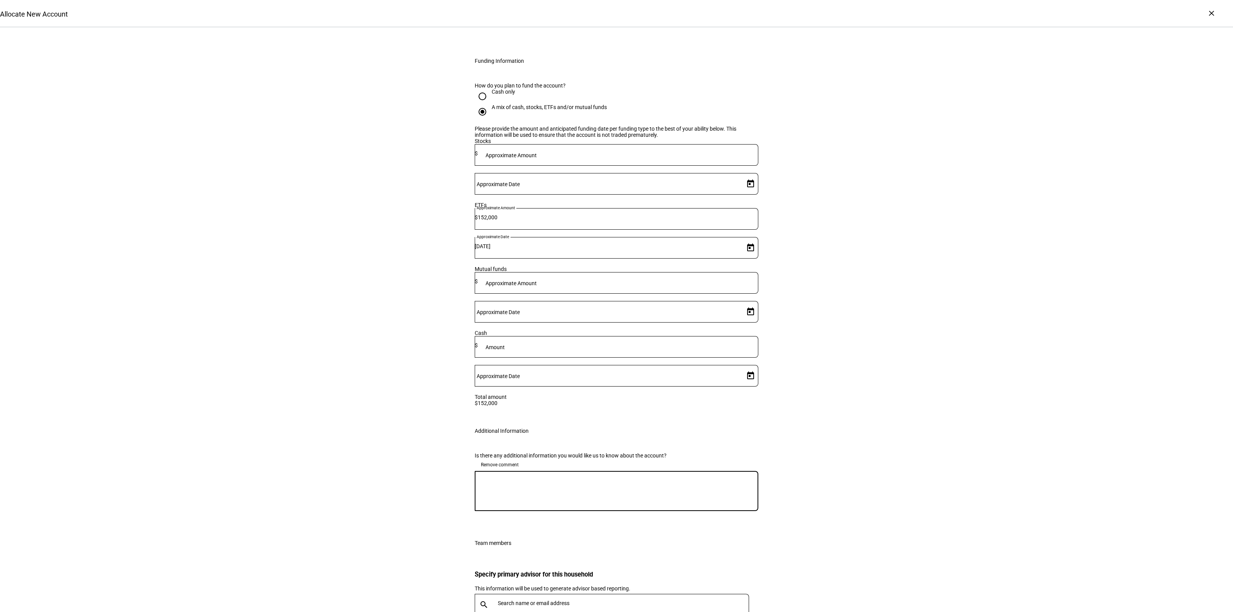
click at [512, 477] on textarea at bounding box center [617, 491] width 284 height 28
type textarea "okay if gains are needed to liquidate IVV."
drag, startPoint x: 571, startPoint y: 480, endPoint x: 572, endPoint y: 496, distance: 15.8
click at [571, 585] on div "This information will be used to generate advisor based reporting." at bounding box center [617, 589] width 284 height 8
click at [572, 600] on input "text" at bounding box center [625, 603] width 254 height 6
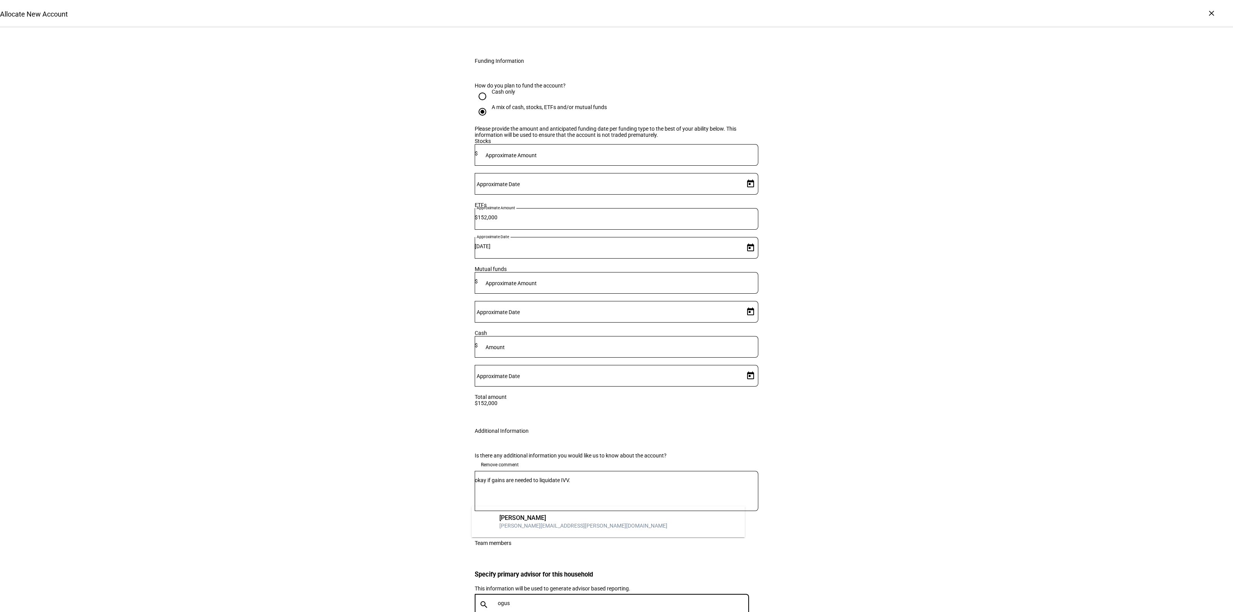
type input "ogus"
click at [564, 517] on div "[PERSON_NAME]" at bounding box center [583, 518] width 168 height 8
drag, startPoint x: 297, startPoint y: 453, endPoint x: 317, endPoint y: 453, distance: 20.0
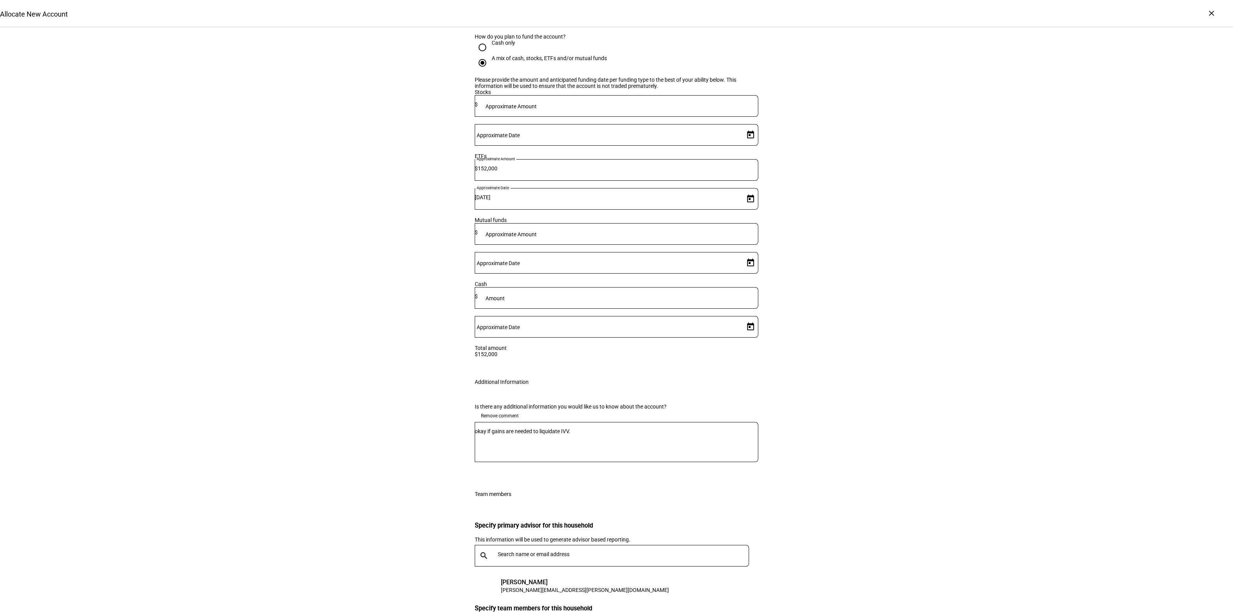
scroll to position [1050, 0]
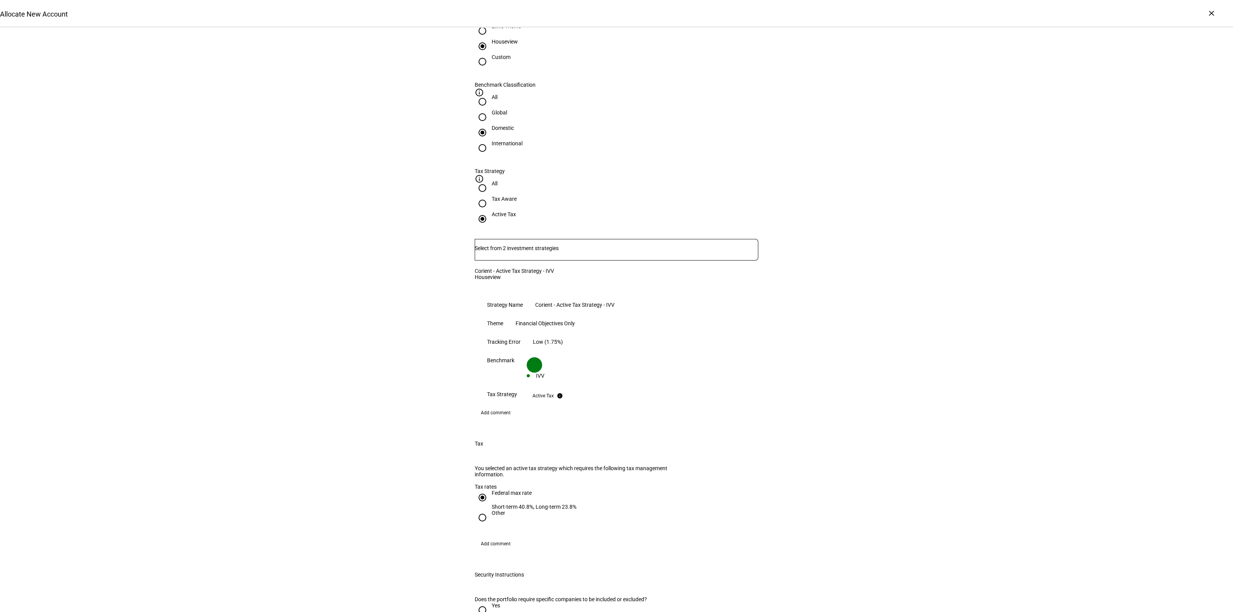
scroll to position [135, 0]
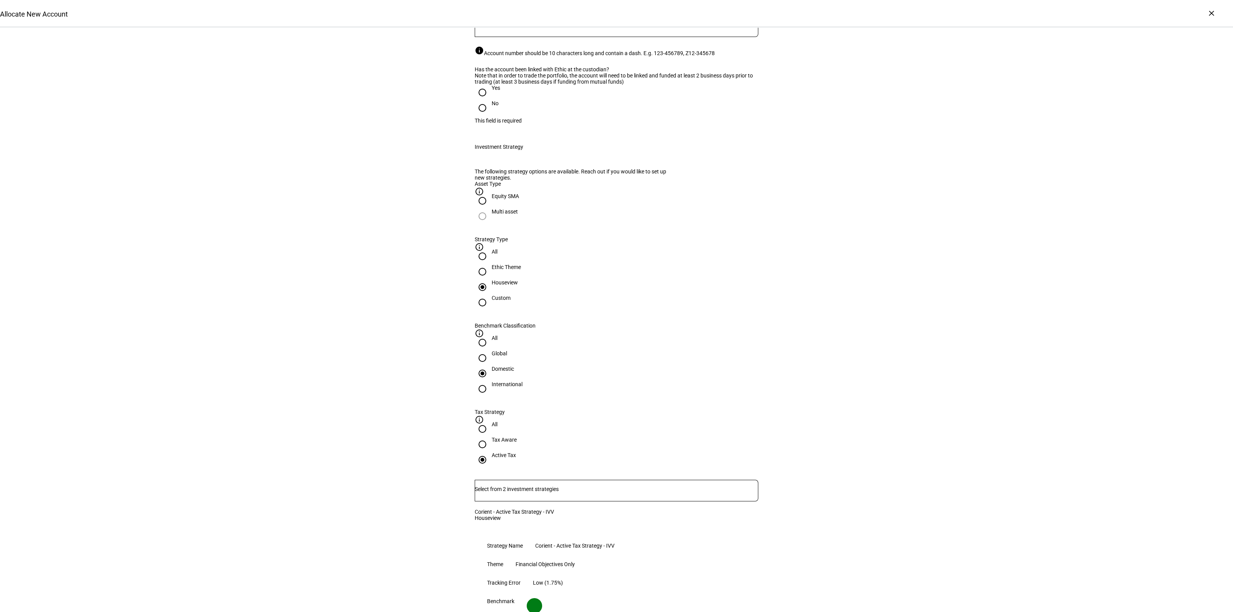
click at [480, 100] on input "Yes" at bounding box center [482, 92] width 15 height 15
radio input "true"
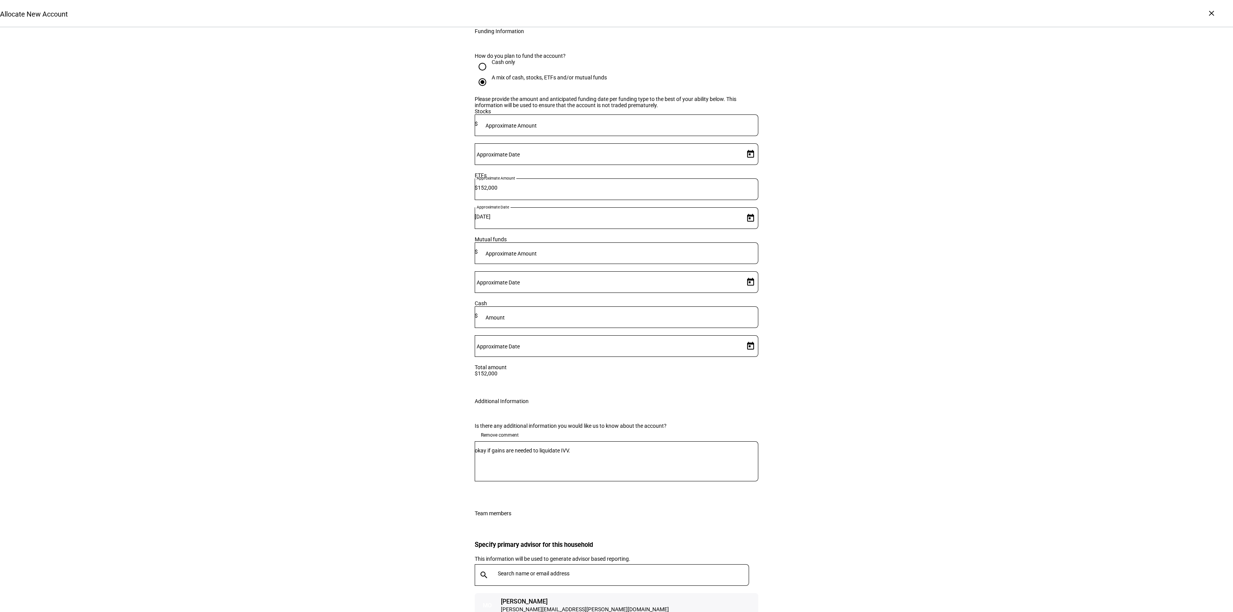
scroll to position [1050, 0]
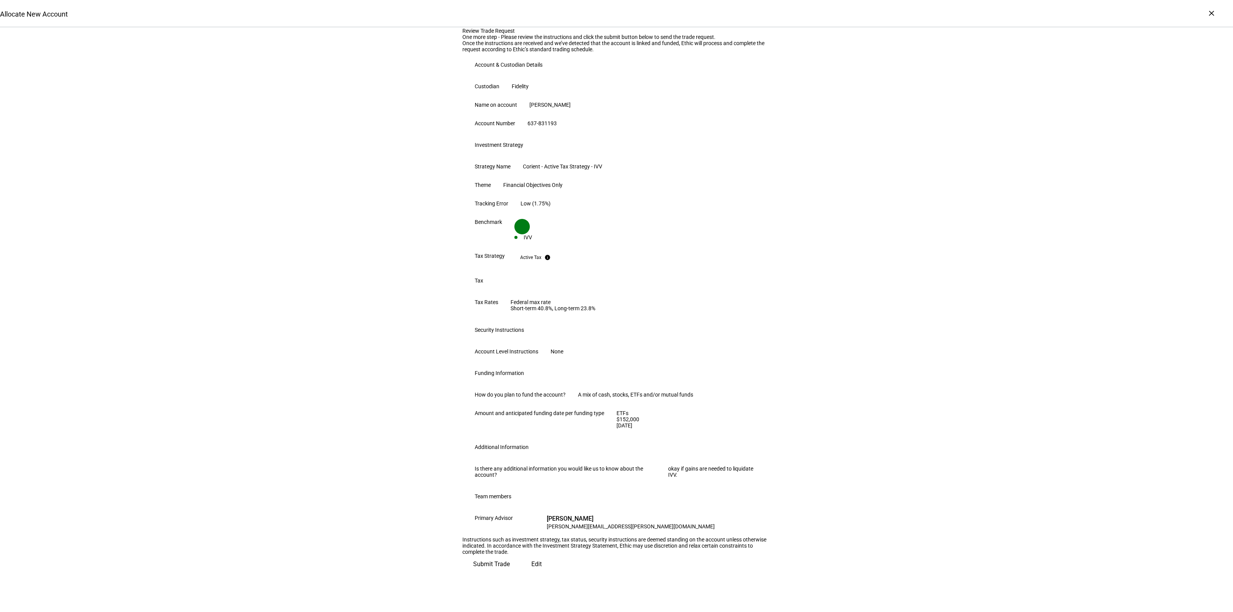
scroll to position [180, 0]
click at [510, 573] on span "Submit Trade" at bounding box center [491, 564] width 37 height 18
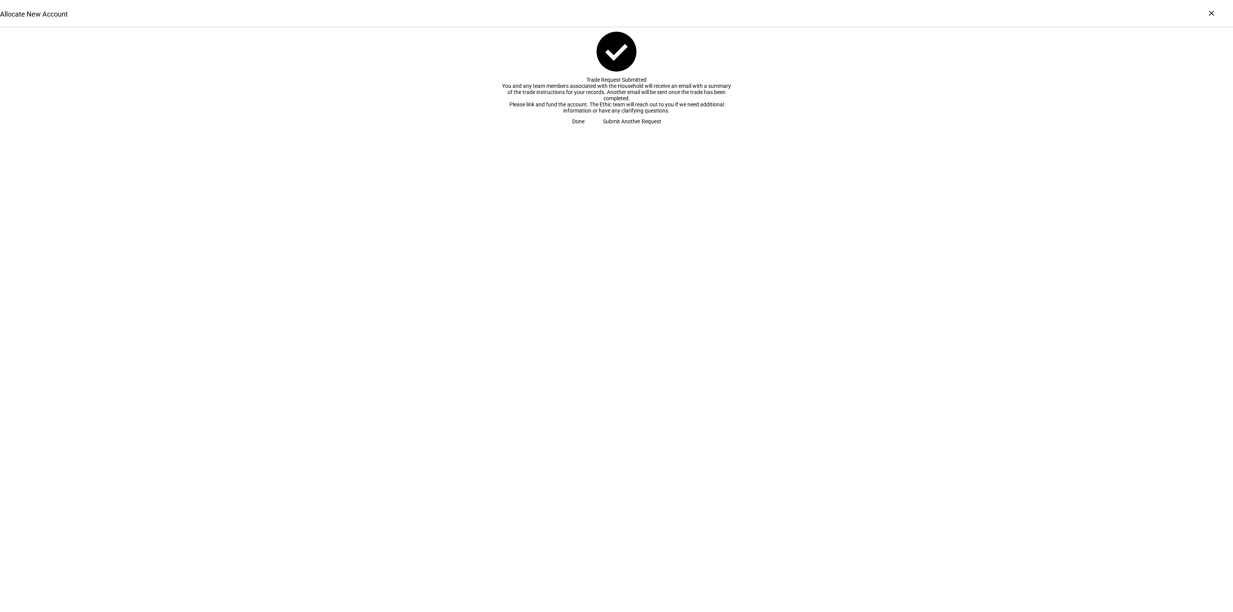
click at [585, 129] on span "Done" at bounding box center [578, 121] width 12 height 15
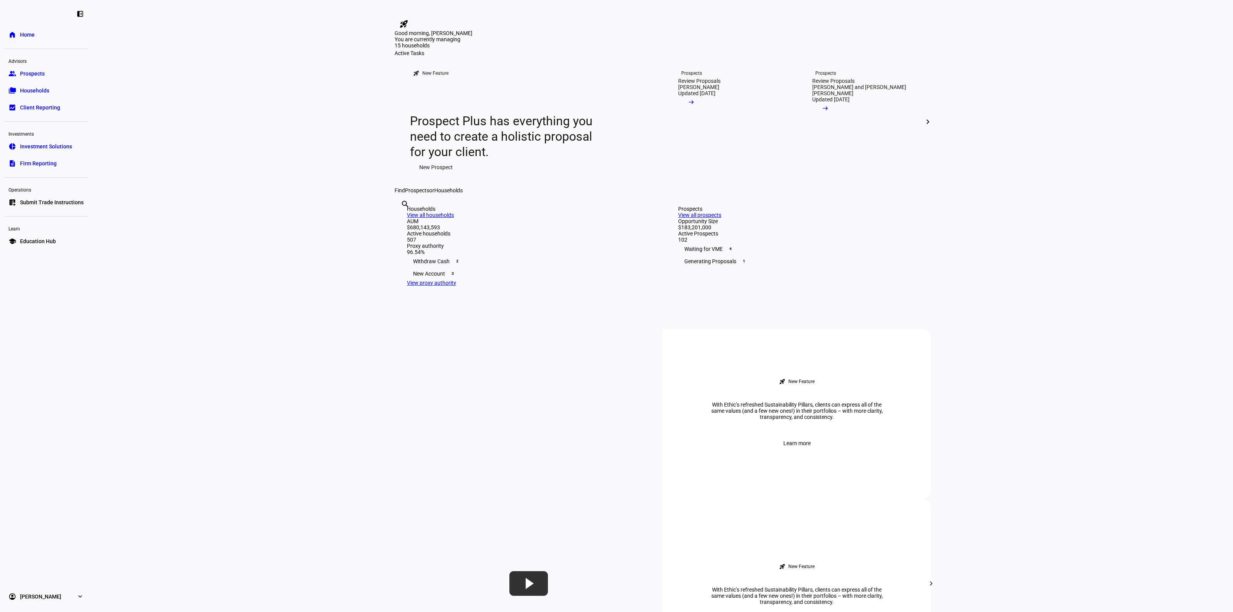
click at [164, 154] on eth-layout-page-content "rocket_launch Product Updates The latest features and improvements Powered by L…" at bounding box center [662, 306] width 1140 height 612
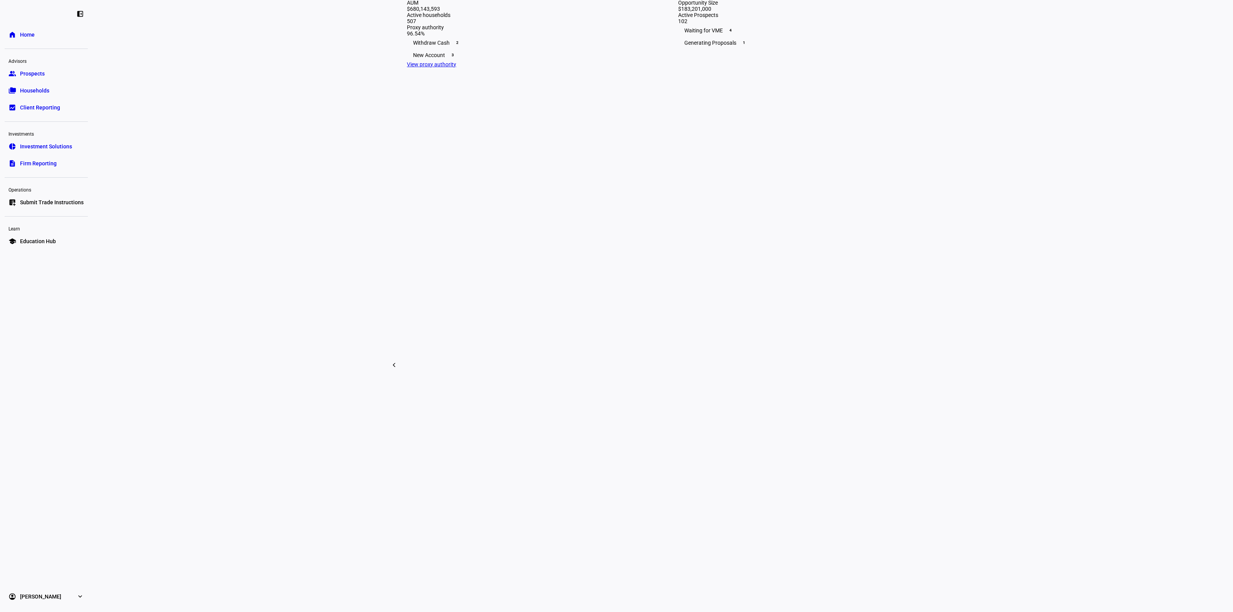
scroll to position [433, 0]
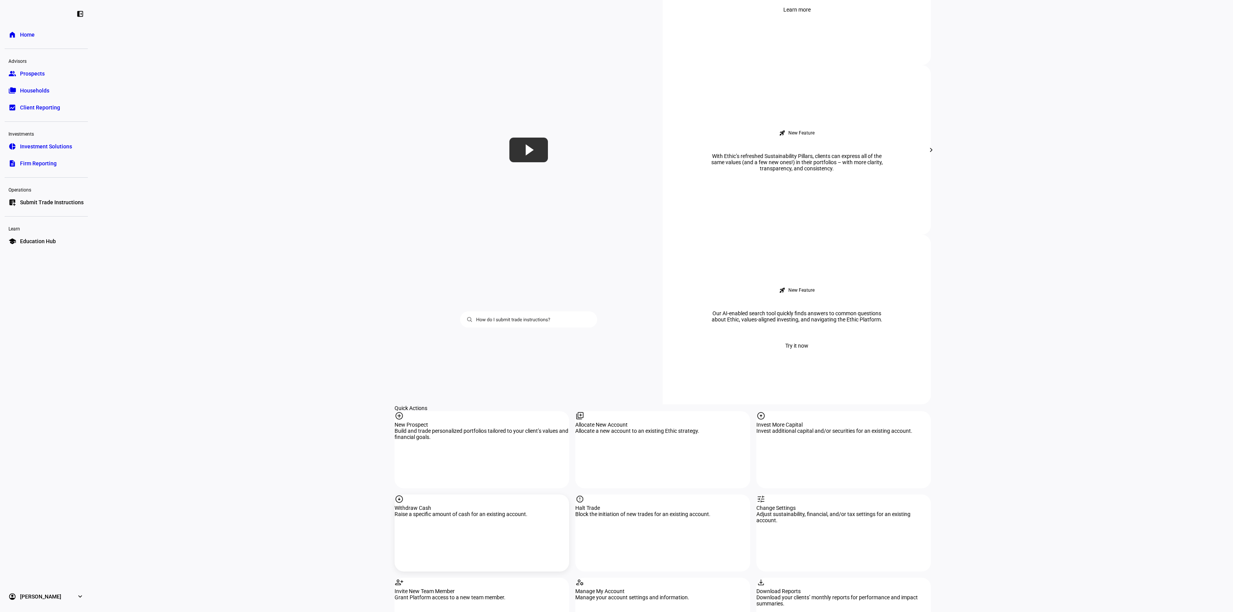
click at [502, 494] on div "arrow_circle_down Withdraw Cash Raise a specific amount of cash for an existing…" at bounding box center [482, 532] width 175 height 77
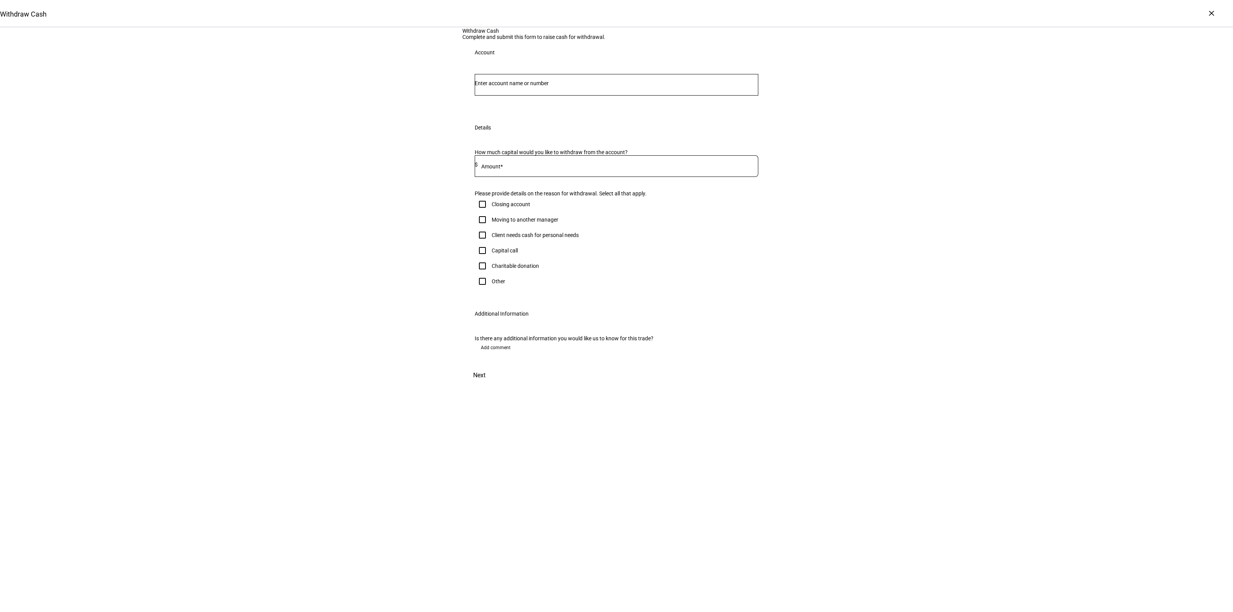
click at [503, 86] on input "Number" at bounding box center [617, 83] width 284 height 6
type input "[PERSON_NAME]"
click at [568, 205] on span "Trust 5178" at bounding box center [546, 208] width 125 height 7
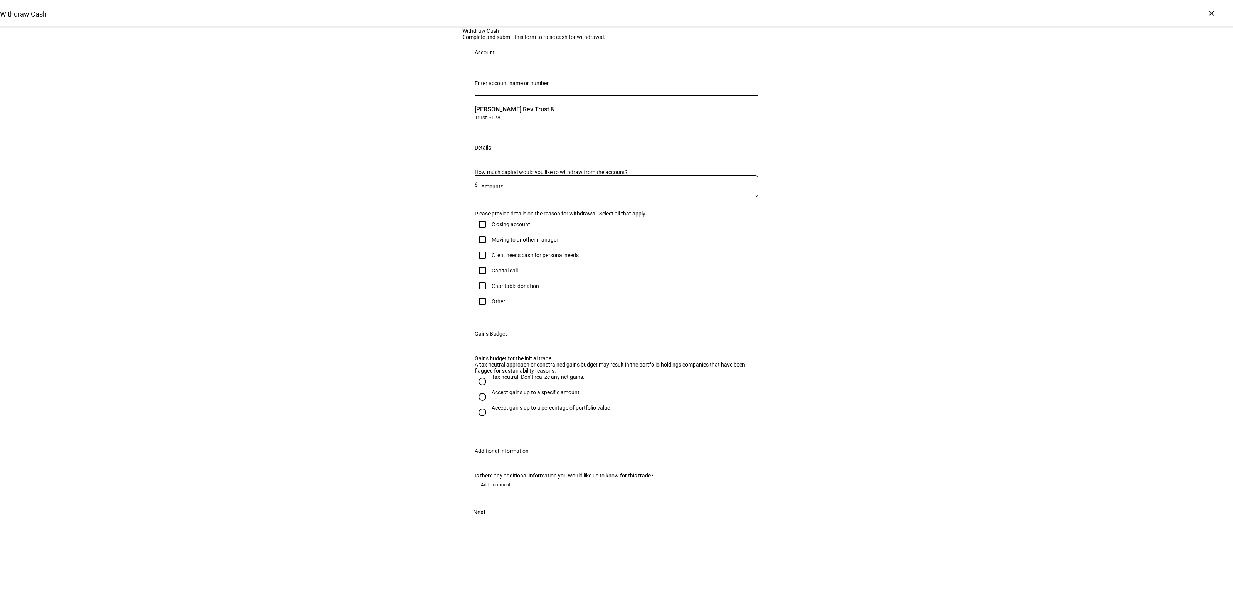
click at [514, 188] on input at bounding box center [618, 184] width 281 height 6
type input "25,000"
click at [519, 258] on div "Client needs cash for personal needs" at bounding box center [535, 255] width 87 height 6
click at [490, 263] on input "Client needs cash for personal needs" at bounding box center [482, 254] width 15 height 15
checkbox input "true"
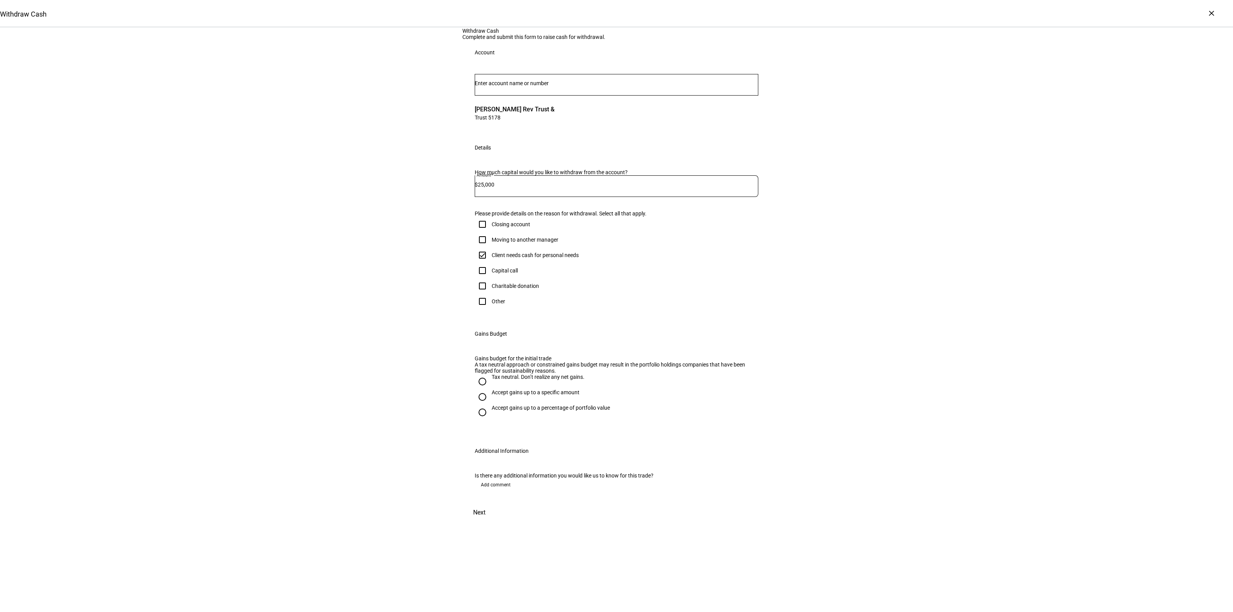
scroll to position [48, 0]
click at [510, 395] on div "Accept gains up to a specific amount" at bounding box center [536, 392] width 88 height 6
click at [490, 405] on input "Accept gains up to a specific amount" at bounding box center [482, 396] width 15 height 15
radio input "true"
click at [515, 448] on div at bounding box center [512, 437] width 69 height 22
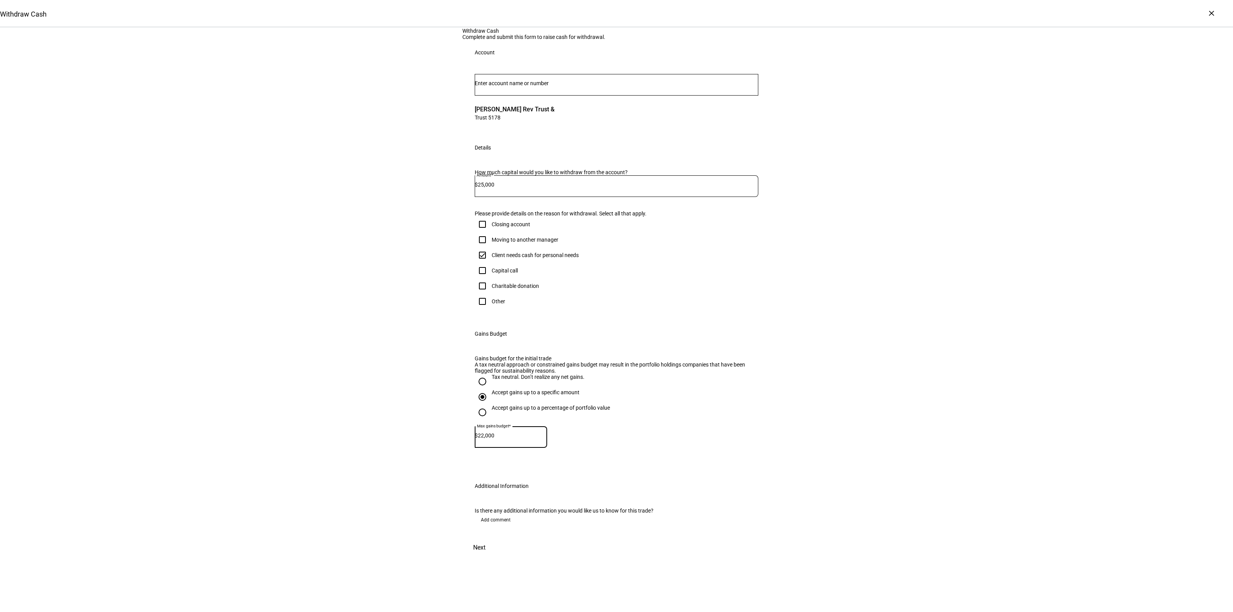
type input "22,000"
click at [823, 516] on div "Withdraw Cash Complete and submit this form to raise cash for withdrawal. Accou…" at bounding box center [616, 292] width 1233 height 529
click at [496, 557] on span at bounding box center [479, 547] width 34 height 18
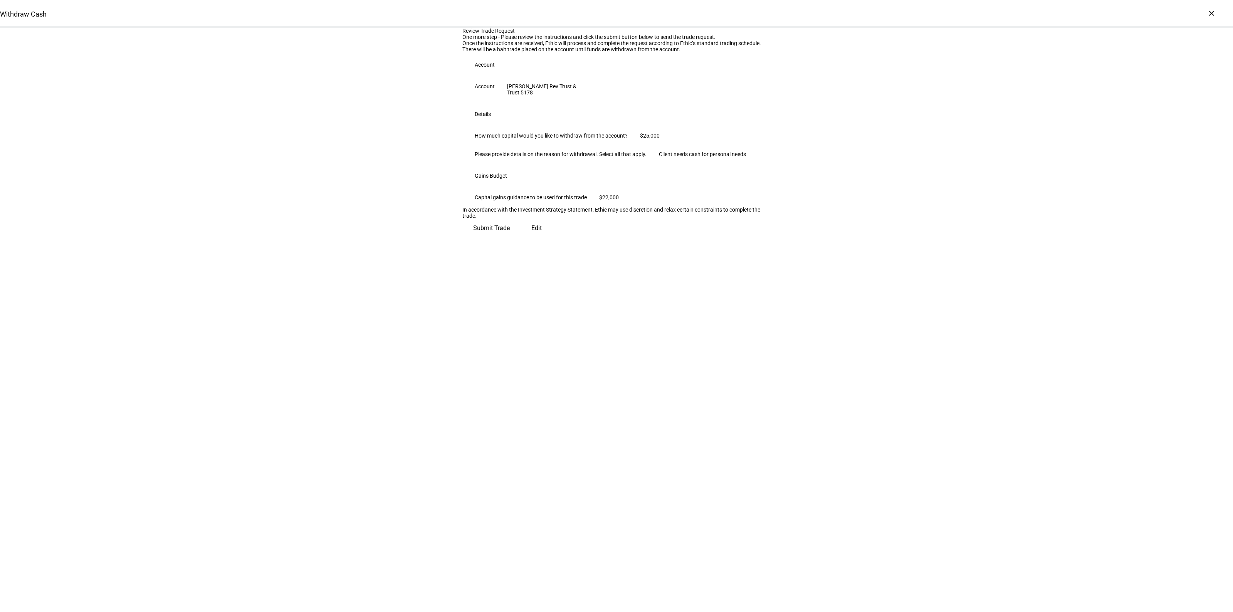
click at [510, 237] on span "Submit Trade" at bounding box center [491, 228] width 37 height 18
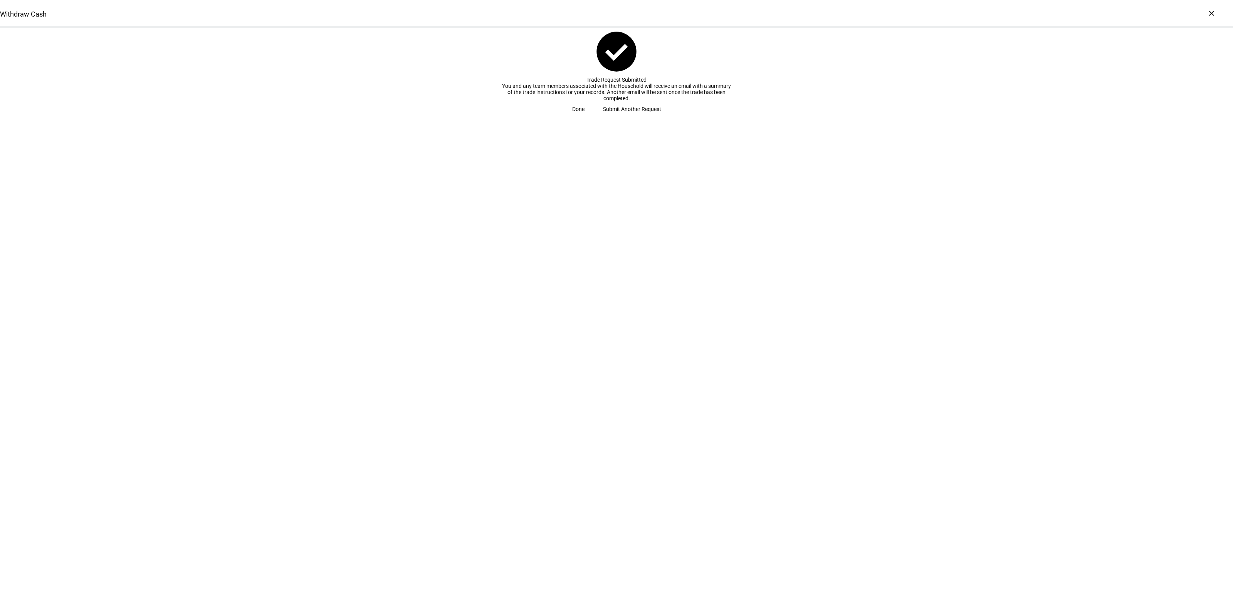
click at [585, 117] on span "Done" at bounding box center [578, 108] width 12 height 15
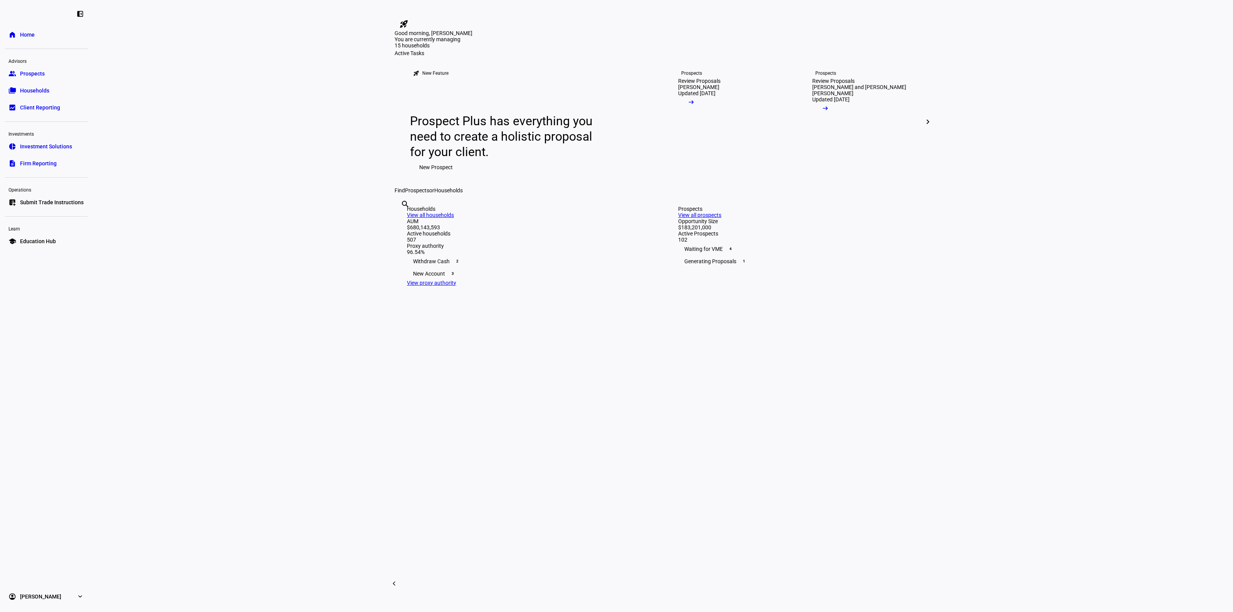
click at [264, 189] on eth-layout-page-content "rocket_launch Product Updates The latest features and improvements Powered by L…" at bounding box center [662, 306] width 1140 height 612
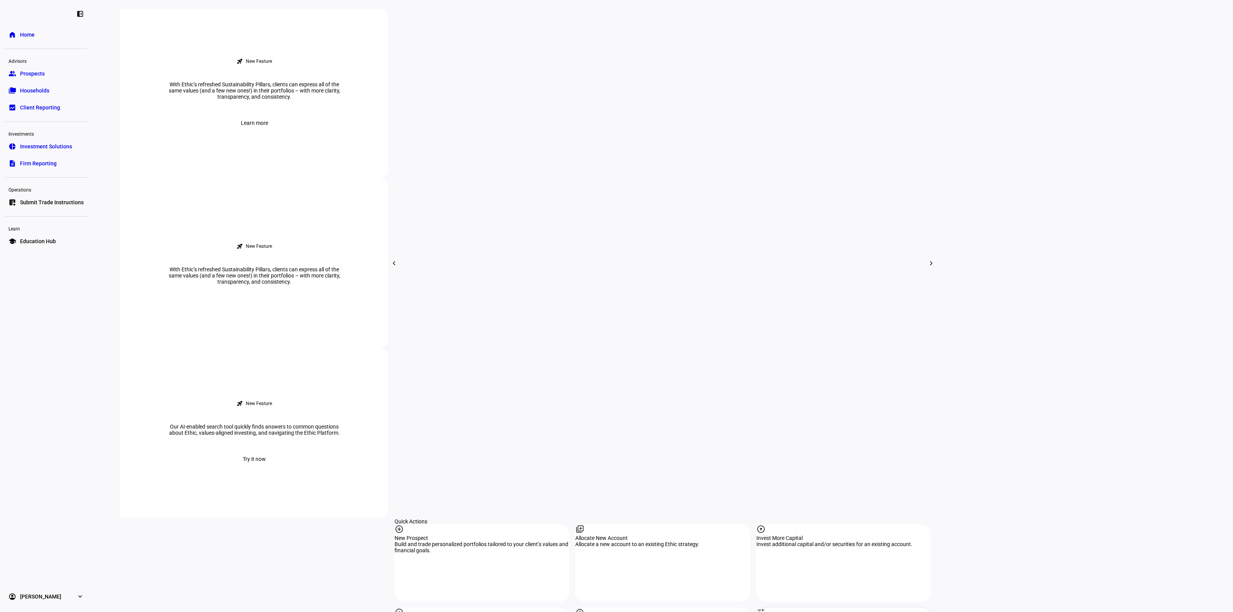
scroll to position [433, 0]
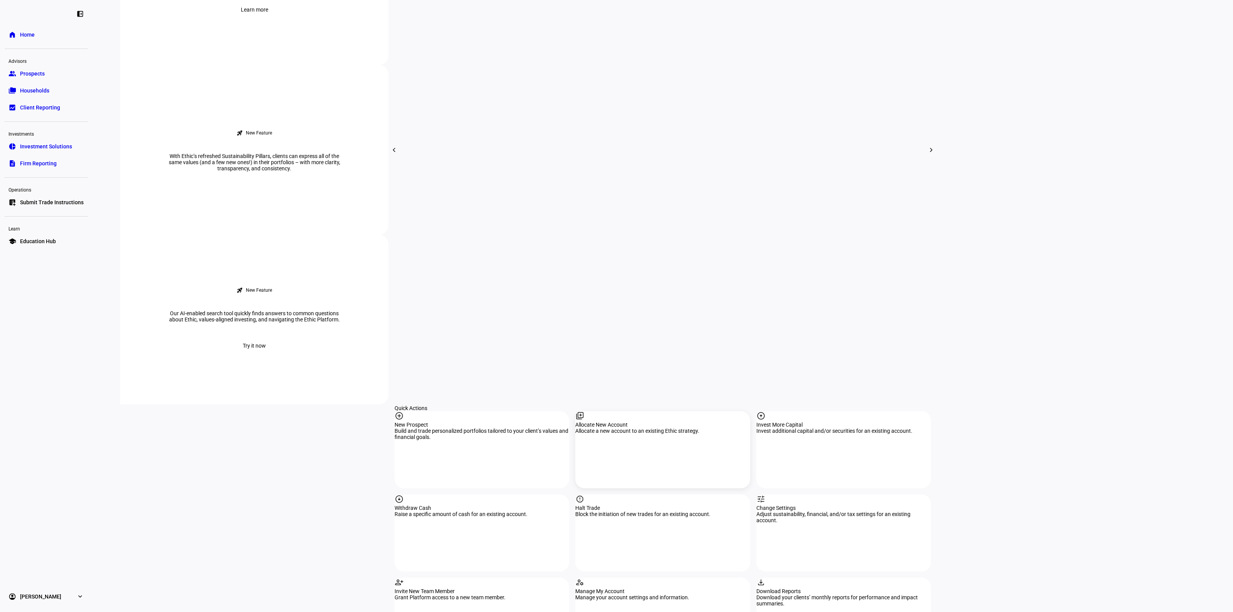
click at [634, 411] on div "library_add Allocate New Account Allocate a new account to an existing Ethic st…" at bounding box center [662, 449] width 175 height 77
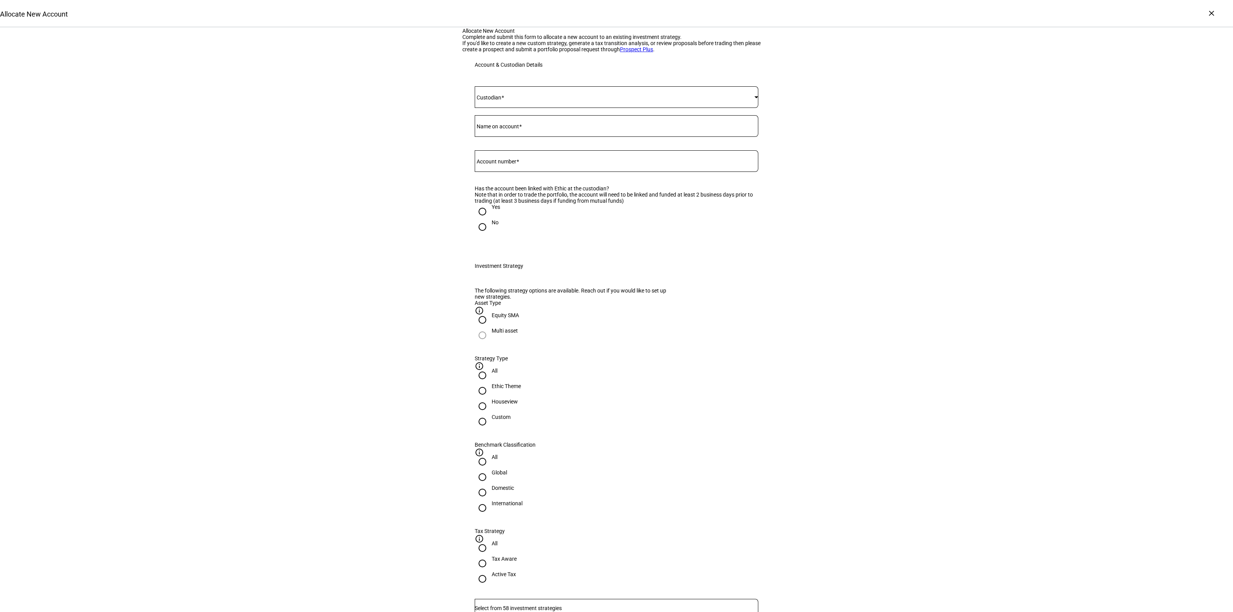
click at [326, 369] on div "Allocate New Account Complete and submit this form to allocate a new account to…" at bounding box center [616, 559] width 1233 height 1063
